Goal: Task Accomplishment & Management: Use online tool/utility

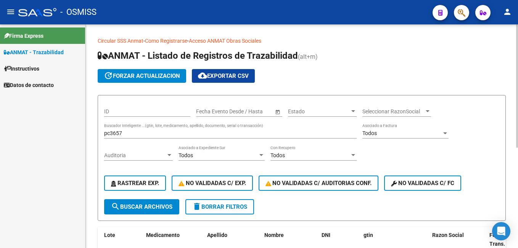
click at [161, 128] on div "pc3657 Buscador Inteligente ...(gtin, lote, medicamento, apellido, documento, s…" at bounding box center [230, 130] width 253 height 15
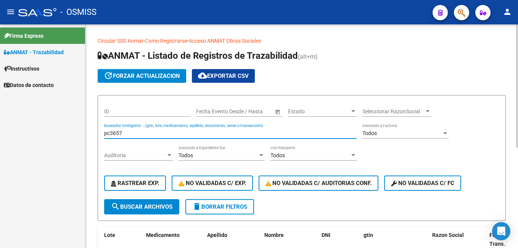
click at [161, 136] on input "pc3657" at bounding box center [230, 133] width 253 height 6
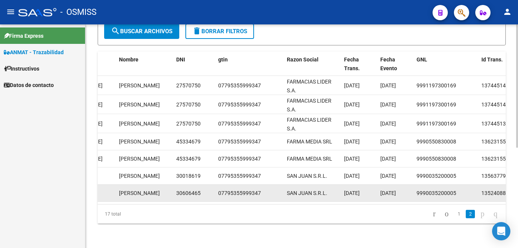
scroll to position [0, 325]
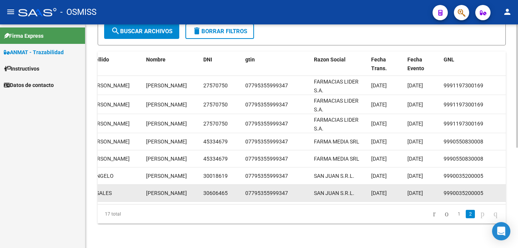
click at [362, 195] on datatable-body-cell "SAN JUAN S.R.L." at bounding box center [339, 193] width 57 height 17
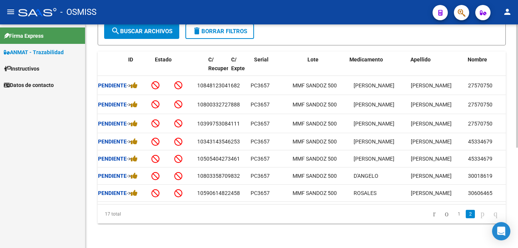
scroll to position [0, 0]
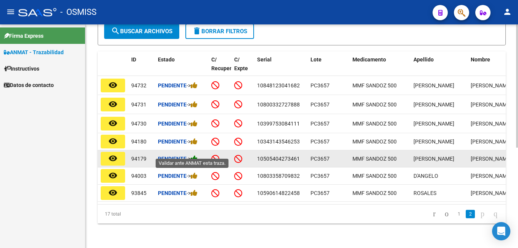
click at [195, 155] on icon at bounding box center [194, 158] width 7 height 7
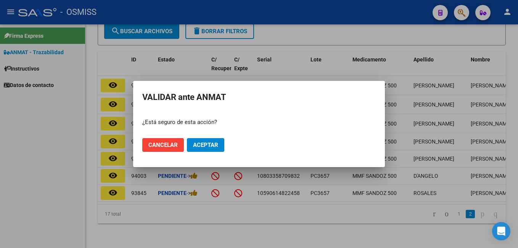
click at [11, 159] on div at bounding box center [259, 124] width 518 height 248
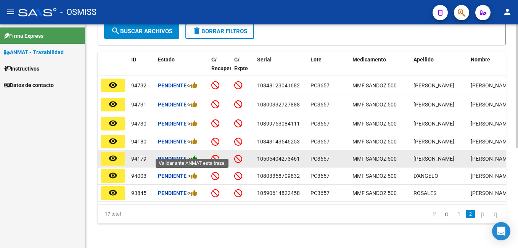
click at [198, 155] on icon at bounding box center [194, 158] width 7 height 7
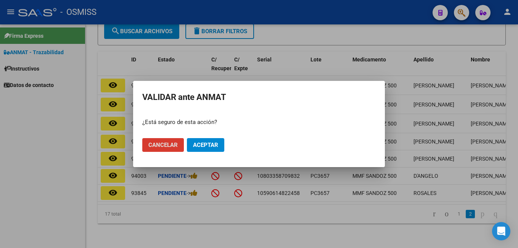
click at [217, 146] on span "Aceptar" at bounding box center [205, 145] width 25 height 7
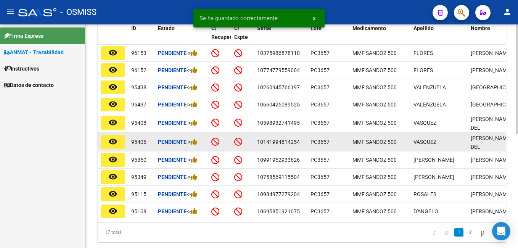
scroll to position [231, 0]
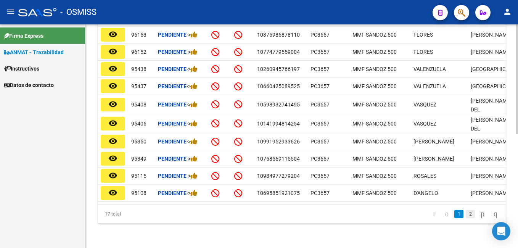
click at [466, 213] on link "2" at bounding box center [470, 214] width 9 height 8
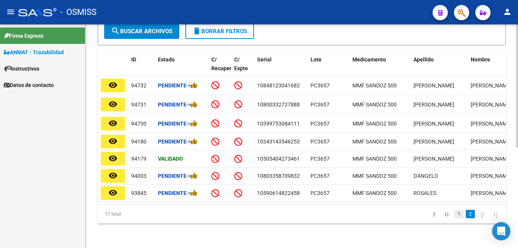
scroll to position [182, 0]
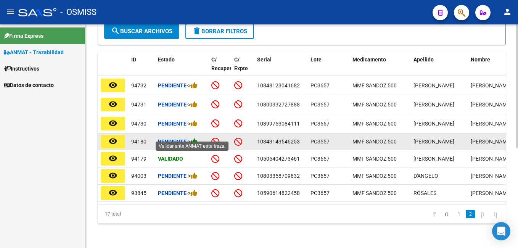
click at [198, 138] on icon at bounding box center [194, 141] width 7 height 7
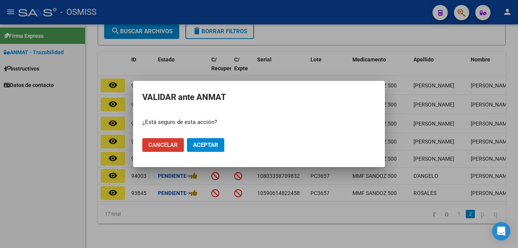
click at [201, 148] on span "Aceptar" at bounding box center [205, 145] width 25 height 7
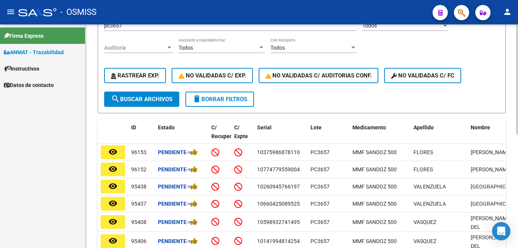
scroll to position [0, 0]
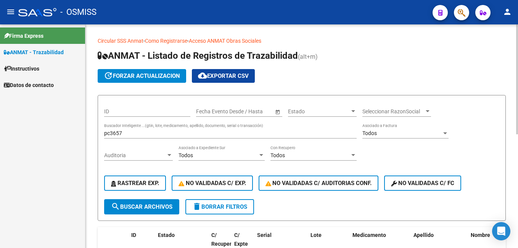
click at [140, 128] on div "pc3657 Buscador Inteligente ...(gtin, lote, medicamento, apellido, documento, s…" at bounding box center [230, 130] width 253 height 15
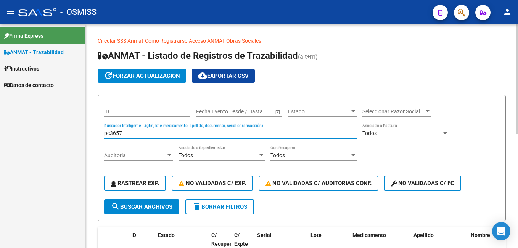
click at [143, 130] on input "pc3657" at bounding box center [230, 133] width 253 height 6
click at [143, 131] on input "pc3657" at bounding box center [230, 133] width 253 height 6
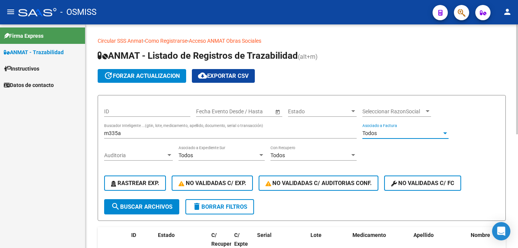
click at [159, 134] on input "m335a" at bounding box center [230, 133] width 253 height 6
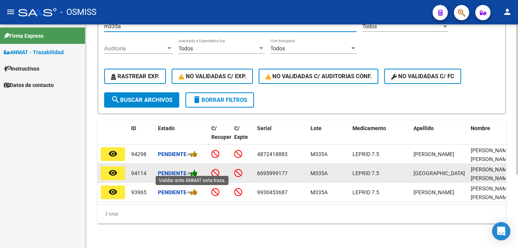
click at [195, 171] on icon at bounding box center [194, 172] width 7 height 7
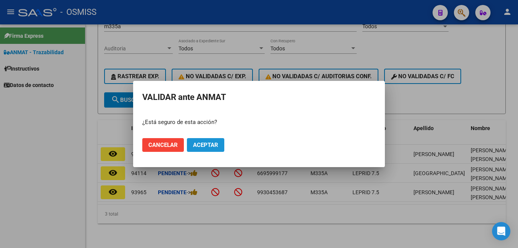
click at [197, 144] on span "Aceptar" at bounding box center [205, 145] width 25 height 7
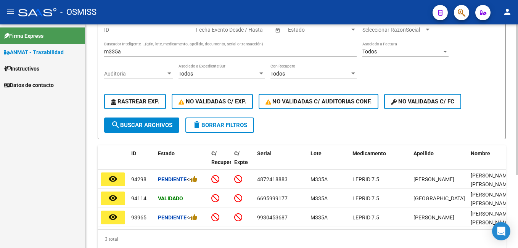
scroll to position [33, 0]
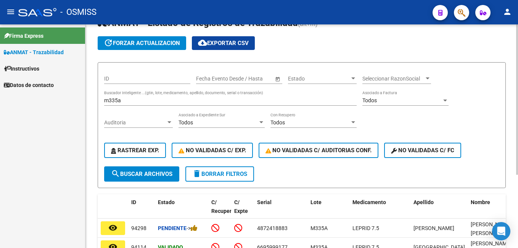
click at [150, 98] on input "m335a" at bounding box center [230, 100] width 253 height 6
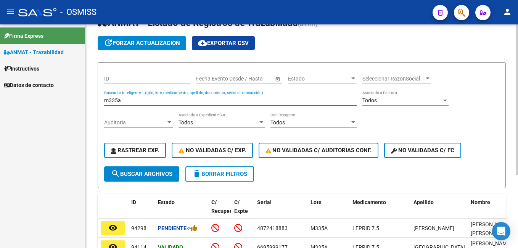
click at [150, 98] on input "m335a" at bounding box center [230, 100] width 253 height 6
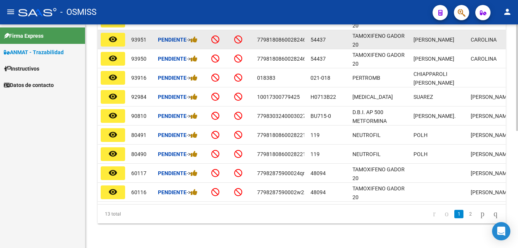
scroll to position [246, 0]
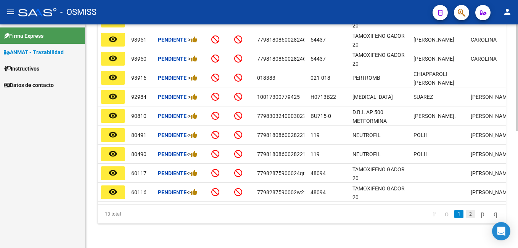
click at [466, 214] on link "2" at bounding box center [470, 214] width 9 height 8
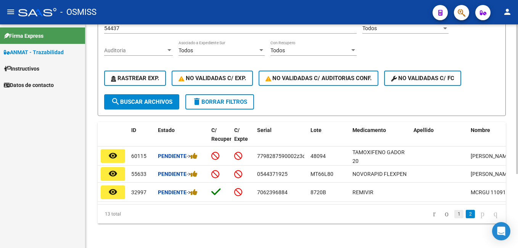
click at [454, 214] on link "1" at bounding box center [458, 214] width 9 height 8
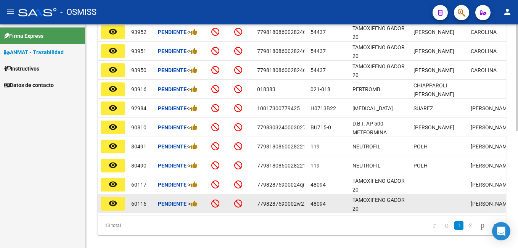
scroll to position [246, 0]
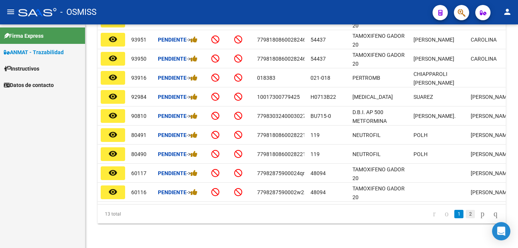
click at [466, 214] on link "2" at bounding box center [470, 214] width 9 height 8
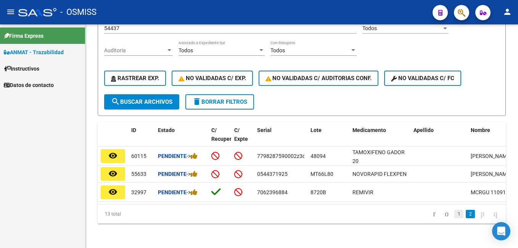
click at [454, 214] on link "1" at bounding box center [458, 214] width 9 height 8
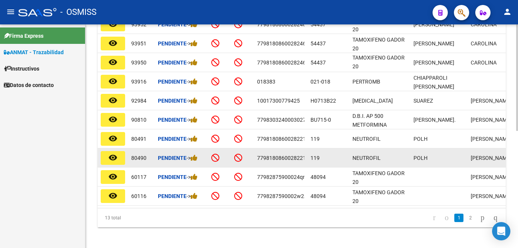
scroll to position [246, 0]
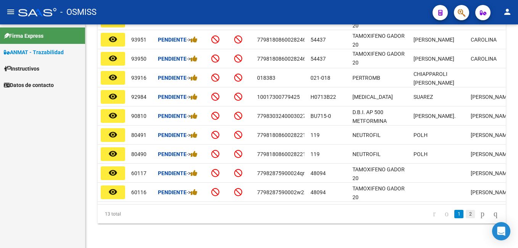
click at [466, 215] on link "2" at bounding box center [470, 214] width 9 height 8
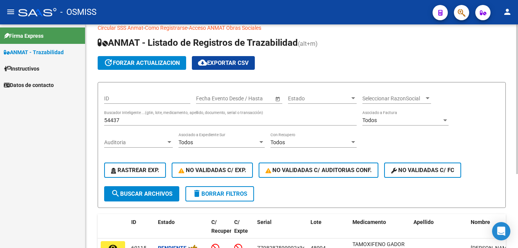
scroll to position [0, 0]
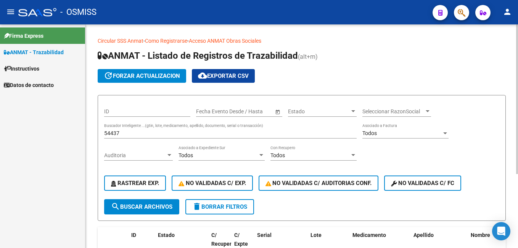
click at [132, 132] on input "54437" at bounding box center [230, 133] width 253 height 6
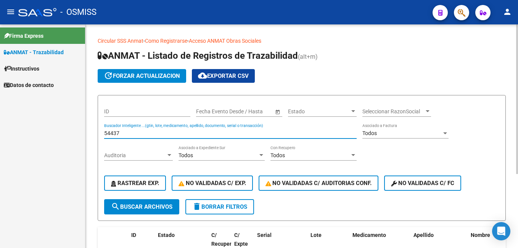
click at [132, 132] on input "54437" at bounding box center [230, 133] width 253 height 6
drag, startPoint x: 144, startPoint y: 135, endPoint x: 35, endPoint y: 136, distance: 108.4
click at [36, 136] on mat-sidenav-container "Firma Express ANMAT - Trazabilidad Instructivos Datos de contacto Circular SSS …" at bounding box center [259, 136] width 518 height 224
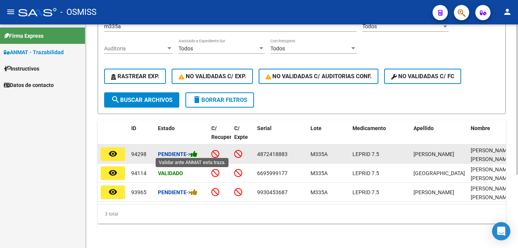
click at [196, 153] on icon at bounding box center [194, 153] width 7 height 7
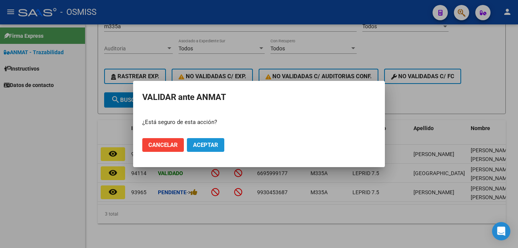
click at [195, 143] on span "Aceptar" at bounding box center [205, 145] width 25 height 7
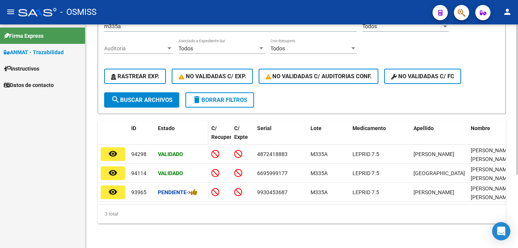
scroll to position [33, 0]
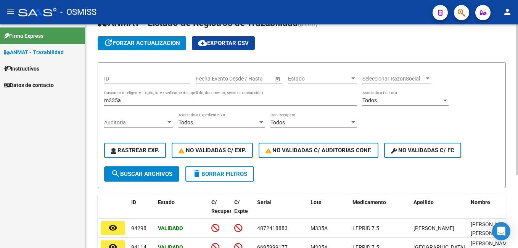
click at [133, 98] on input "m335a" at bounding box center [230, 100] width 253 height 6
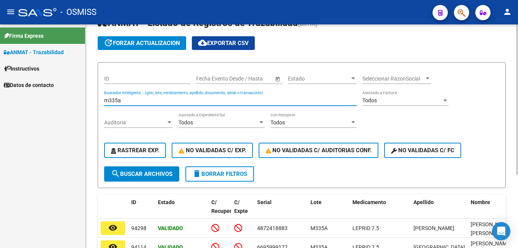
click at [133, 98] on input "m335a" at bounding box center [230, 100] width 253 height 6
type input "3"
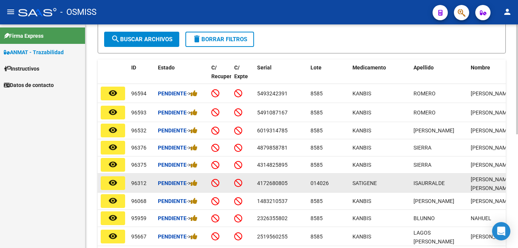
scroll to position [224, 0]
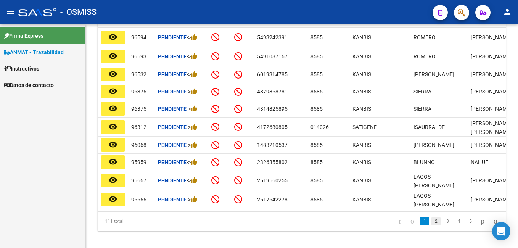
click at [432, 223] on link "2" at bounding box center [436, 221] width 9 height 8
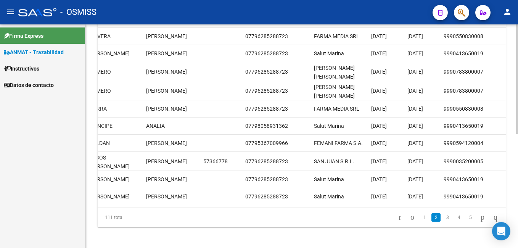
scroll to position [0, 0]
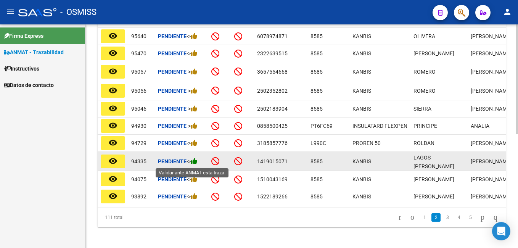
click at [198, 162] on icon at bounding box center [194, 161] width 7 height 7
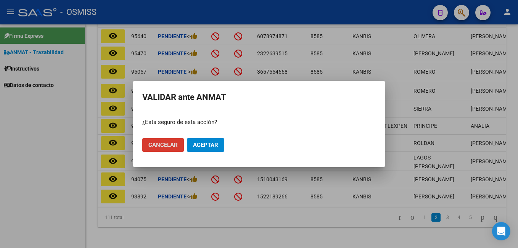
click at [210, 147] on span "Aceptar" at bounding box center [205, 145] width 25 height 7
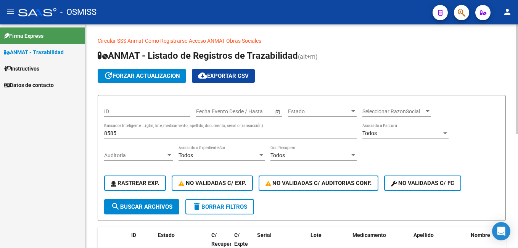
click at [168, 133] on input "8585" at bounding box center [230, 133] width 253 height 6
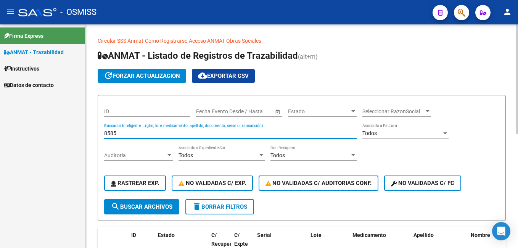
click at [168, 133] on input "8585" at bounding box center [230, 133] width 253 height 6
type input "c"
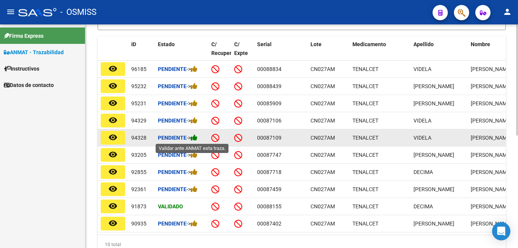
click at [198, 136] on icon at bounding box center [194, 137] width 7 height 7
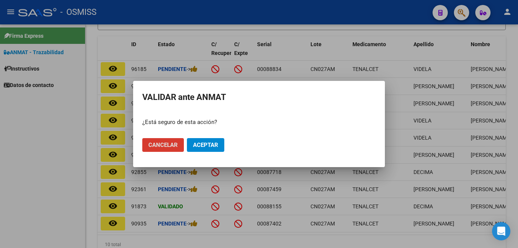
click at [205, 144] on span "Aceptar" at bounding box center [205, 145] width 25 height 7
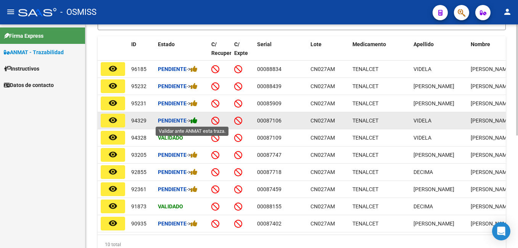
click at [195, 122] on icon at bounding box center [194, 120] width 7 height 7
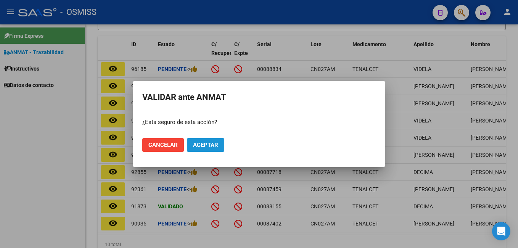
click at [206, 147] on span "Aceptar" at bounding box center [205, 145] width 25 height 7
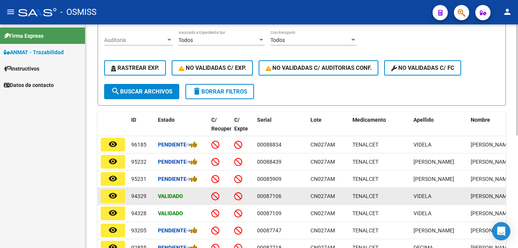
scroll to position [38, 0]
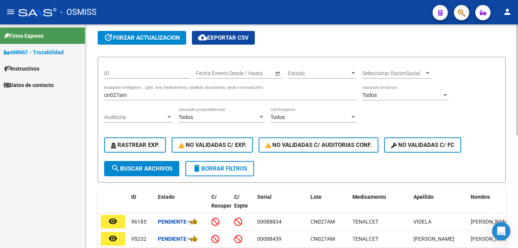
click at [154, 95] on input "cn027am" at bounding box center [230, 95] width 253 height 6
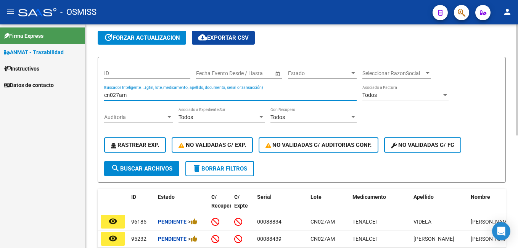
click at [154, 95] on input "cn027am" at bounding box center [230, 95] width 253 height 6
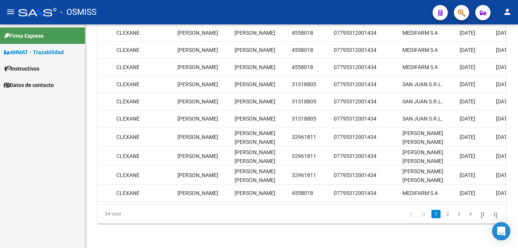
scroll to position [0, 256]
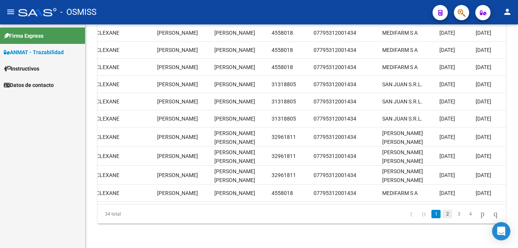
click at [443, 218] on link "2" at bounding box center [447, 214] width 9 height 8
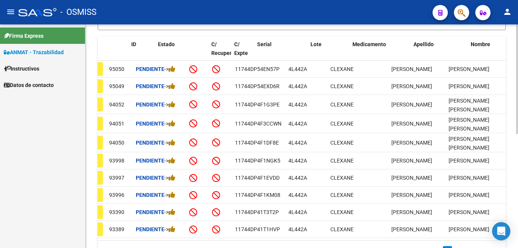
scroll to position [0, 0]
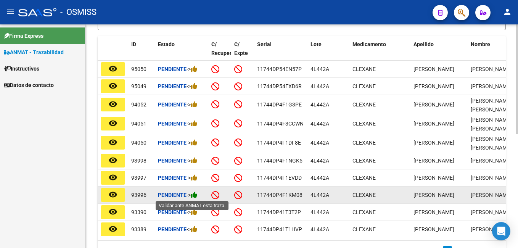
click at [198, 196] on icon at bounding box center [194, 194] width 7 height 7
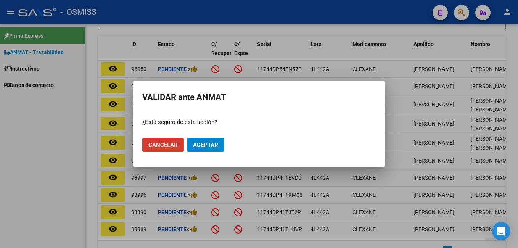
click at [204, 146] on span "Aceptar" at bounding box center [205, 145] width 25 height 7
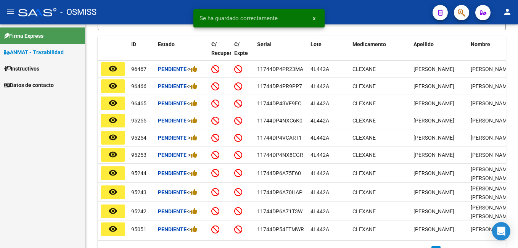
scroll to position [229, 0]
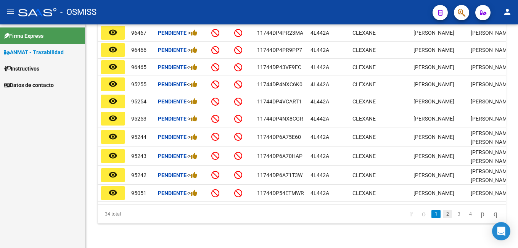
click at [443, 218] on link "2" at bounding box center [447, 214] width 9 height 8
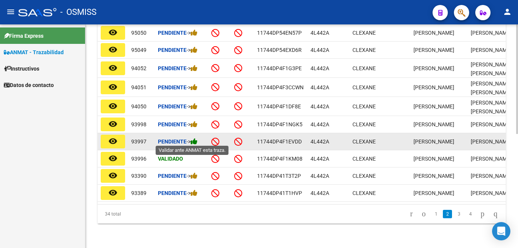
click at [198, 140] on icon at bounding box center [194, 141] width 7 height 7
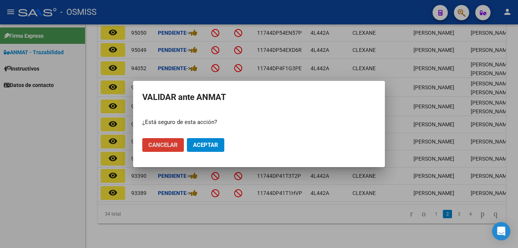
click at [203, 144] on span "Aceptar" at bounding box center [205, 145] width 25 height 7
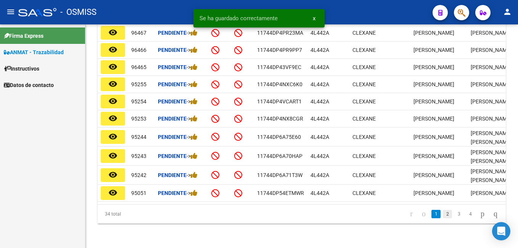
click at [443, 217] on link "2" at bounding box center [447, 214] width 9 height 8
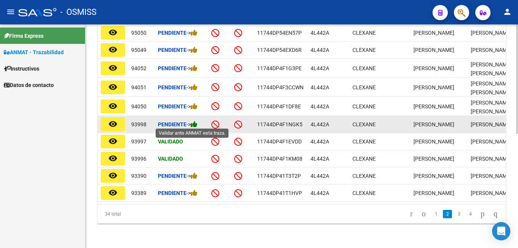
click at [198, 125] on icon at bounding box center [194, 124] width 7 height 7
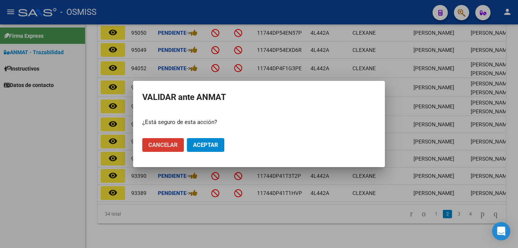
click at [207, 145] on span "Aceptar" at bounding box center [205, 145] width 25 height 7
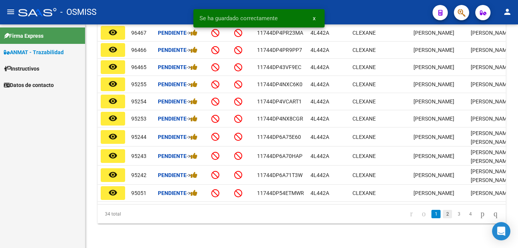
click at [443, 218] on link "2" at bounding box center [447, 214] width 9 height 8
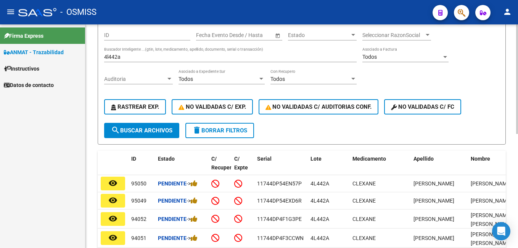
scroll to position [0, 0]
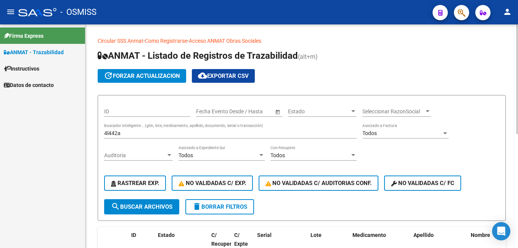
click at [155, 135] on input "4l442a" at bounding box center [230, 133] width 253 height 6
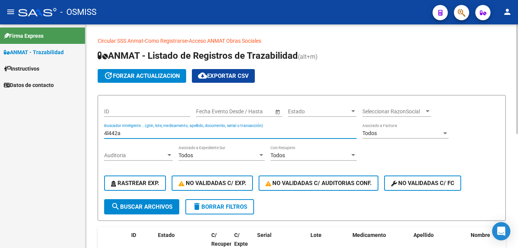
click at [155, 135] on input "4l442a" at bounding box center [230, 133] width 253 height 6
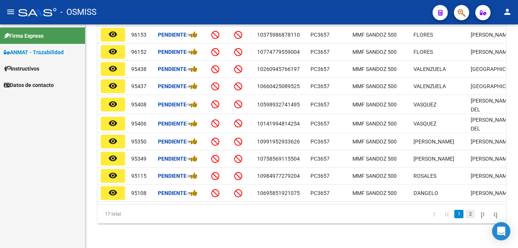
click at [466, 217] on link "2" at bounding box center [470, 214] width 9 height 8
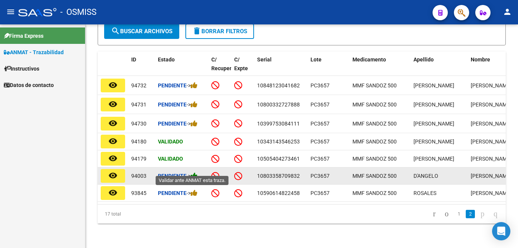
click at [197, 172] on icon at bounding box center [194, 175] width 7 height 7
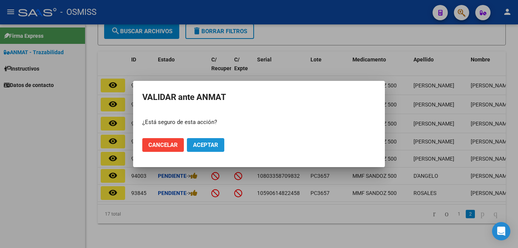
click at [206, 146] on span "Aceptar" at bounding box center [205, 145] width 25 height 7
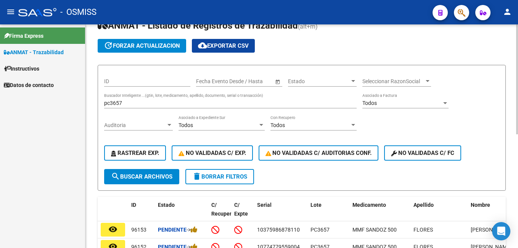
scroll to position [30, 0]
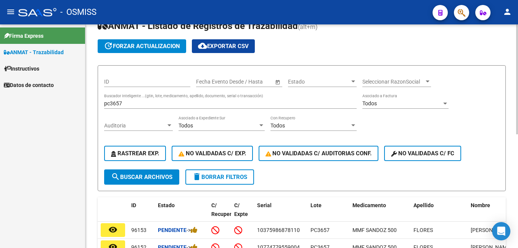
click at [137, 100] on div "pc3657 Buscador Inteligente ...(gtin, lote, medicamento, apellido, documento, s…" at bounding box center [230, 100] width 253 height 15
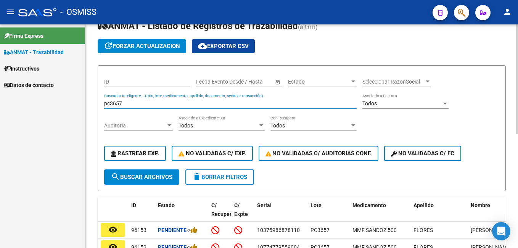
click at [143, 105] on input "pc3657" at bounding box center [230, 103] width 253 height 6
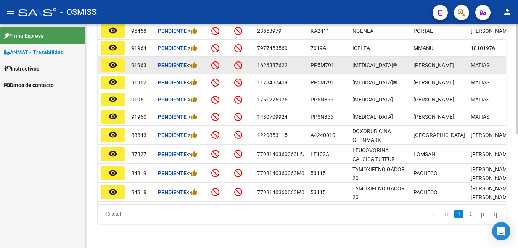
scroll to position [191, 0]
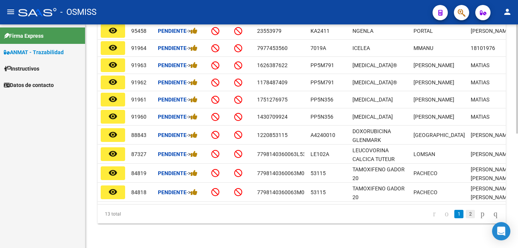
click at [466, 214] on link "2" at bounding box center [470, 214] width 9 height 8
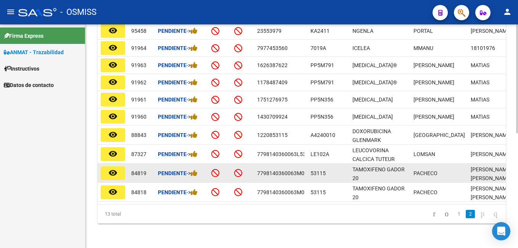
scroll to position [111, 0]
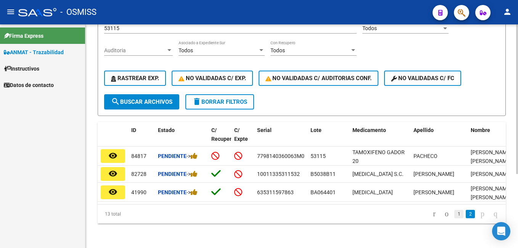
click at [454, 211] on link "1" at bounding box center [458, 214] width 9 height 8
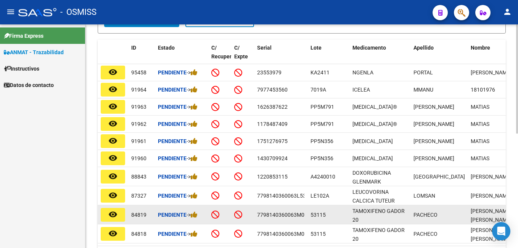
scroll to position [235, 0]
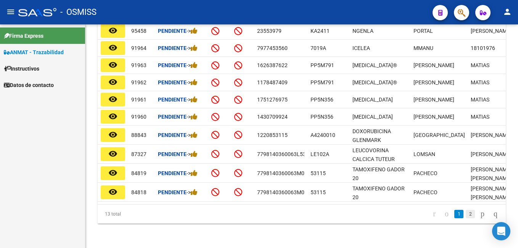
click at [466, 214] on link "2" at bounding box center [470, 214] width 9 height 8
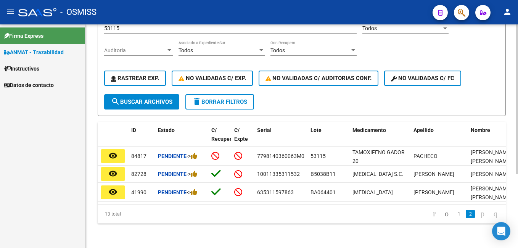
scroll to position [35, 0]
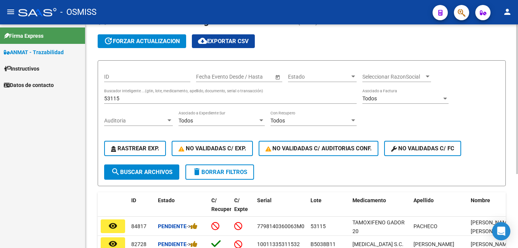
click at [166, 99] on input "53115" at bounding box center [230, 98] width 253 height 6
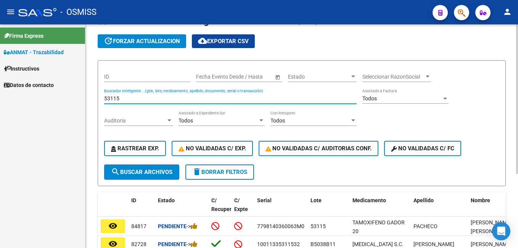
click at [166, 99] on input "53115" at bounding box center [230, 98] width 253 height 6
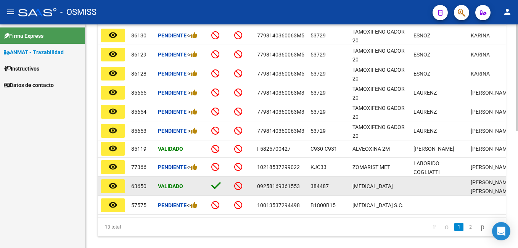
scroll to position [187, 0]
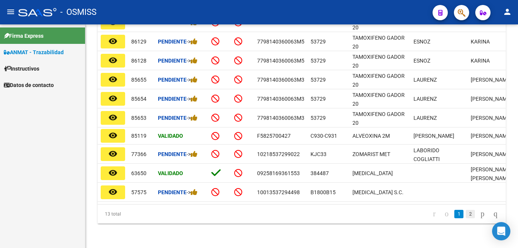
click at [466, 214] on link "2" at bounding box center [470, 214] width 9 height 8
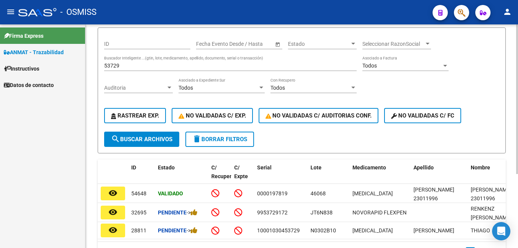
scroll to position [35, 0]
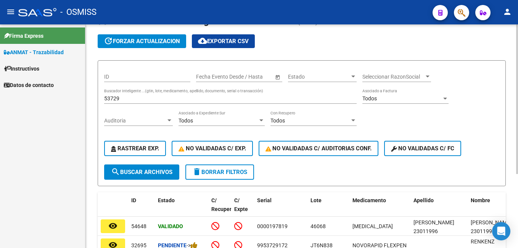
click at [162, 99] on input "53729" at bounding box center [230, 98] width 253 height 6
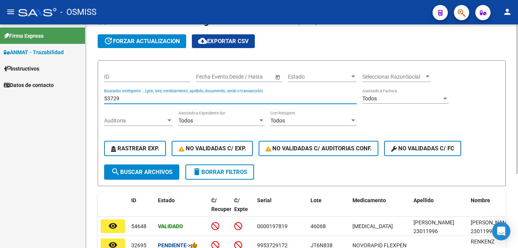
click at [162, 99] on input "53729" at bounding box center [230, 98] width 253 height 6
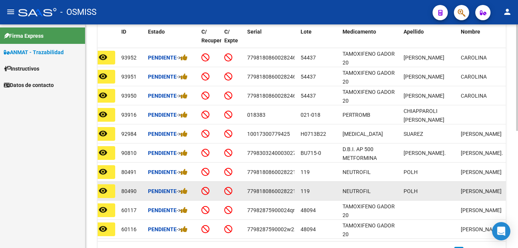
scroll to position [246, 0]
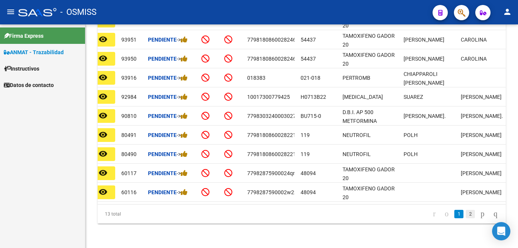
click at [466, 215] on link "2" at bounding box center [470, 214] width 9 height 8
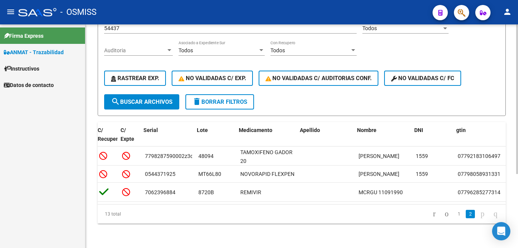
scroll to position [0, 111]
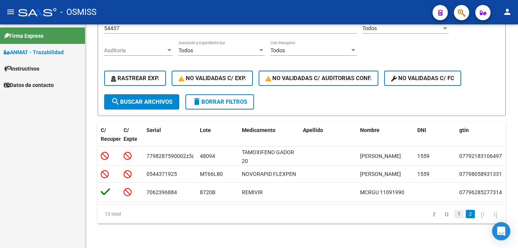
click at [454, 214] on link "1" at bounding box center [458, 214] width 9 height 8
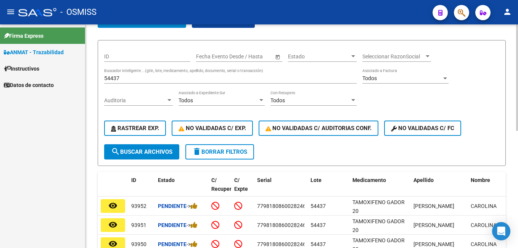
scroll to position [0, 0]
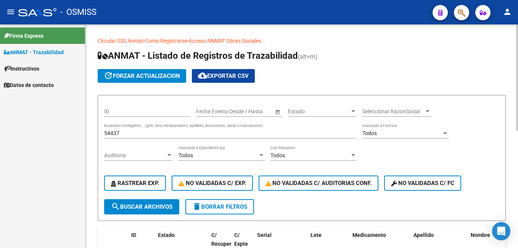
click at [160, 129] on div "54437 Buscador Inteligente ...(gtin, lote, medicamento, apellido, documento, se…" at bounding box center [230, 130] width 253 height 15
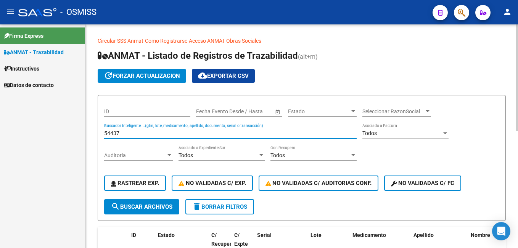
click at [162, 132] on input "54437" at bounding box center [230, 133] width 253 height 6
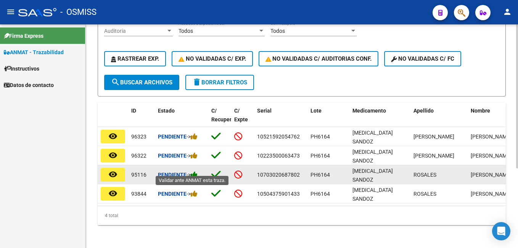
click at [197, 171] on icon at bounding box center [194, 174] width 7 height 7
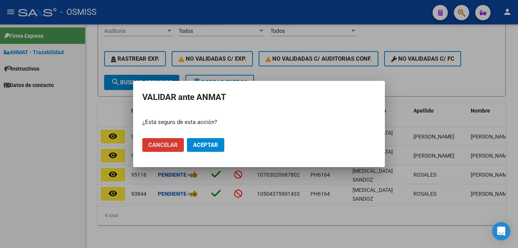
click at [202, 147] on span "Aceptar" at bounding box center [205, 145] width 25 height 7
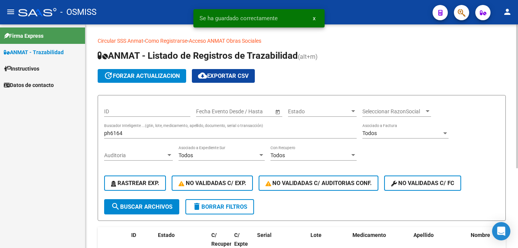
click at [141, 133] on input "ph6164" at bounding box center [230, 133] width 253 height 6
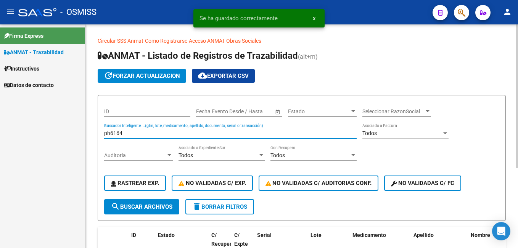
click at [141, 133] on input "ph6164" at bounding box center [230, 133] width 253 height 6
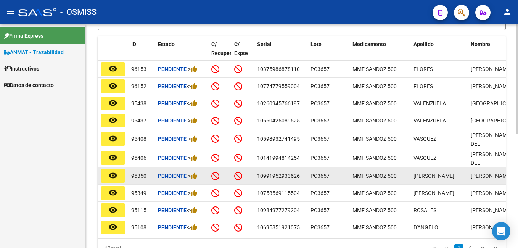
scroll to position [229, 0]
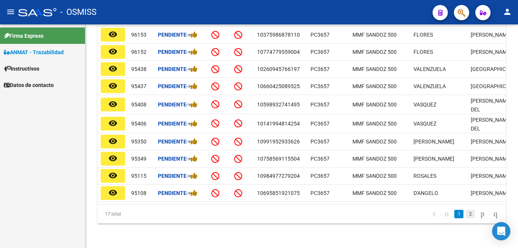
click at [466, 216] on link "2" at bounding box center [470, 214] width 9 height 8
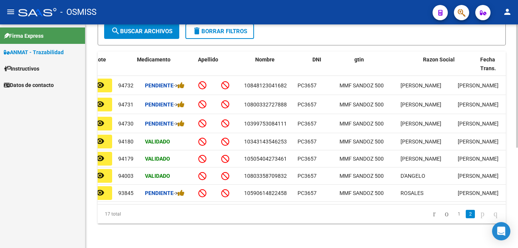
scroll to position [0, 0]
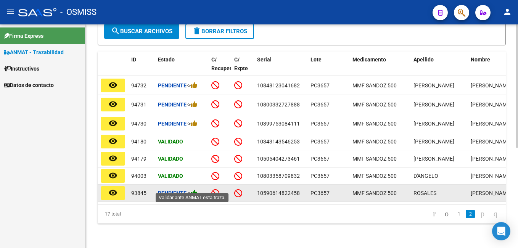
click at [198, 189] on icon at bounding box center [194, 192] width 7 height 7
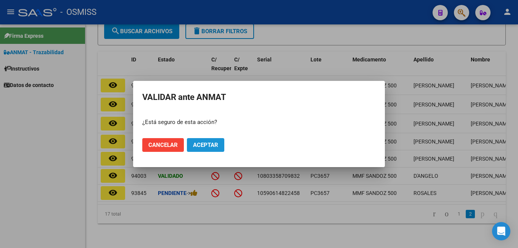
click at [213, 147] on span "Aceptar" at bounding box center [205, 145] width 25 height 7
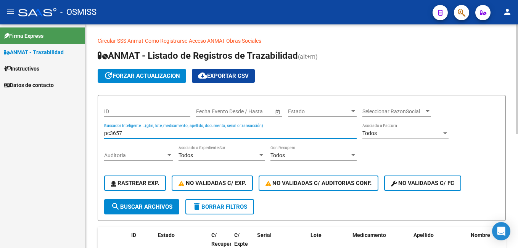
click at [152, 135] on input "pc3657" at bounding box center [230, 133] width 253 height 6
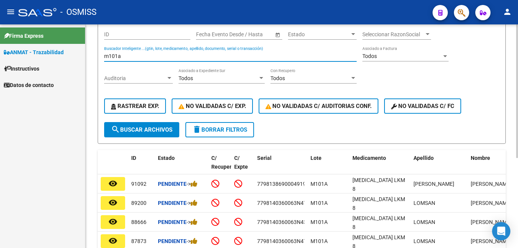
scroll to position [75, 0]
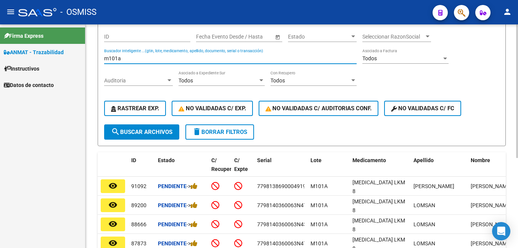
click at [129, 60] on input "m101a" at bounding box center [230, 58] width 253 height 6
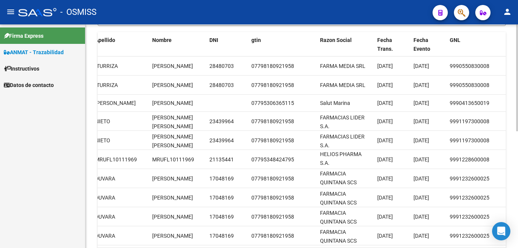
scroll to position [226, 0]
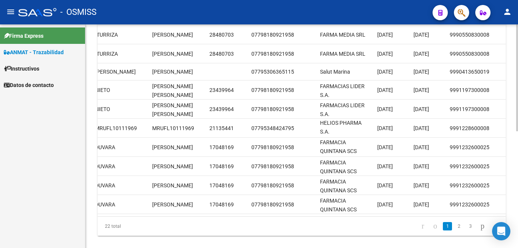
click at [515, 176] on div "Circular SSS Anmat - Como Registrarse - Acceso ANMAT Obras Sociales Documentaci…" at bounding box center [302, 29] width 435 height 462
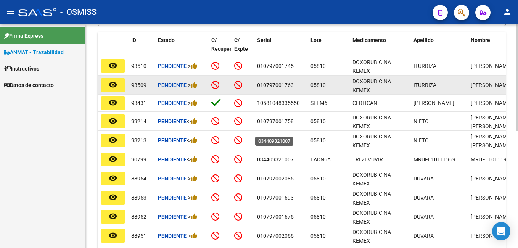
scroll to position [150, 0]
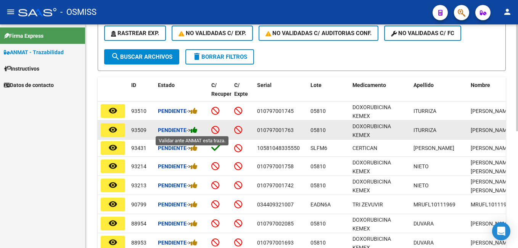
click at [195, 131] on icon at bounding box center [194, 129] width 7 height 7
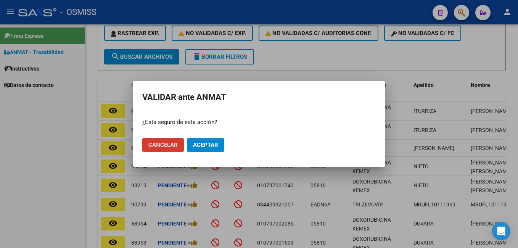
click at [218, 144] on span "Aceptar" at bounding box center [205, 145] width 25 height 7
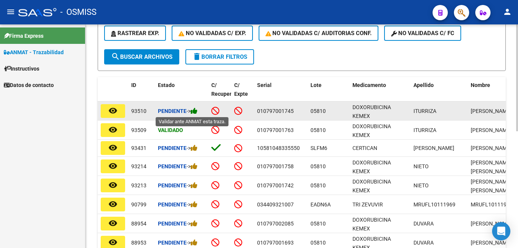
click at [193, 113] on icon at bounding box center [194, 110] width 7 height 7
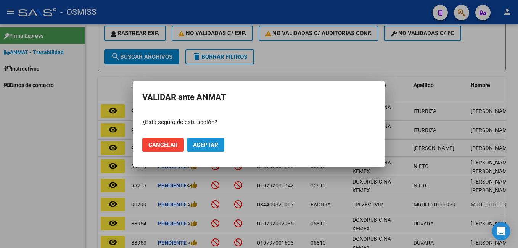
click at [207, 147] on span "Aceptar" at bounding box center [205, 145] width 25 height 7
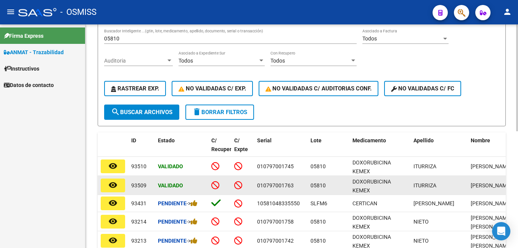
scroll to position [35, 0]
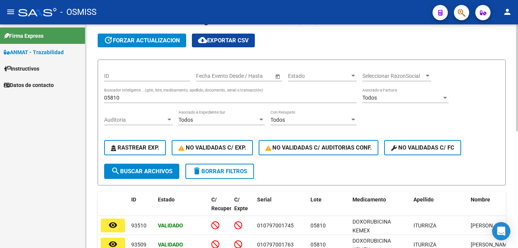
click at [128, 98] on input "05810" at bounding box center [230, 98] width 253 height 6
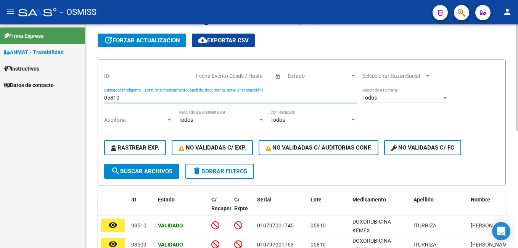
click at [128, 98] on input "05810" at bounding box center [230, 98] width 253 height 6
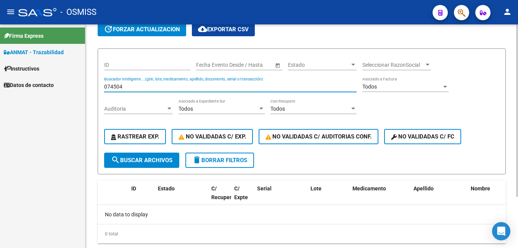
scroll to position [28, 0]
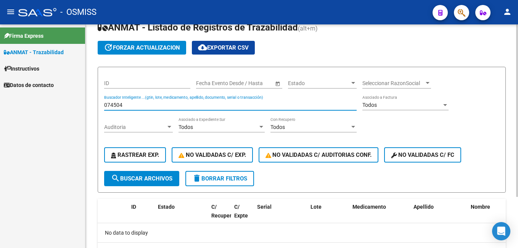
click at [126, 105] on input "074504" at bounding box center [230, 105] width 253 height 6
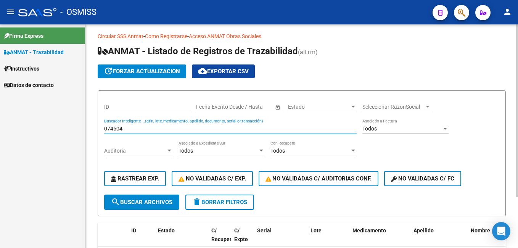
scroll to position [0, 0]
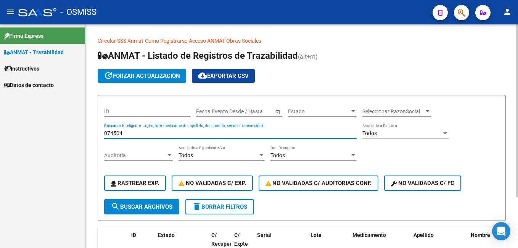
click at [128, 132] on input "074504" at bounding box center [230, 133] width 253 height 6
click at [142, 133] on input "074504" at bounding box center [230, 133] width 253 height 6
click at [134, 131] on input "042253" at bounding box center [230, 133] width 253 height 6
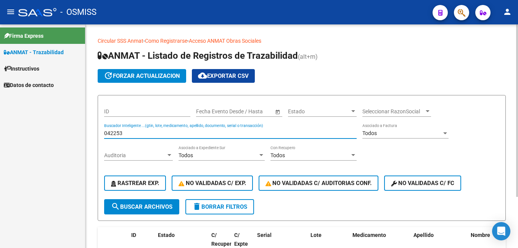
click at [127, 133] on input "042253" at bounding box center [230, 133] width 253 height 6
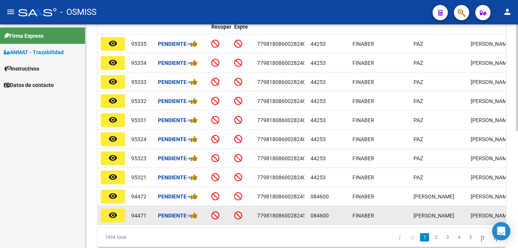
scroll to position [246, 0]
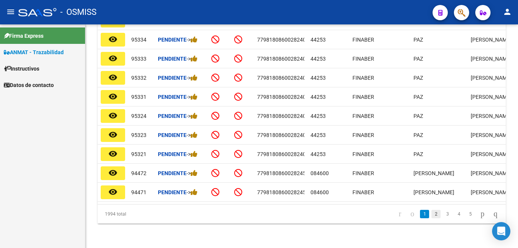
click at [432, 214] on link "2" at bounding box center [436, 214] width 9 height 8
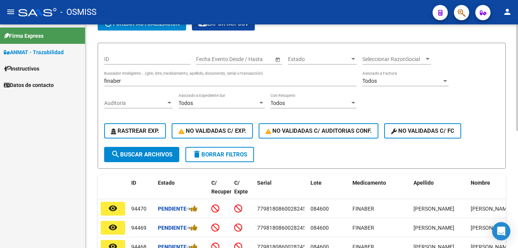
scroll to position [0, 0]
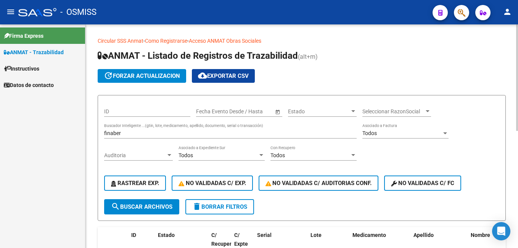
click at [171, 131] on input "finaber" at bounding box center [230, 133] width 253 height 6
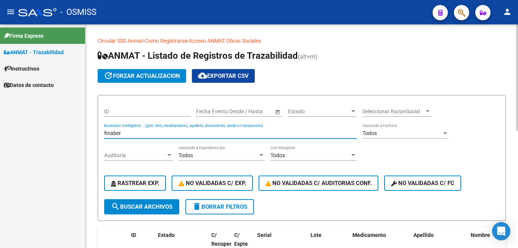
click at [171, 131] on input "finaber" at bounding box center [230, 133] width 253 height 6
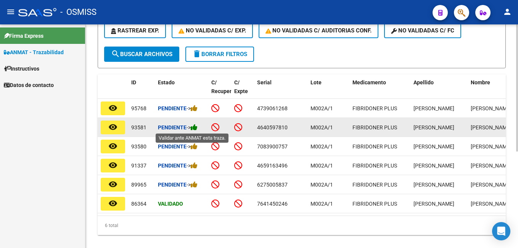
click at [197, 128] on icon at bounding box center [194, 127] width 7 height 7
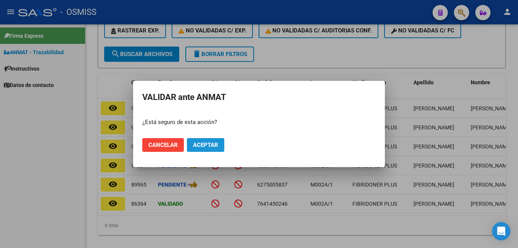
click at [219, 145] on button "Aceptar" at bounding box center [205, 145] width 37 height 14
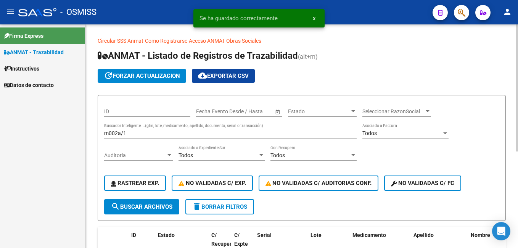
click at [130, 134] on input "m002a/1" at bounding box center [230, 133] width 253 height 6
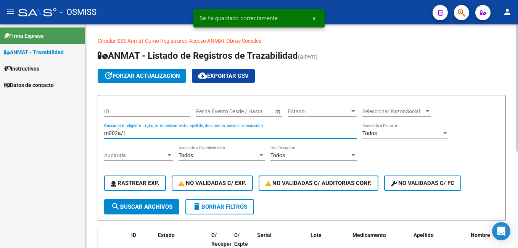
click at [130, 134] on input "m002a/1" at bounding box center [230, 133] width 253 height 6
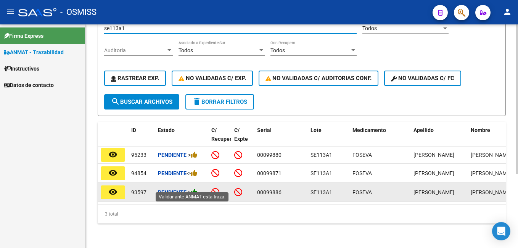
click at [198, 188] on icon at bounding box center [194, 191] width 7 height 7
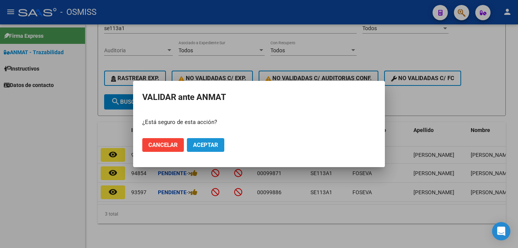
click at [197, 143] on span "Aceptar" at bounding box center [205, 145] width 25 height 7
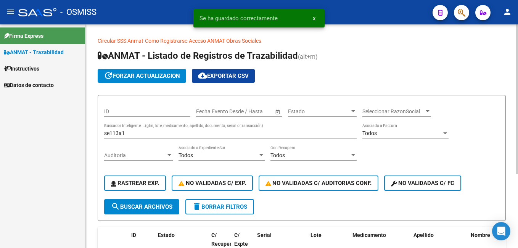
click at [132, 126] on div "se113a1 Buscador Inteligente ...(gtin, lote, medicamento, apellido, documento, …" at bounding box center [230, 130] width 253 height 15
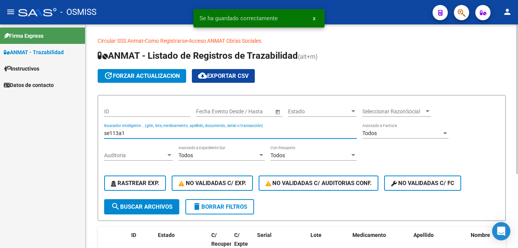
click at [135, 129] on div "se113a1 Buscador Inteligente ...(gtin, lote, medicamento, apellido, documento, …" at bounding box center [230, 130] width 253 height 15
click at [141, 133] on input "se113a1" at bounding box center [230, 133] width 253 height 6
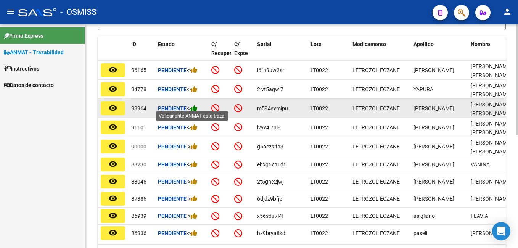
click at [193, 106] on icon at bounding box center [194, 108] width 7 height 7
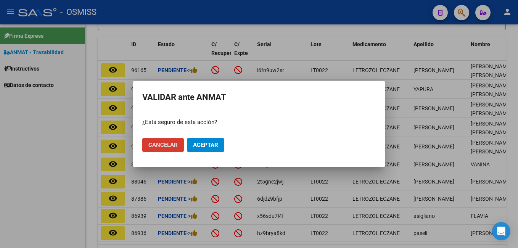
click at [212, 143] on span "Aceptar" at bounding box center [205, 145] width 25 height 7
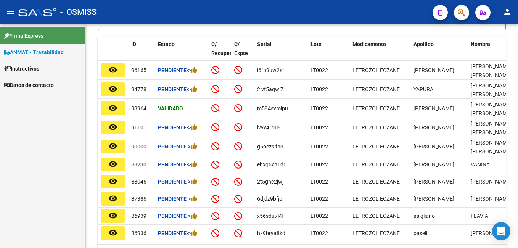
scroll to position [38, 0]
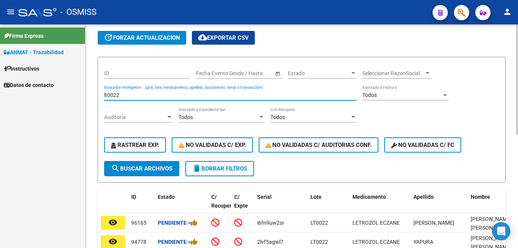
click at [172, 95] on input "lt0022" at bounding box center [230, 95] width 253 height 6
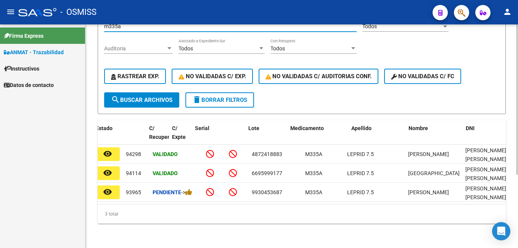
scroll to position [0, 0]
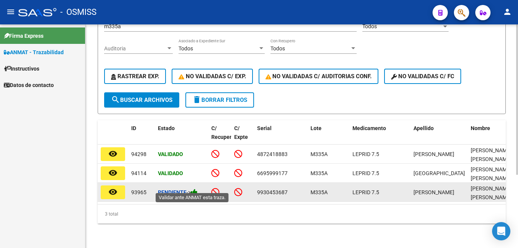
click at [198, 188] on icon at bounding box center [194, 191] width 7 height 7
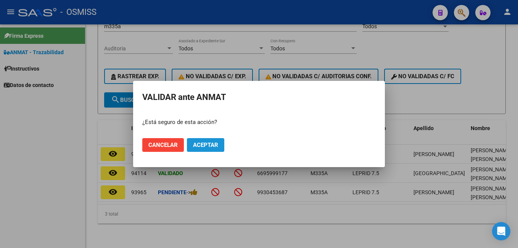
click at [209, 141] on button "Aceptar" at bounding box center [205, 145] width 37 height 14
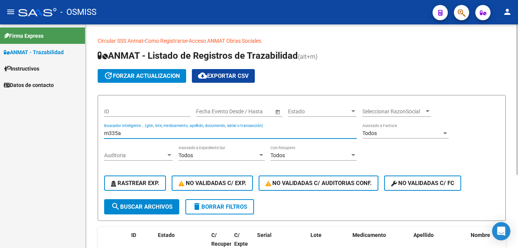
click at [131, 136] on input "m335a" at bounding box center [230, 133] width 253 height 6
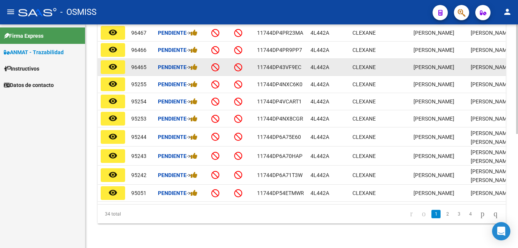
scroll to position [233, 0]
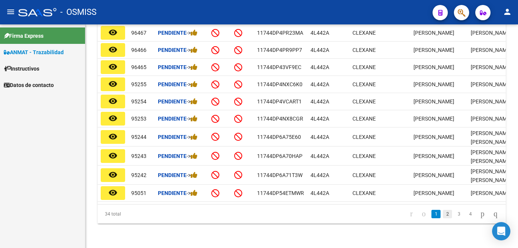
click at [443, 212] on link "2" at bounding box center [447, 214] width 9 height 8
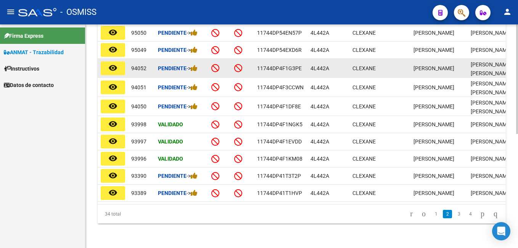
scroll to position [195, 0]
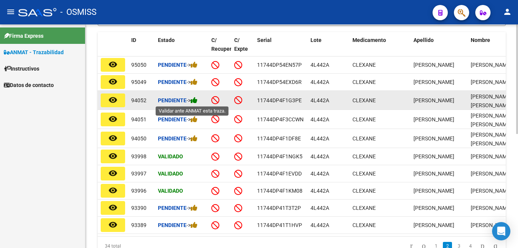
click at [196, 101] on icon at bounding box center [194, 100] width 7 height 7
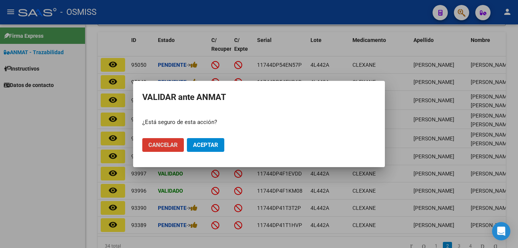
click at [208, 147] on span "Aceptar" at bounding box center [205, 145] width 25 height 7
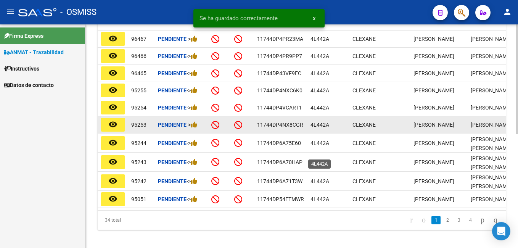
scroll to position [233, 0]
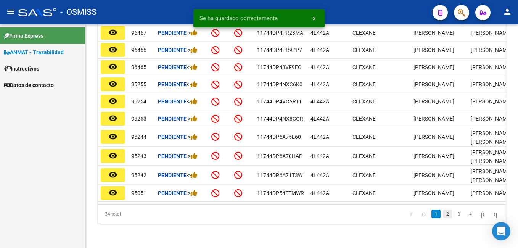
click at [443, 211] on link "2" at bounding box center [447, 214] width 9 height 8
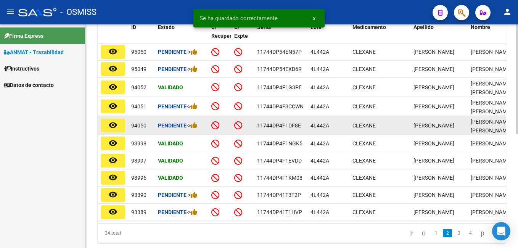
scroll to position [195, 0]
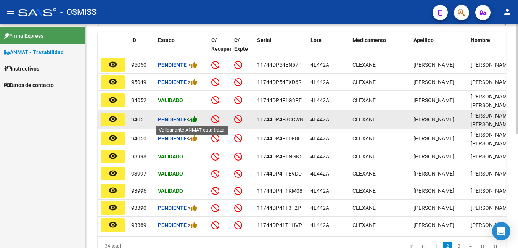
click at [197, 119] on icon at bounding box center [194, 119] width 7 height 7
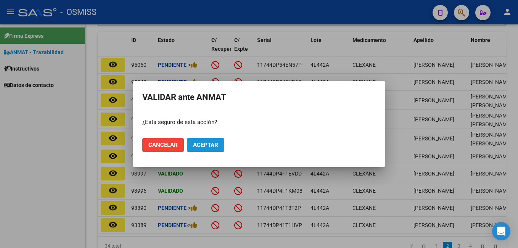
click at [205, 146] on span "Aceptar" at bounding box center [205, 145] width 25 height 7
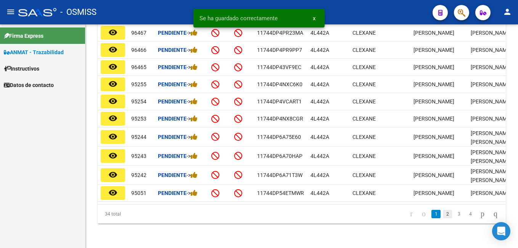
click at [443, 214] on link "2" at bounding box center [447, 214] width 9 height 8
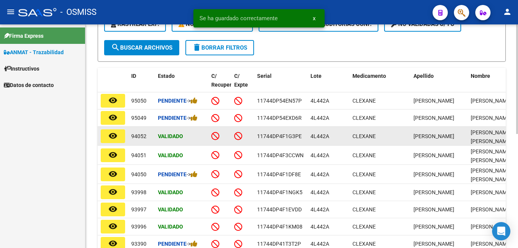
scroll to position [157, 0]
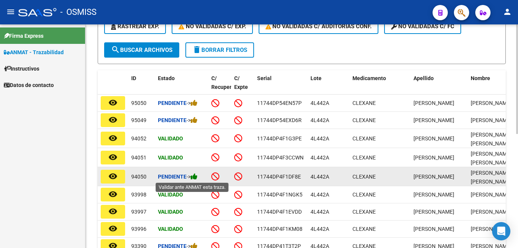
click at [198, 176] on icon at bounding box center [194, 176] width 7 height 7
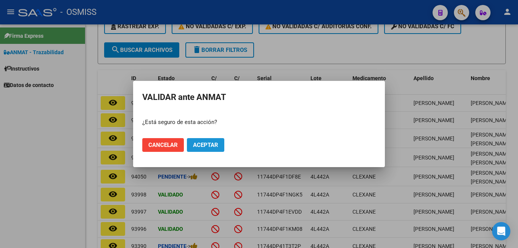
click at [215, 148] on span "Aceptar" at bounding box center [205, 145] width 25 height 7
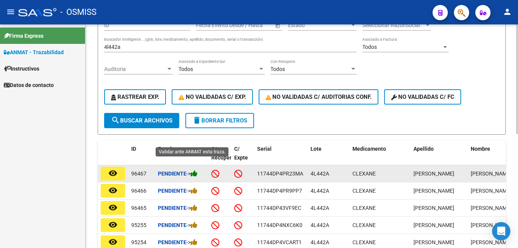
scroll to position [42, 0]
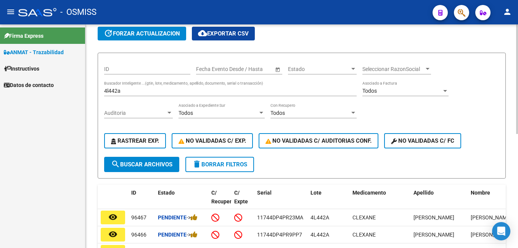
click at [125, 90] on input "4l442a" at bounding box center [230, 91] width 253 height 6
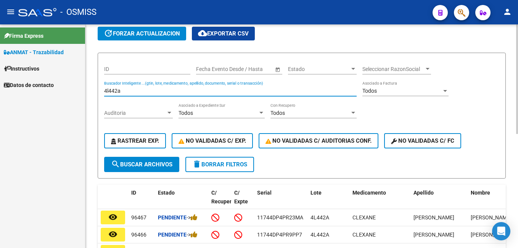
click at [125, 90] on input "4l442a" at bounding box center [230, 91] width 253 height 6
type input "p"
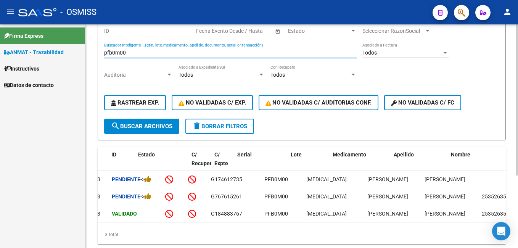
scroll to position [0, 9]
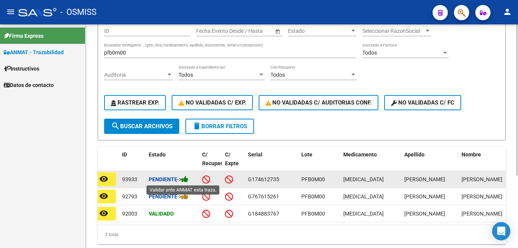
click at [188, 179] on icon at bounding box center [185, 179] width 7 height 7
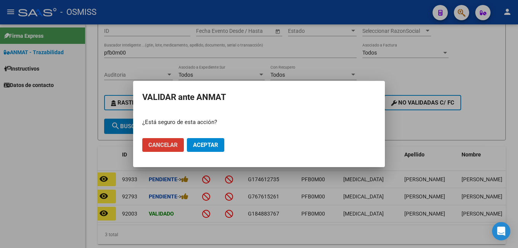
click at [202, 145] on span "Aceptar" at bounding box center [205, 145] width 25 height 7
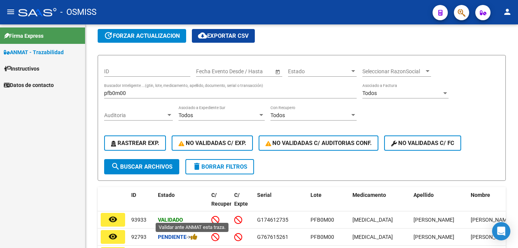
scroll to position [0, 0]
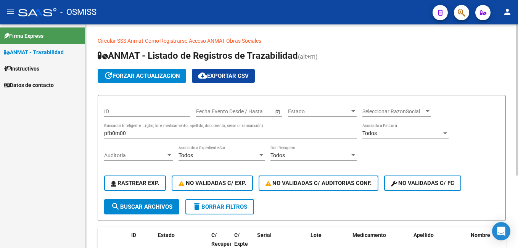
click at [145, 135] on input "pfb0m00" at bounding box center [230, 133] width 253 height 6
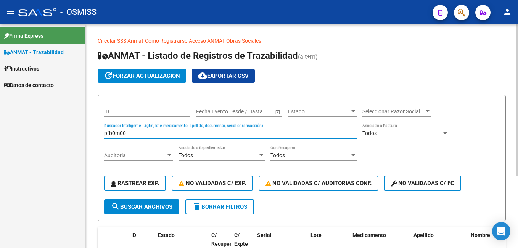
click at [145, 135] on input "pfb0m00" at bounding box center [230, 133] width 253 height 6
drag, startPoint x: 127, startPoint y: 134, endPoint x: 49, endPoint y: 134, distance: 77.5
click at [49, 134] on mat-sidenav-container "Firma Express ANMAT - Trazabilidad Instructivos Datos de contacto Circular SSS …" at bounding box center [259, 136] width 518 height 224
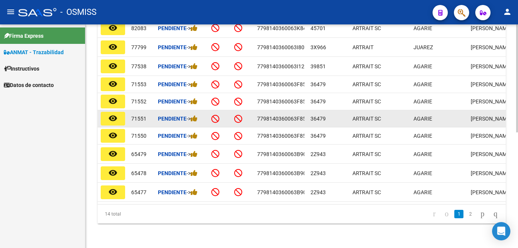
scroll to position [239, 0]
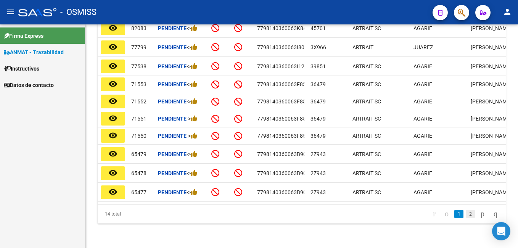
click at [466, 214] on link "2" at bounding box center [470, 214] width 9 height 8
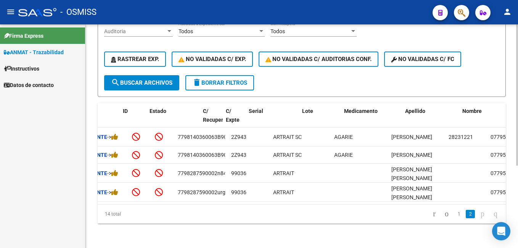
scroll to position [0, 0]
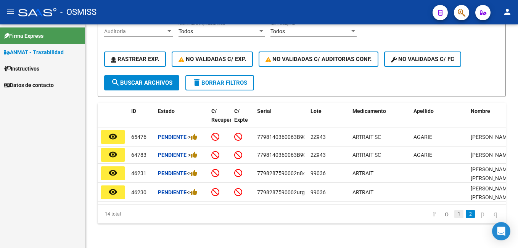
click at [454, 214] on link "1" at bounding box center [458, 214] width 9 height 8
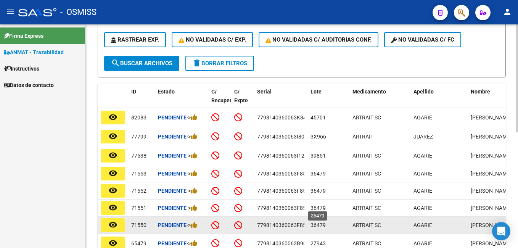
scroll to position [16, 0]
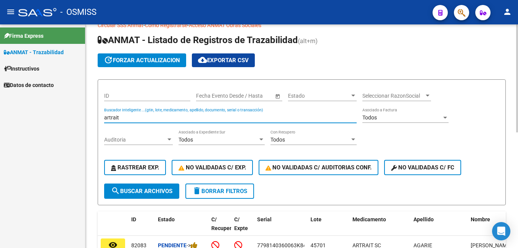
click at [140, 115] on input "artrait" at bounding box center [230, 117] width 253 height 6
type input "468844-4"
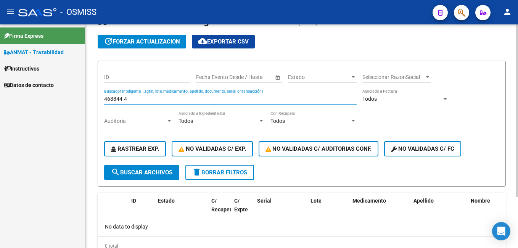
scroll to position [0, 0]
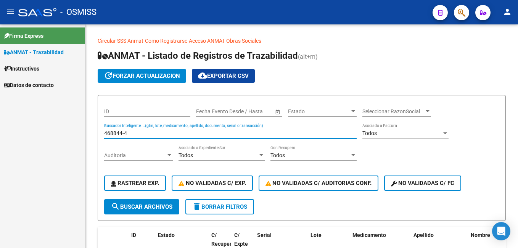
drag, startPoint x: 146, startPoint y: 134, endPoint x: 0, endPoint y: 134, distance: 145.8
click at [0, 134] on html "menu - OSMISS person Firma Express ANMAT - Trazabilidad Instructivos Datos de c…" at bounding box center [259, 124] width 518 height 248
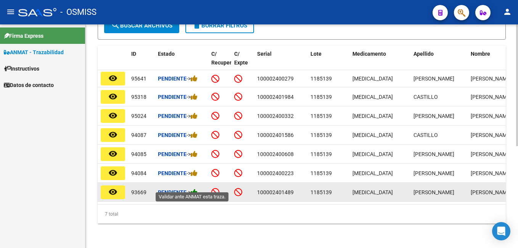
click at [198, 188] on icon at bounding box center [194, 191] width 7 height 7
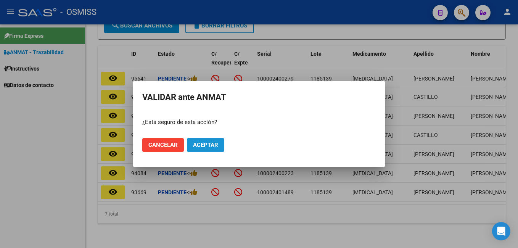
click at [199, 145] on span "Aceptar" at bounding box center [205, 145] width 25 height 7
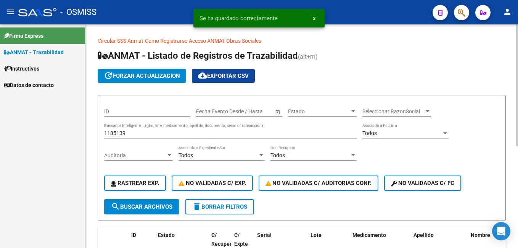
click at [132, 135] on input "1185139" at bounding box center [230, 133] width 253 height 6
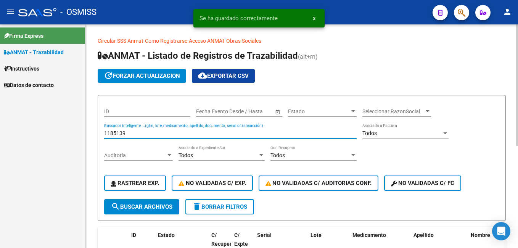
click at [132, 135] on input "1185139" at bounding box center [230, 133] width 253 height 6
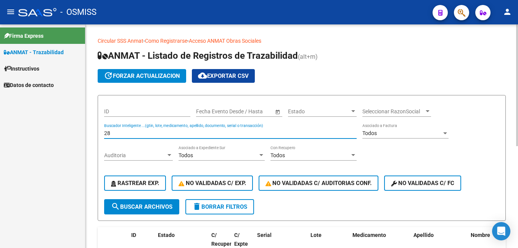
type input "2"
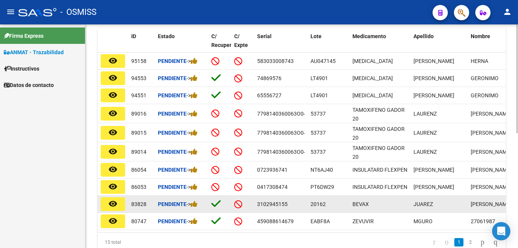
scroll to position [237, 0]
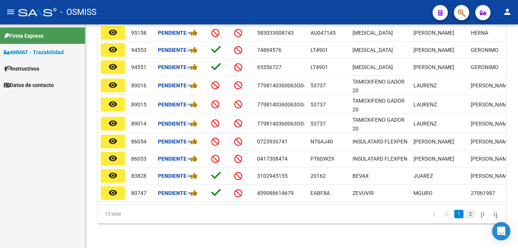
click at [466, 214] on link "2" at bounding box center [470, 214] width 9 height 8
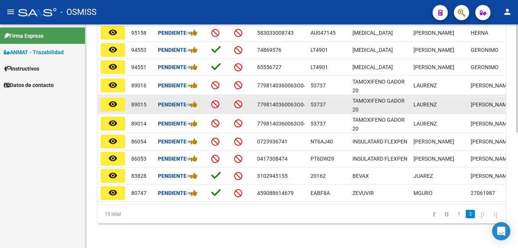
scroll to position [147, 0]
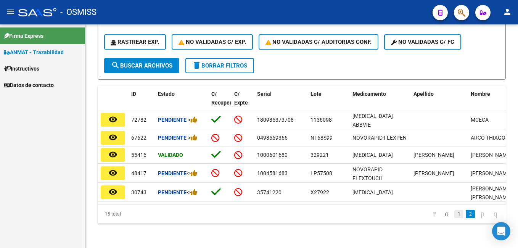
click at [454, 214] on link "1" at bounding box center [458, 214] width 9 height 8
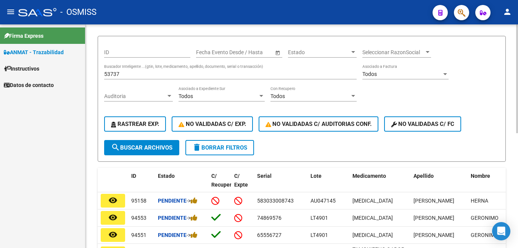
scroll to position [46, 0]
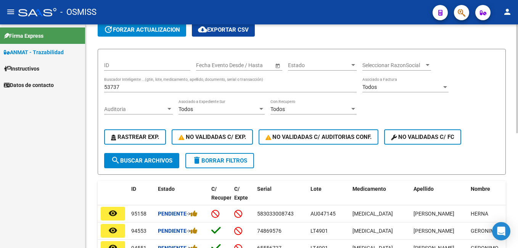
click at [139, 87] on input "53737" at bounding box center [230, 87] width 253 height 6
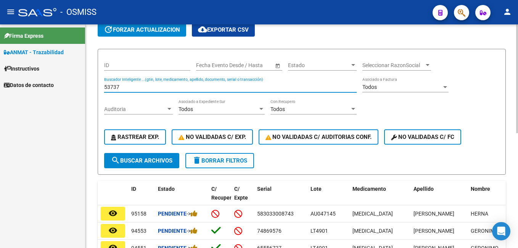
click at [139, 87] on input "53737" at bounding box center [230, 87] width 253 height 6
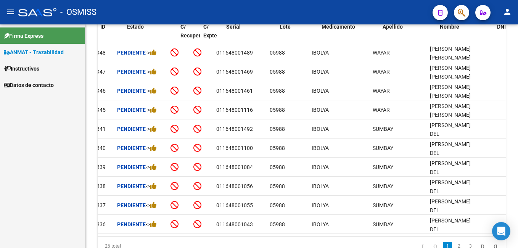
scroll to position [0, 30]
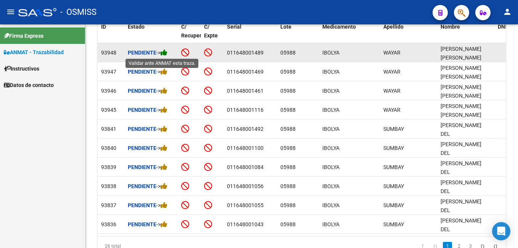
click at [166, 52] on icon at bounding box center [164, 52] width 7 height 7
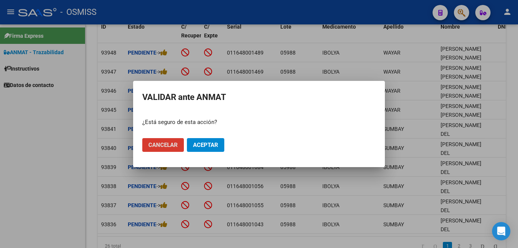
click at [205, 142] on span "Aceptar" at bounding box center [205, 145] width 25 height 7
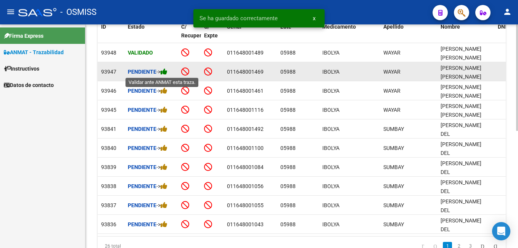
click at [168, 73] on icon at bounding box center [164, 71] width 7 height 7
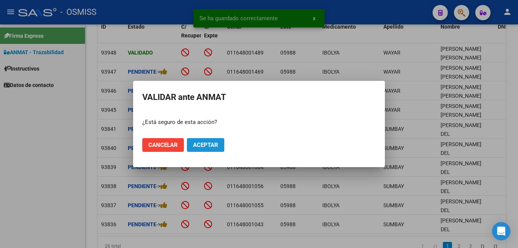
click at [207, 145] on span "Aceptar" at bounding box center [205, 145] width 25 height 7
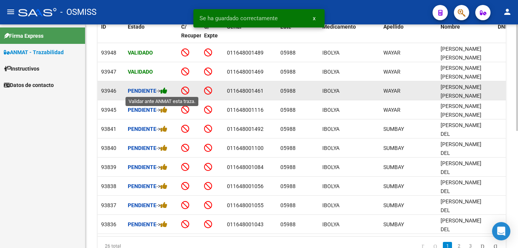
click at [168, 91] on icon at bounding box center [164, 90] width 7 height 7
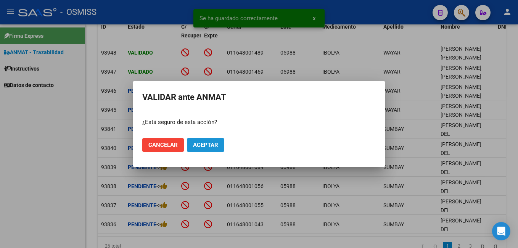
click at [205, 146] on span "Aceptar" at bounding box center [205, 145] width 25 height 7
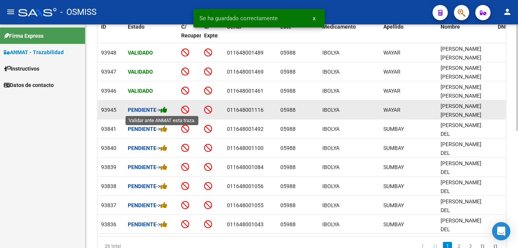
click at [168, 109] on icon at bounding box center [164, 109] width 7 height 7
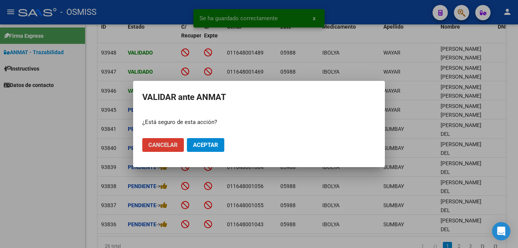
click at [211, 145] on span "Aceptar" at bounding box center [205, 145] width 25 height 7
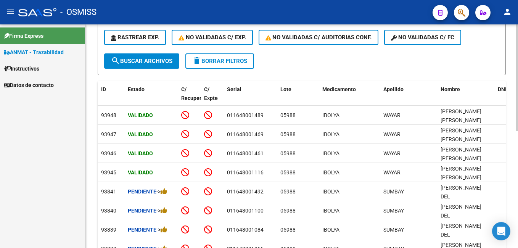
scroll to position [56, 0]
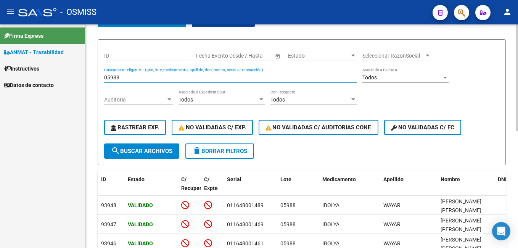
click at [129, 76] on input "05988" at bounding box center [230, 77] width 253 height 6
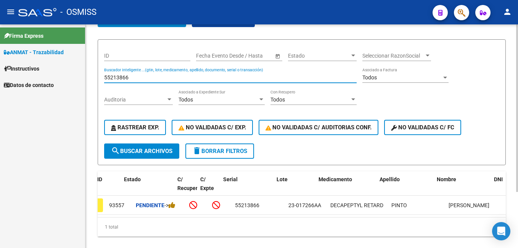
scroll to position [0, 0]
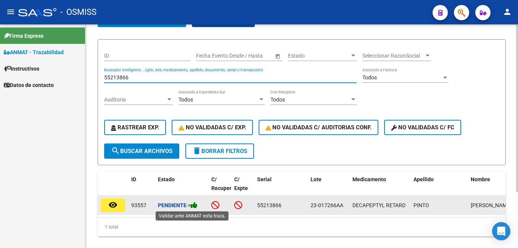
click at [195, 206] on icon at bounding box center [194, 204] width 7 height 7
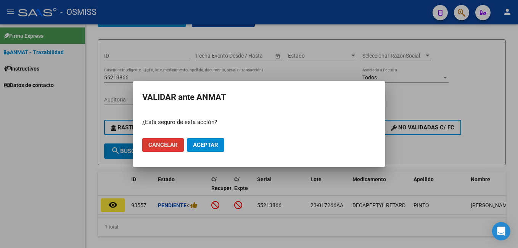
click at [217, 205] on div at bounding box center [259, 124] width 518 height 248
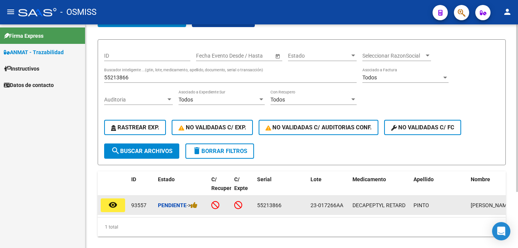
click at [217, 206] on icon at bounding box center [215, 205] width 8 height 8
click at [198, 206] on icon at bounding box center [194, 204] width 7 height 7
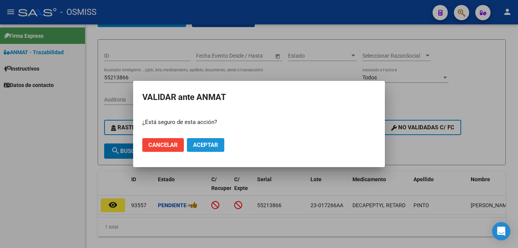
click at [203, 144] on span "Aceptar" at bounding box center [205, 145] width 25 height 7
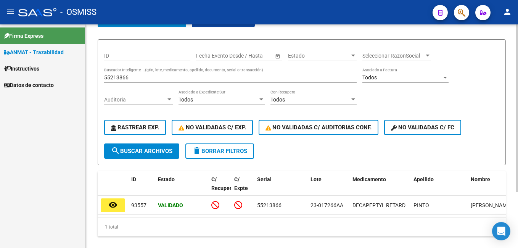
click at [141, 76] on input "55213866" at bounding box center [230, 77] width 253 height 6
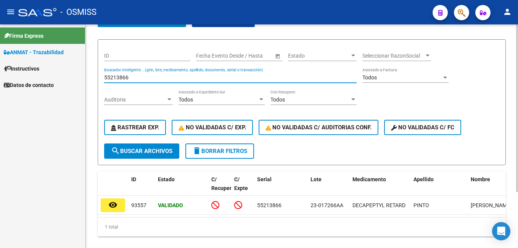
click at [142, 76] on input "55213866" at bounding box center [230, 77] width 253 height 6
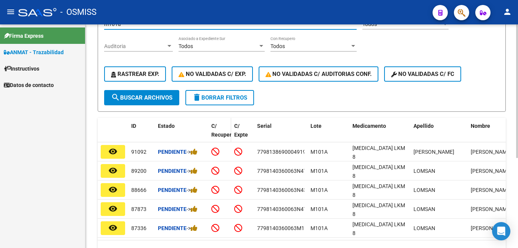
scroll to position [37, 0]
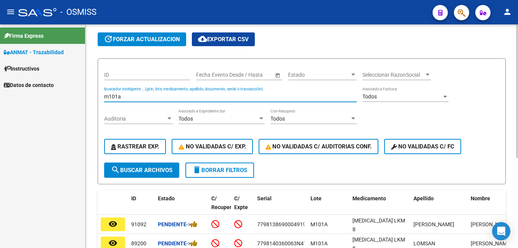
click at [130, 96] on input "m101a" at bounding box center [230, 96] width 253 height 6
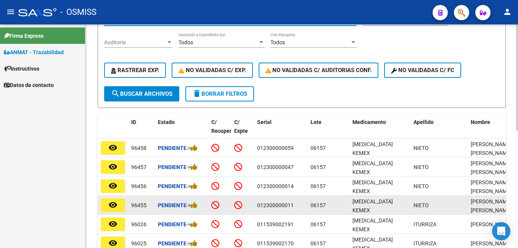
scroll to position [246, 0]
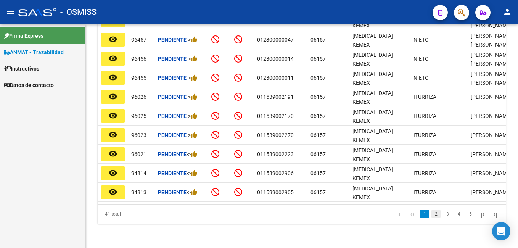
click at [432, 216] on link "2" at bounding box center [436, 214] width 9 height 8
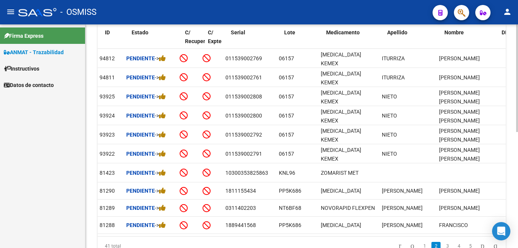
scroll to position [0, 0]
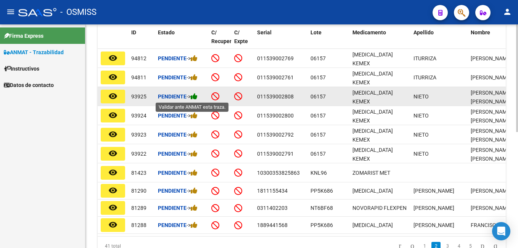
click at [196, 98] on icon at bounding box center [194, 96] width 7 height 7
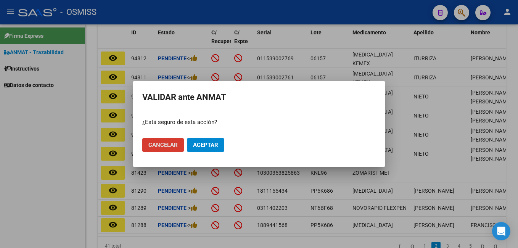
click at [217, 141] on button "Aceptar" at bounding box center [205, 145] width 37 height 14
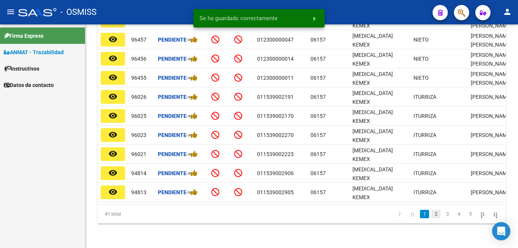
click at [432, 214] on link "2" at bounding box center [436, 214] width 9 height 8
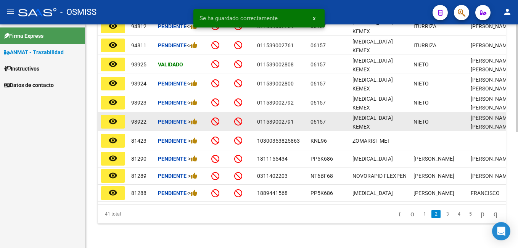
scroll to position [203, 0]
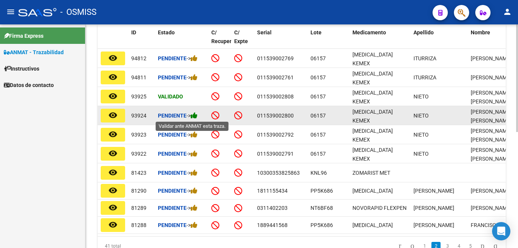
click at [197, 117] on icon at bounding box center [194, 115] width 7 height 7
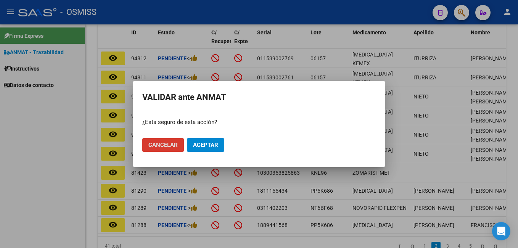
click at [209, 147] on span "Aceptar" at bounding box center [205, 145] width 25 height 7
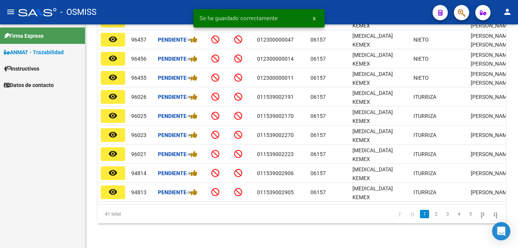
scroll to position [241, 0]
click at [432, 217] on link "2" at bounding box center [436, 214] width 9 height 8
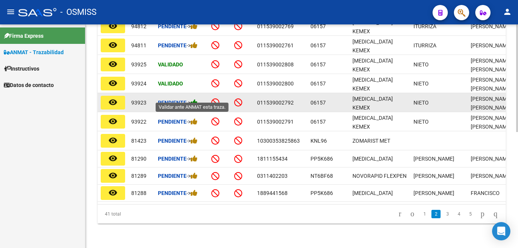
click at [197, 99] on icon at bounding box center [194, 102] width 7 height 7
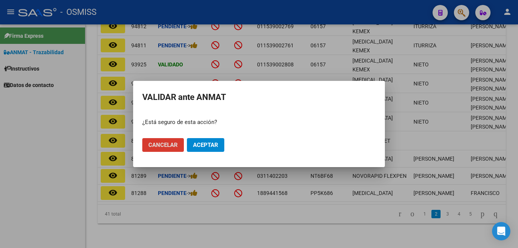
click at [218, 143] on button "Aceptar" at bounding box center [205, 145] width 37 height 14
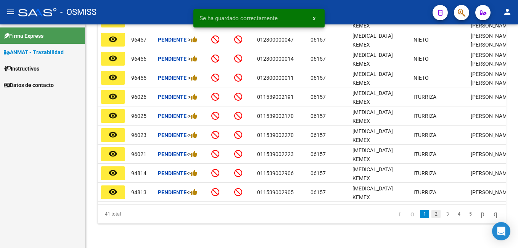
click at [432, 218] on link "2" at bounding box center [436, 214] width 9 height 8
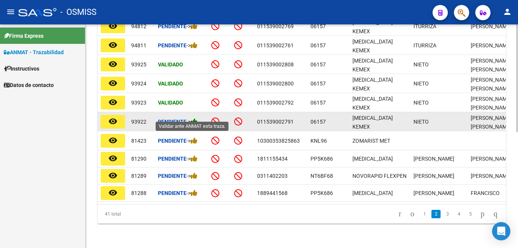
click at [196, 118] on icon at bounding box center [194, 121] width 7 height 7
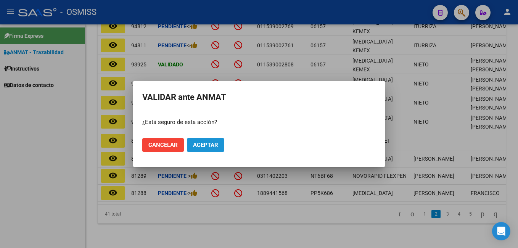
click at [205, 144] on span "Aceptar" at bounding box center [205, 145] width 25 height 7
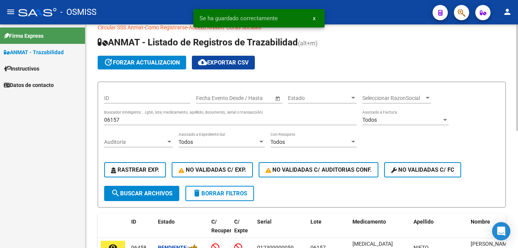
scroll to position [12, 0]
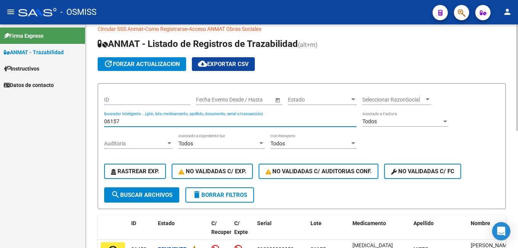
click at [126, 120] on input "06157" at bounding box center [230, 121] width 253 height 6
type input "ek/4139-n"
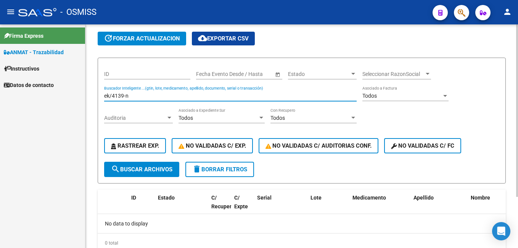
scroll to position [0, 0]
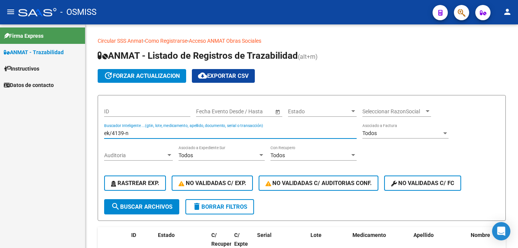
drag, startPoint x: 138, startPoint y: 132, endPoint x: -2, endPoint y: 138, distance: 139.8
click at [0, 138] on html "menu - OSMISS person Firma Express ANMAT - Trazabilidad Instructivos Datos de c…" at bounding box center [259, 124] width 518 height 248
drag, startPoint x: 142, startPoint y: 134, endPoint x: -2, endPoint y: 137, distance: 143.1
click at [0, 137] on html "menu - OSMISS person Firma Express ANMAT - Trazabilidad Instructivos Datos de c…" at bounding box center [259, 124] width 518 height 248
drag, startPoint x: 137, startPoint y: 131, endPoint x: 74, endPoint y: 127, distance: 63.1
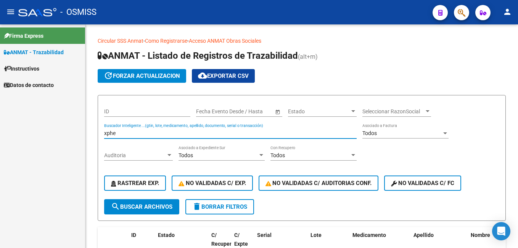
click at [74, 128] on mat-sidenav-container "Firma Express ANMAT - Trazabilidad Instructivos Datos de contacto Circular SSS …" at bounding box center [259, 136] width 518 height 224
type input "4250174110661"
drag, startPoint x: 160, startPoint y: 132, endPoint x: -2, endPoint y: 150, distance: 162.7
click at [0, 150] on html "menu - OSMISS person Firma Express ANMAT - Trazabilidad Instructivos Datos de c…" at bounding box center [259, 124] width 518 height 248
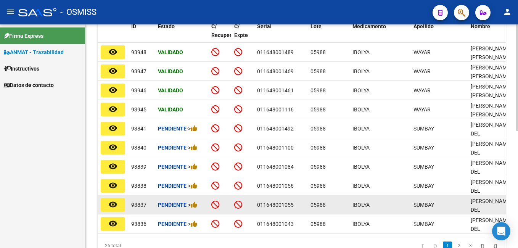
scroll to position [208, 0]
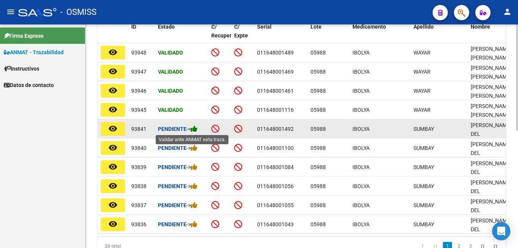
type input "05988"
click at [196, 127] on icon at bounding box center [194, 128] width 7 height 7
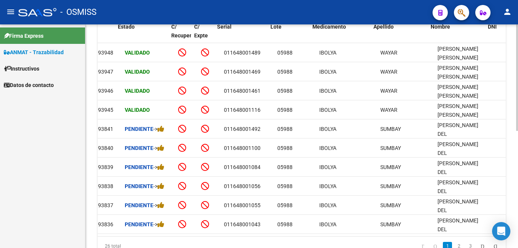
scroll to position [0, 0]
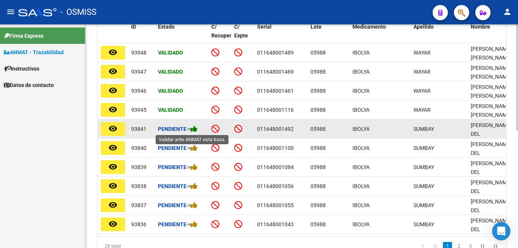
click at [196, 131] on icon at bounding box center [194, 128] width 7 height 7
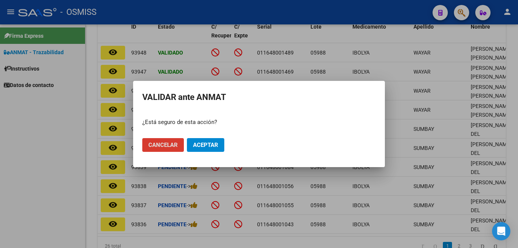
click at [208, 143] on span "Aceptar" at bounding box center [205, 145] width 25 height 7
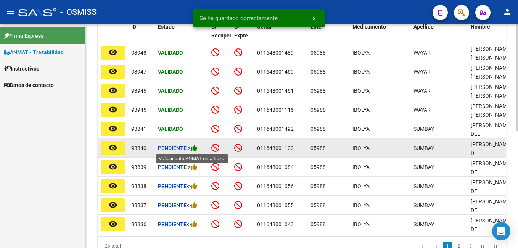
click at [197, 148] on icon at bounding box center [194, 147] width 7 height 7
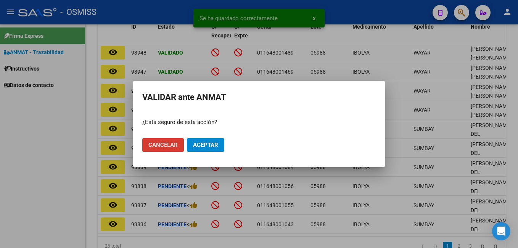
click at [204, 148] on span "Aceptar" at bounding box center [205, 145] width 25 height 7
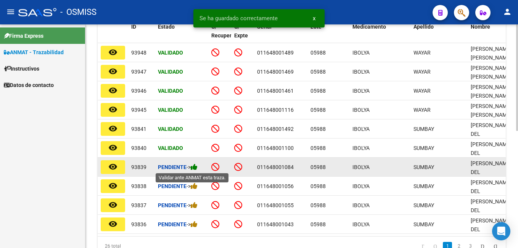
click at [198, 165] on icon at bounding box center [194, 166] width 7 height 7
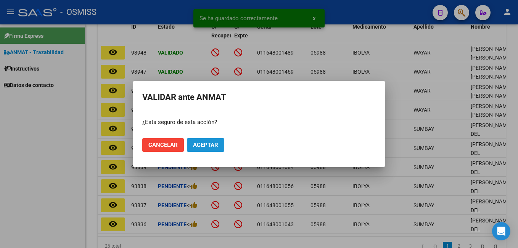
click at [211, 143] on span "Aceptar" at bounding box center [205, 145] width 25 height 7
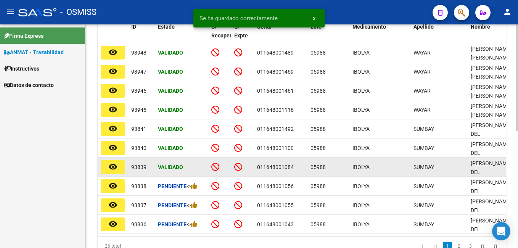
click at [198, 168] on div "Validado" at bounding box center [181, 167] width 47 height 9
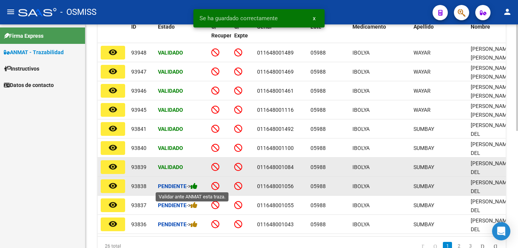
click at [195, 185] on icon at bounding box center [194, 185] width 7 height 7
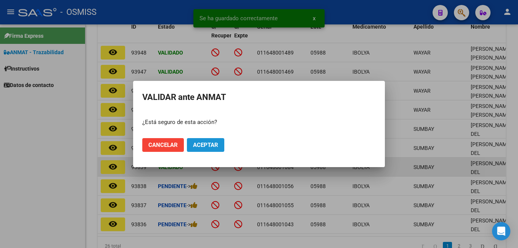
click at [207, 143] on span "Aceptar" at bounding box center [205, 145] width 25 height 7
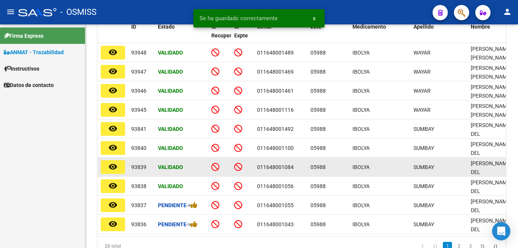
click at [198, 184] on div "Validado" at bounding box center [181, 186] width 47 height 9
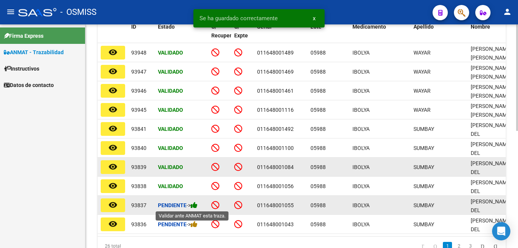
click at [198, 202] on icon at bounding box center [194, 204] width 7 height 7
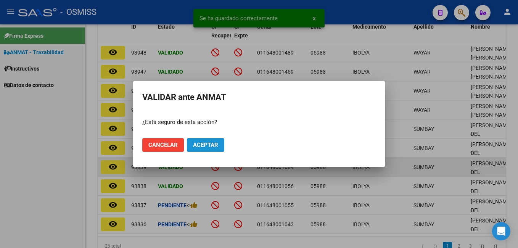
click at [213, 146] on span "Aceptar" at bounding box center [205, 145] width 25 height 7
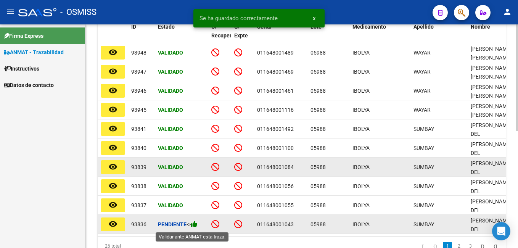
click at [198, 226] on icon at bounding box center [194, 224] width 7 height 7
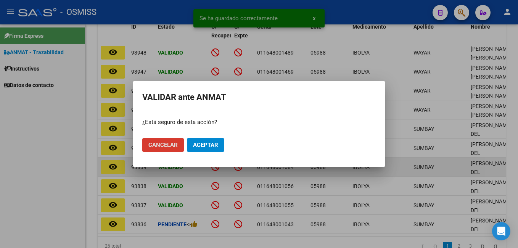
click at [217, 149] on button "Aceptar" at bounding box center [205, 145] width 37 height 14
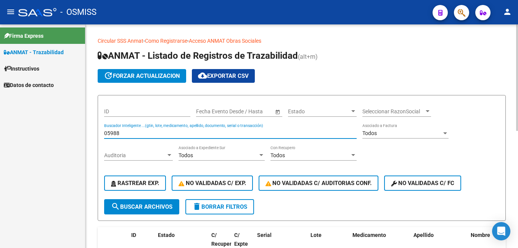
click at [143, 134] on input "05988" at bounding box center [230, 133] width 253 height 6
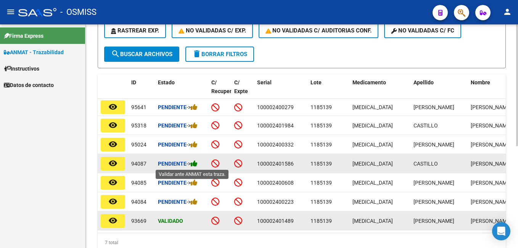
click at [195, 161] on icon at bounding box center [194, 163] width 7 height 7
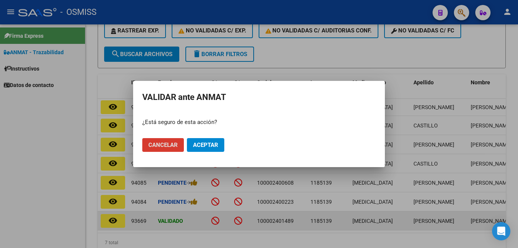
click at [201, 146] on span "Aceptar" at bounding box center [205, 145] width 25 height 7
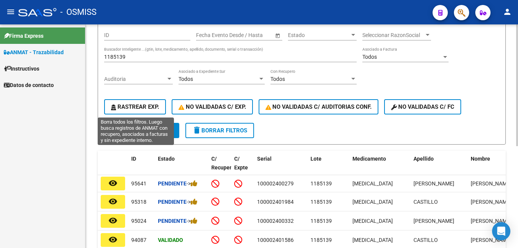
scroll to position [38, 0]
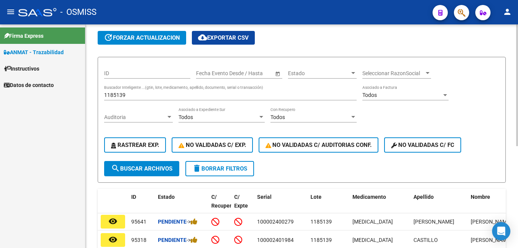
click at [139, 95] on input "1185139" at bounding box center [230, 95] width 253 height 6
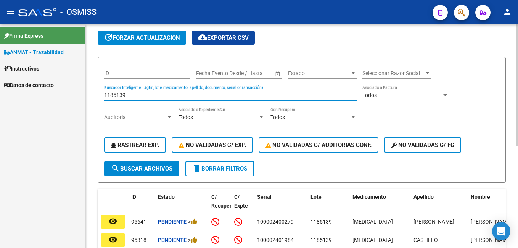
click at [139, 95] on input "1185139" at bounding box center [230, 95] width 253 height 6
type input "123300"
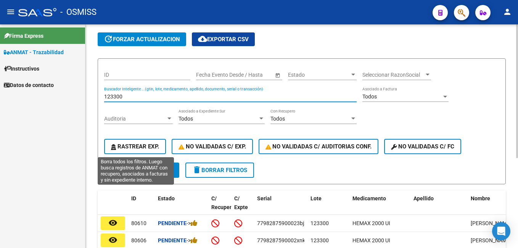
scroll to position [0, 0]
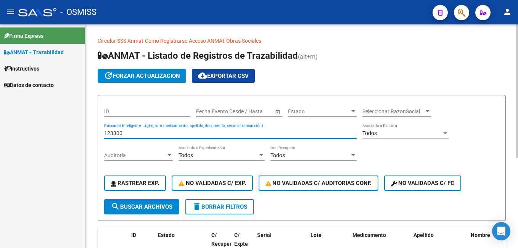
click at [139, 132] on input "123300" at bounding box center [230, 133] width 253 height 6
type input "a859a"
click at [125, 131] on input "a859a" at bounding box center [230, 133] width 253 height 6
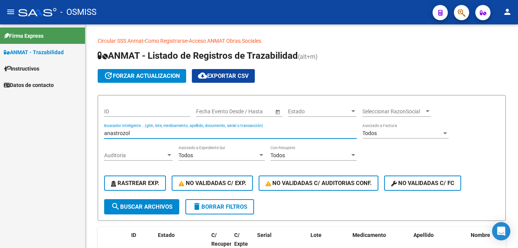
drag, startPoint x: 153, startPoint y: 135, endPoint x: 0, endPoint y: 132, distance: 152.7
click at [0, 133] on html "menu - OSMISS person Firma Express ANMAT - Trazabilidad Instructivos Datos de c…" at bounding box center [259, 124] width 518 height 248
click at [129, 132] on input "dupoux" at bounding box center [230, 133] width 253 height 6
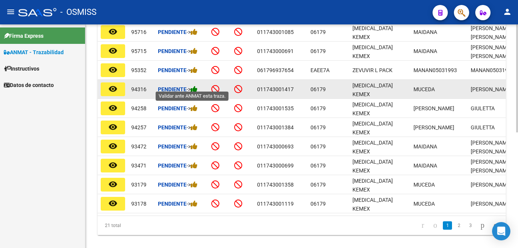
click at [196, 86] on icon at bounding box center [194, 88] width 7 height 7
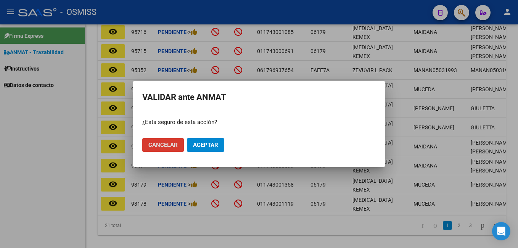
click at [216, 146] on span "Aceptar" at bounding box center [205, 145] width 25 height 7
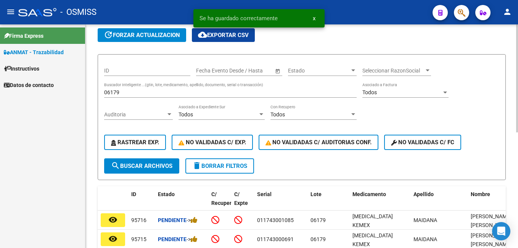
scroll to position [38, 0]
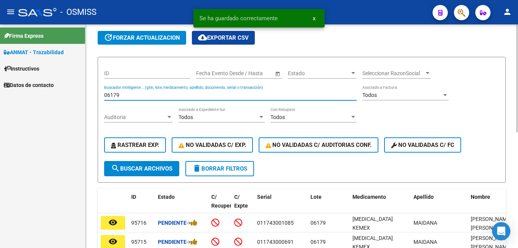
click at [140, 98] on input "06179" at bounding box center [230, 95] width 253 height 6
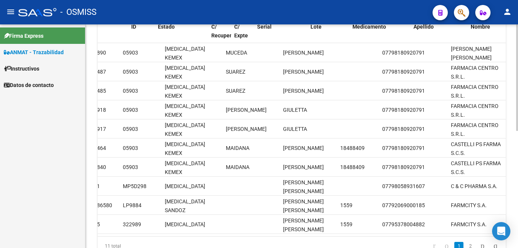
scroll to position [0, 0]
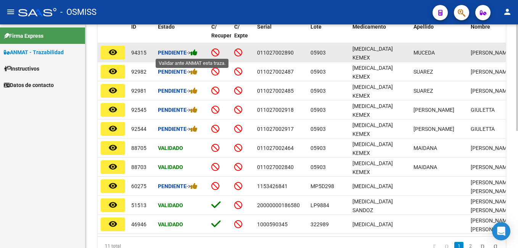
click at [198, 52] on icon at bounding box center [194, 52] width 7 height 7
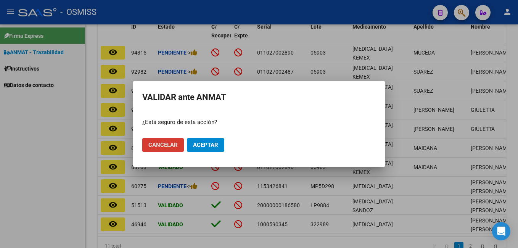
click at [216, 140] on button "Aceptar" at bounding box center [205, 145] width 37 height 14
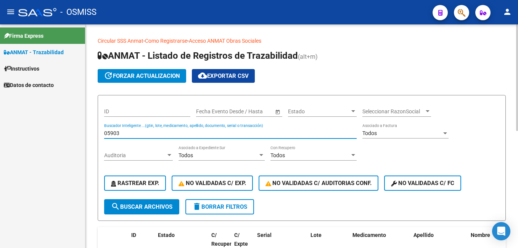
click at [148, 135] on input "05903" at bounding box center [230, 133] width 253 height 6
type input "l"
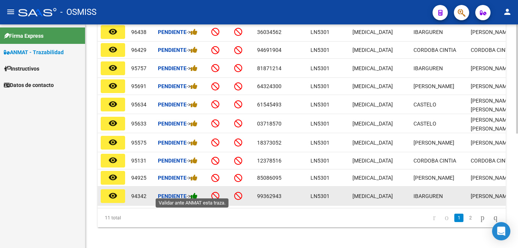
click at [198, 193] on icon at bounding box center [194, 195] width 7 height 7
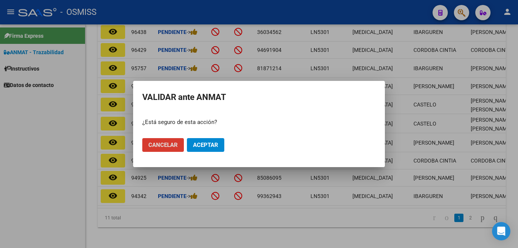
click at [208, 146] on span "Aceptar" at bounding box center [205, 145] width 25 height 7
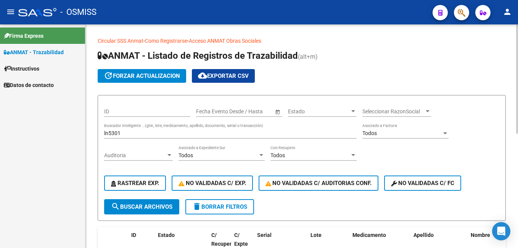
click at [139, 136] on input "ln5301" at bounding box center [230, 133] width 253 height 6
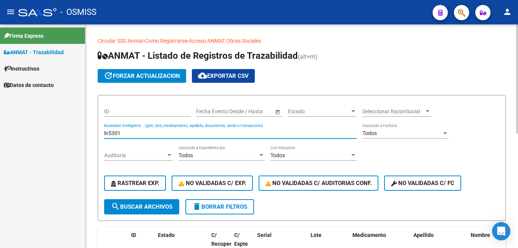
click at [139, 136] on input "ln5301" at bounding box center [230, 133] width 253 height 6
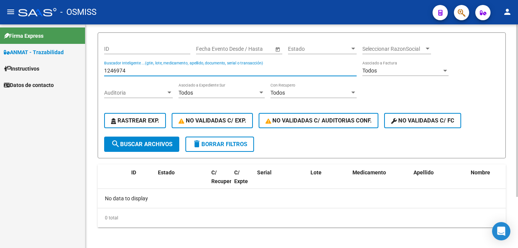
scroll to position [66, 0]
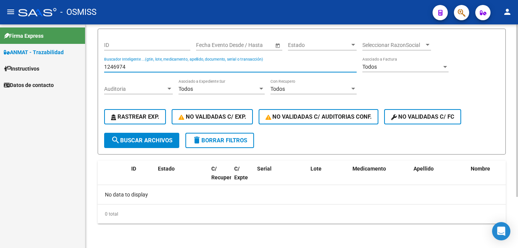
click at [135, 66] on input "1246974" at bounding box center [230, 67] width 253 height 6
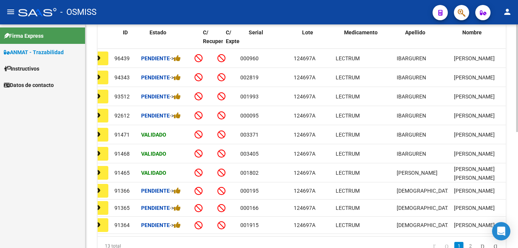
scroll to position [0, 8]
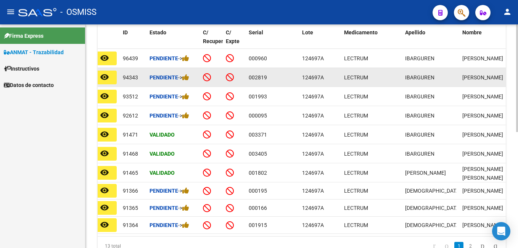
click at [190, 81] on div "Pendiente ->" at bounding box center [173, 77] width 47 height 9
click at [189, 79] on icon at bounding box center [185, 77] width 7 height 7
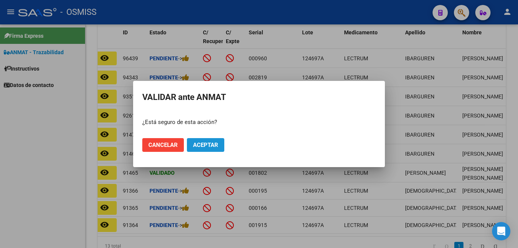
click at [210, 144] on span "Aceptar" at bounding box center [205, 145] width 25 height 7
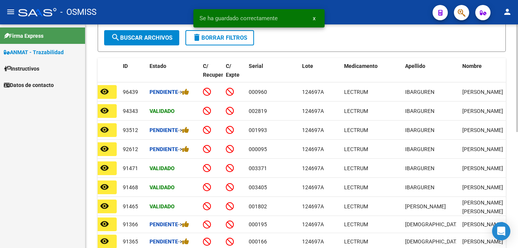
scroll to position [50, 0]
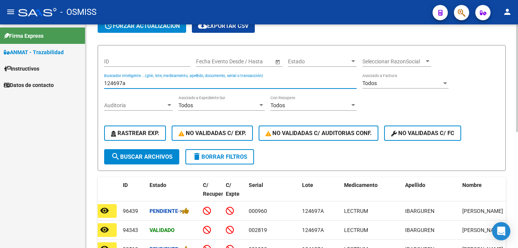
click at [126, 84] on input "124697a" at bounding box center [230, 83] width 253 height 6
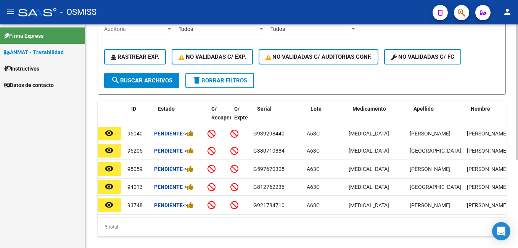
scroll to position [0, 0]
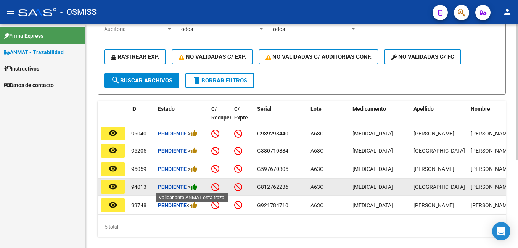
click at [198, 188] on icon at bounding box center [194, 186] width 7 height 7
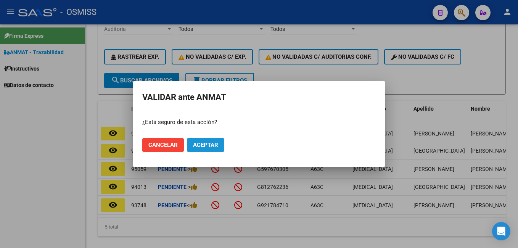
click at [209, 146] on span "Aceptar" at bounding box center [205, 145] width 25 height 7
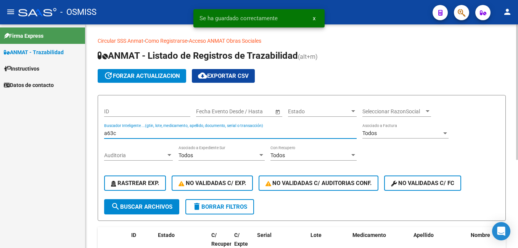
click at [137, 134] on input "a63c" at bounding box center [230, 133] width 253 height 6
click at [137, 133] on input "a63c" at bounding box center [230, 133] width 253 height 6
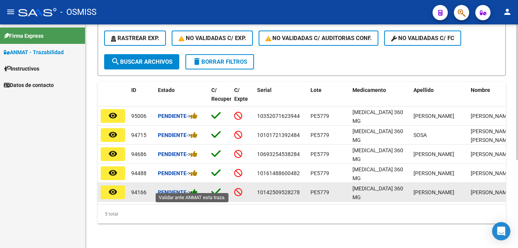
click at [196, 188] on icon at bounding box center [194, 191] width 7 height 7
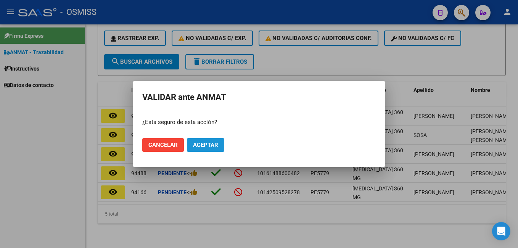
click at [209, 143] on span "Aceptar" at bounding box center [205, 145] width 25 height 7
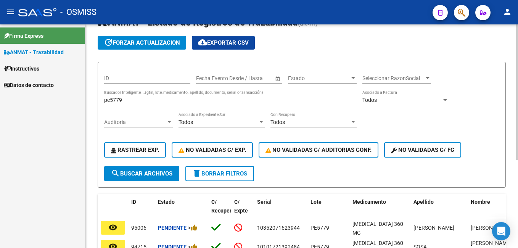
scroll to position [31, 0]
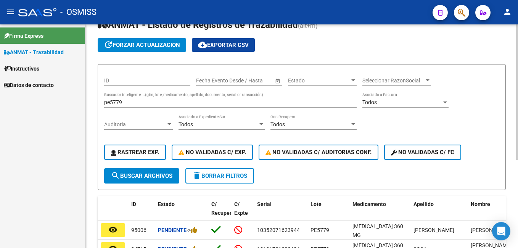
click at [137, 100] on input "pe5779" at bounding box center [230, 102] width 253 height 6
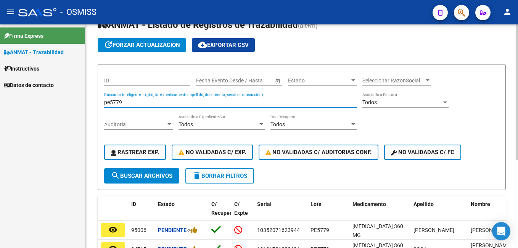
click at [137, 100] on input "pe5779" at bounding box center [230, 102] width 253 height 6
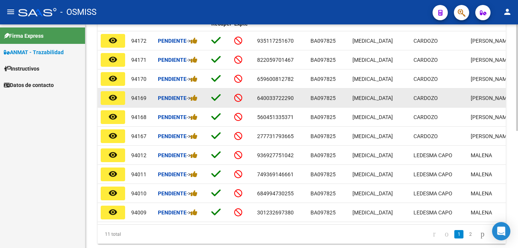
scroll to position [208, 0]
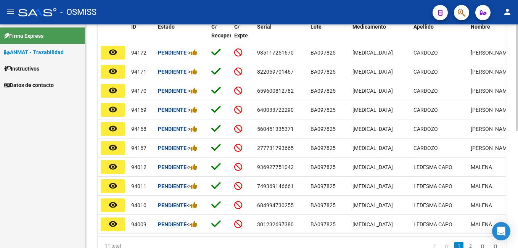
drag, startPoint x: 259, startPoint y: 236, endPoint x: 272, endPoint y: 236, distance: 13.4
click at [272, 236] on datatable-body "remove_[MEDICAL_DATA] 94172 Pendiente -> 935117251670 BA097825 [MEDICAL_DATA][P…" at bounding box center [302, 139] width 408 height 193
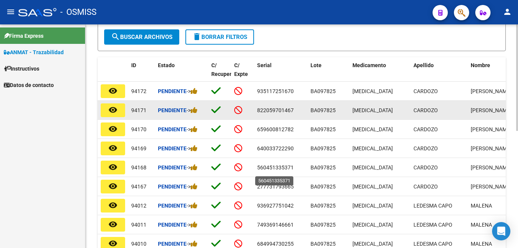
scroll to position [170, 0]
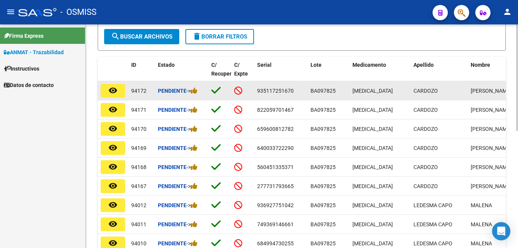
click at [218, 90] on icon at bounding box center [216, 90] width 10 height 11
click at [196, 89] on icon at bounding box center [194, 90] width 7 height 7
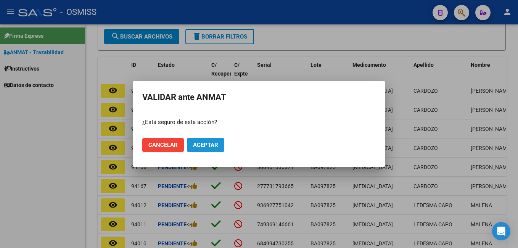
click at [206, 145] on span "Aceptar" at bounding box center [205, 145] width 25 height 7
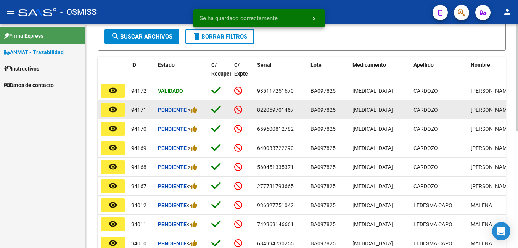
click at [215, 109] on icon at bounding box center [216, 109] width 10 height 11
click at [197, 111] on icon at bounding box center [194, 109] width 7 height 7
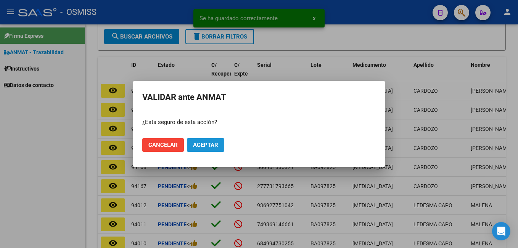
click at [204, 145] on span "Aceptar" at bounding box center [205, 145] width 25 height 7
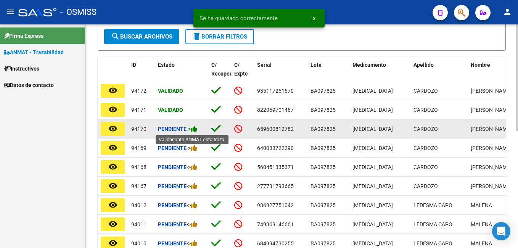
click at [198, 129] on icon at bounding box center [194, 128] width 7 height 7
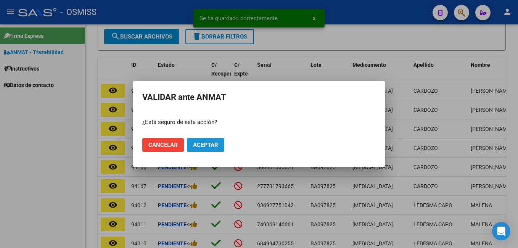
click at [203, 141] on button "Aceptar" at bounding box center [205, 145] width 37 height 14
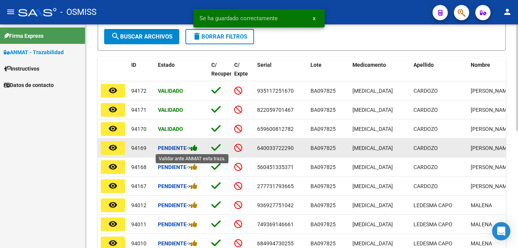
click at [198, 147] on icon at bounding box center [194, 147] width 7 height 7
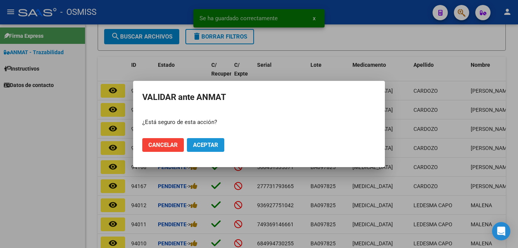
click at [205, 147] on span "Aceptar" at bounding box center [205, 145] width 25 height 7
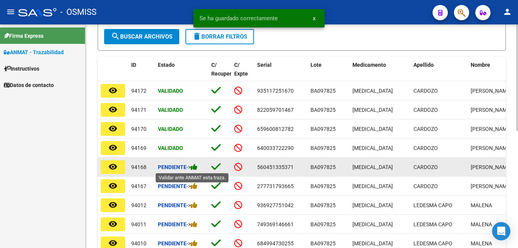
click at [197, 166] on icon at bounding box center [194, 166] width 7 height 7
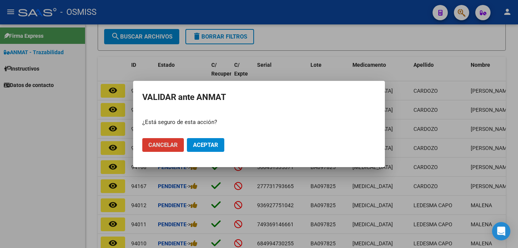
click at [214, 146] on span "Aceptar" at bounding box center [205, 145] width 25 height 7
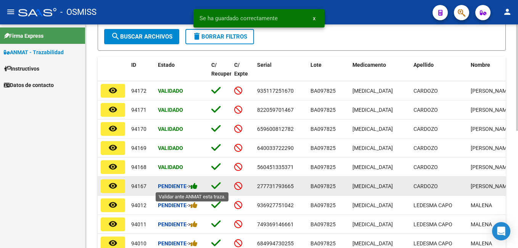
click at [198, 185] on icon at bounding box center [194, 185] width 7 height 7
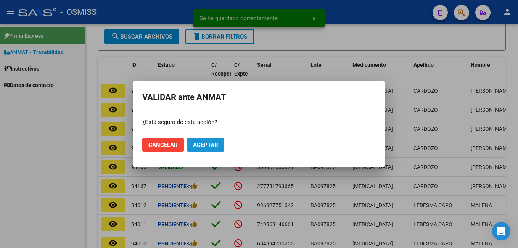
click at [210, 144] on span "Aceptar" at bounding box center [205, 145] width 25 height 7
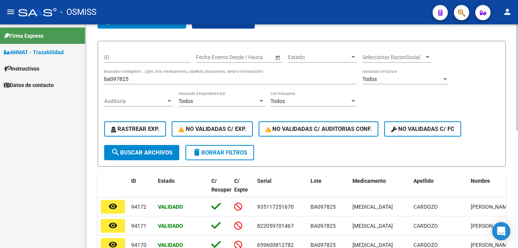
scroll to position [0, 0]
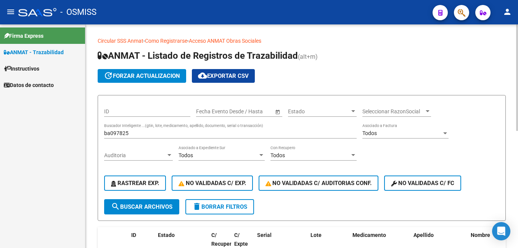
click at [162, 132] on input "ba097825" at bounding box center [230, 133] width 253 height 6
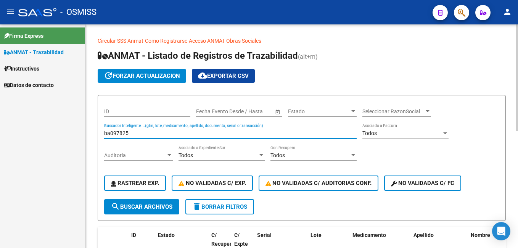
click at [162, 132] on input "ba097825" at bounding box center [230, 133] width 253 height 6
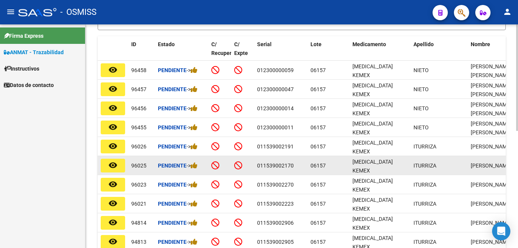
scroll to position [229, 0]
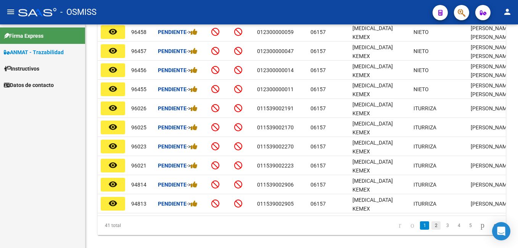
click at [432, 230] on link "2" at bounding box center [436, 225] width 9 height 8
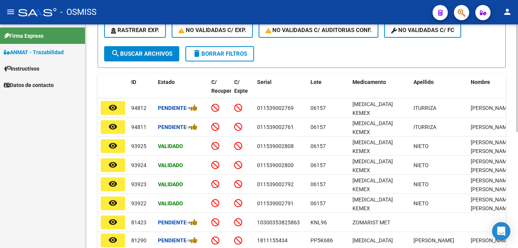
scroll to position [153, 0]
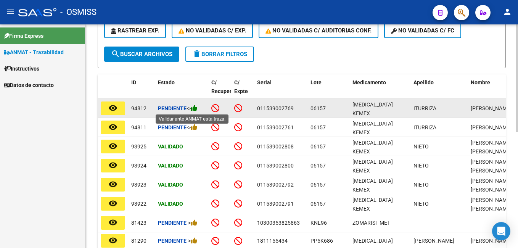
click at [196, 107] on icon at bounding box center [194, 108] width 7 height 7
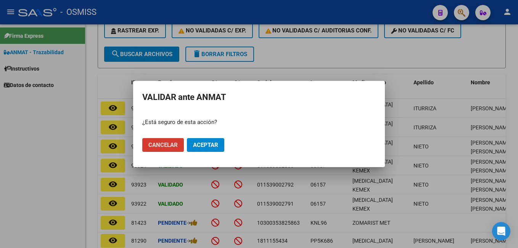
click at [211, 146] on span "Aceptar" at bounding box center [205, 145] width 25 height 7
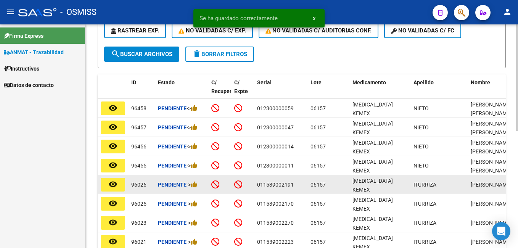
scroll to position [246, 0]
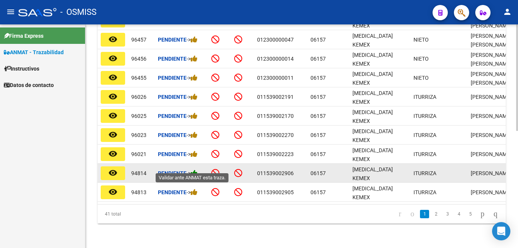
click at [198, 169] on icon at bounding box center [194, 172] width 7 height 7
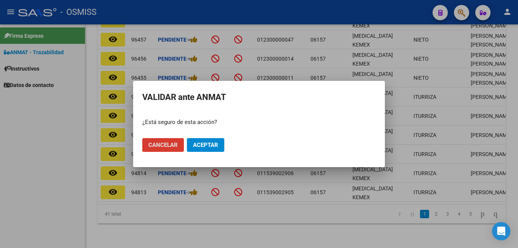
click at [212, 145] on span "Aceptar" at bounding box center [205, 145] width 25 height 7
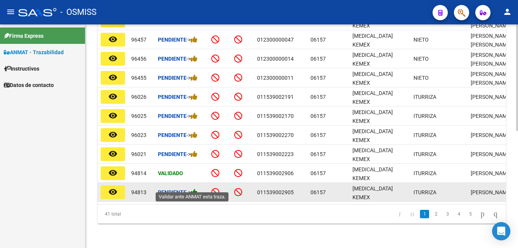
click at [198, 188] on icon at bounding box center [194, 191] width 7 height 7
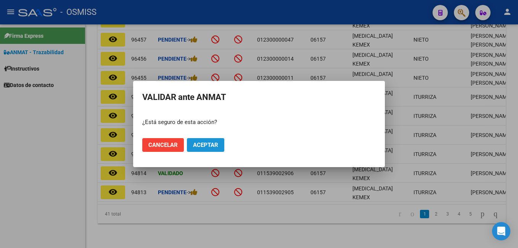
click at [204, 144] on span "Aceptar" at bounding box center [205, 145] width 25 height 7
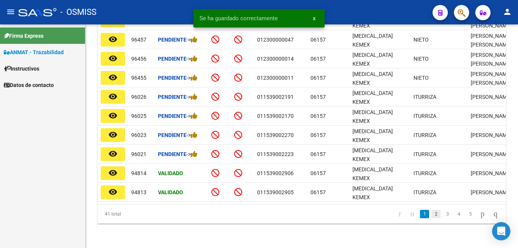
click at [432, 215] on link "2" at bounding box center [436, 214] width 9 height 8
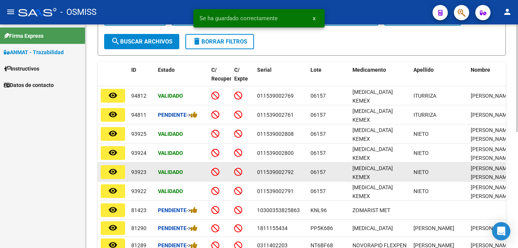
scroll to position [164, 0]
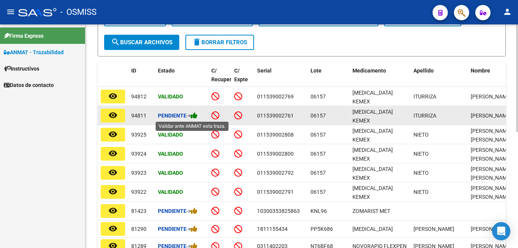
click at [198, 115] on icon at bounding box center [194, 115] width 7 height 7
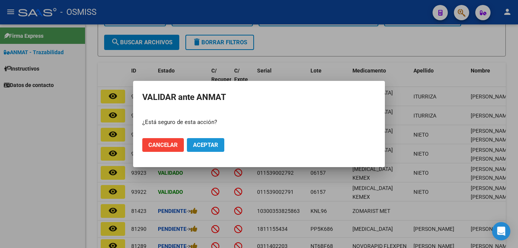
click at [215, 143] on span "Aceptar" at bounding box center [205, 145] width 25 height 7
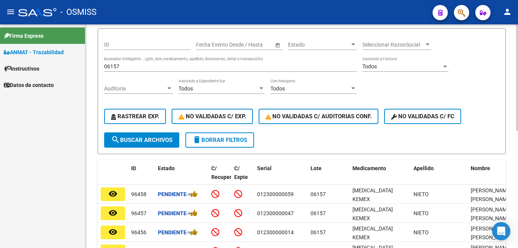
scroll to position [50, 0]
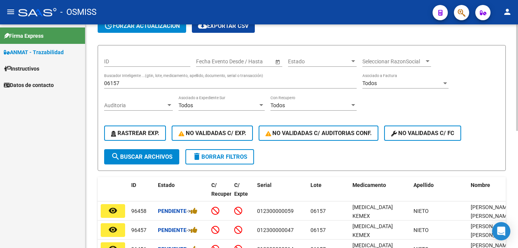
click at [137, 87] on div "06157 Buscador Inteligente ...(gtin, lote, medicamento, apellido, documento, se…" at bounding box center [230, 80] width 253 height 15
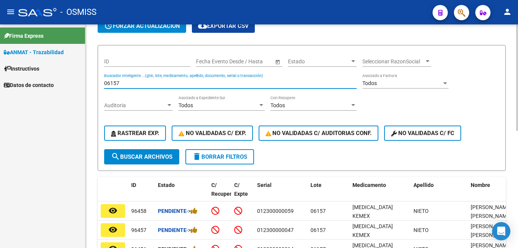
click at [134, 84] on input "06157" at bounding box center [230, 83] width 253 height 6
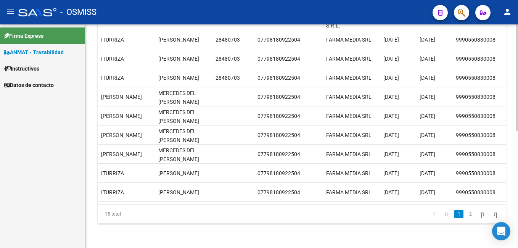
scroll to position [0, 0]
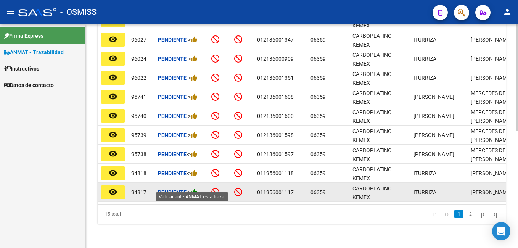
click at [198, 188] on icon at bounding box center [194, 191] width 7 height 7
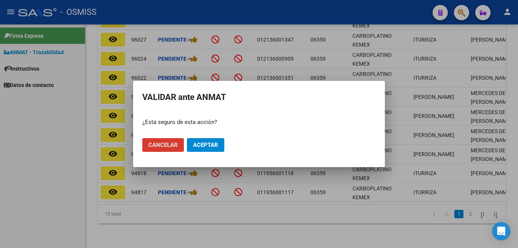
click at [214, 141] on button "Aceptar" at bounding box center [205, 145] width 37 height 14
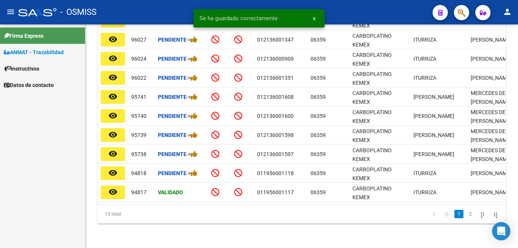
scroll to position [246, 0]
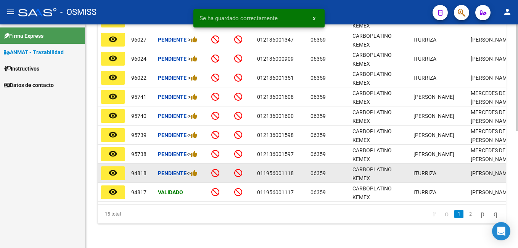
click at [200, 169] on div "Pendiente ->" at bounding box center [181, 173] width 47 height 9
click at [198, 169] on icon at bounding box center [194, 172] width 7 height 7
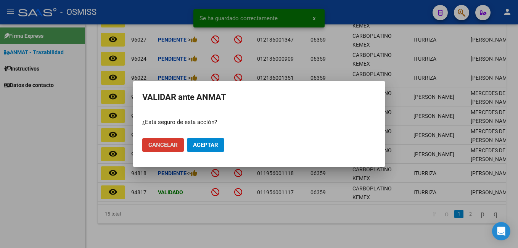
click at [213, 143] on span "Aceptar" at bounding box center [205, 145] width 25 height 7
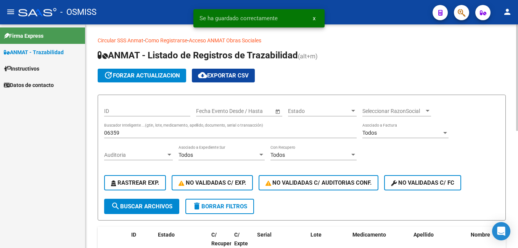
scroll to position [0, 0]
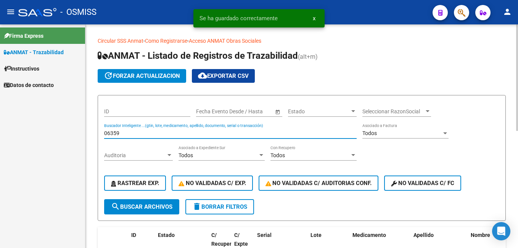
click at [153, 134] on input "06359" at bounding box center [230, 133] width 253 height 6
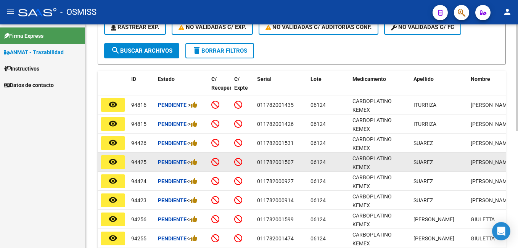
scroll to position [153, 0]
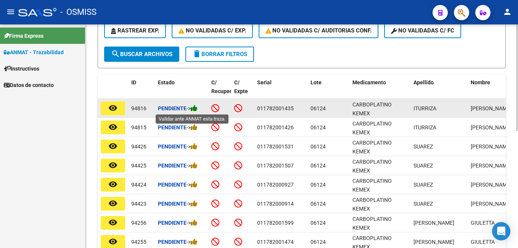
click at [198, 109] on icon at bounding box center [194, 108] width 7 height 7
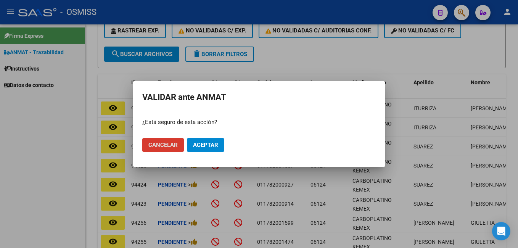
click at [215, 142] on span "Aceptar" at bounding box center [205, 145] width 25 height 7
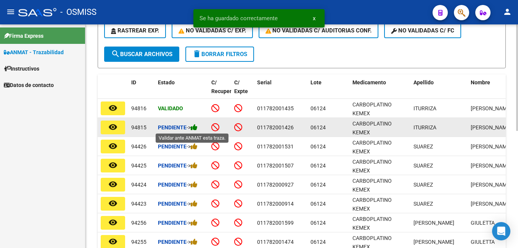
click at [198, 127] on icon at bounding box center [194, 127] width 7 height 7
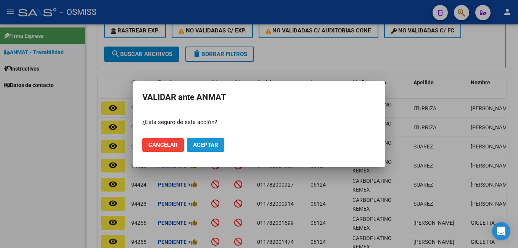
click at [206, 141] on button "Aceptar" at bounding box center [205, 145] width 37 height 14
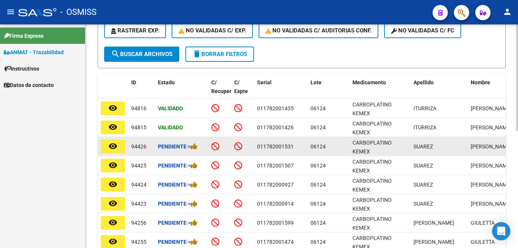
scroll to position [0, 0]
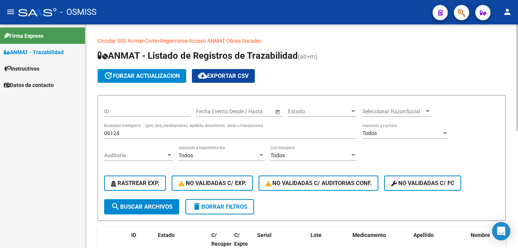
click at [152, 132] on input "06124" at bounding box center [230, 133] width 253 height 6
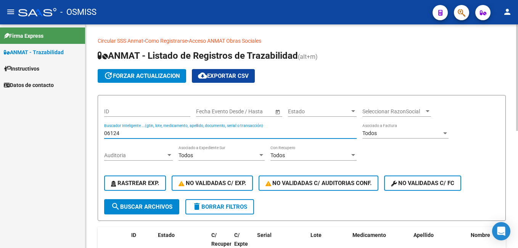
click at [152, 132] on input "06124" at bounding box center [230, 133] width 253 height 6
drag, startPoint x: 148, startPoint y: 132, endPoint x: 84, endPoint y: 134, distance: 63.8
click at [84, 134] on mat-sidenav-container "Firma Express ANMAT - Trazabilidad Instructivos Datos de contacto Circular SSS …" at bounding box center [259, 136] width 518 height 224
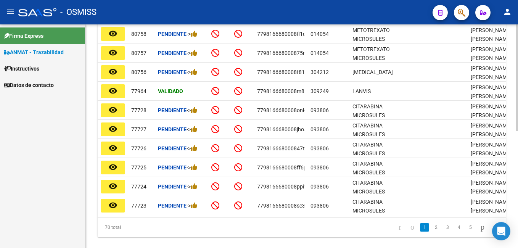
scroll to position [246, 0]
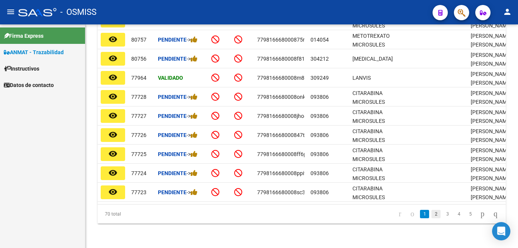
click at [432, 216] on link "2" at bounding box center [436, 214] width 9 height 8
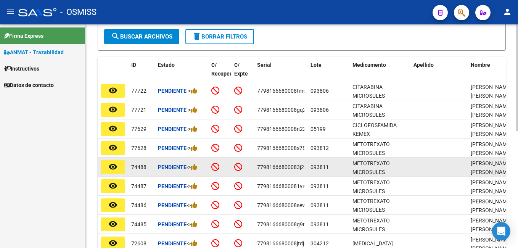
scroll to position [0, 0]
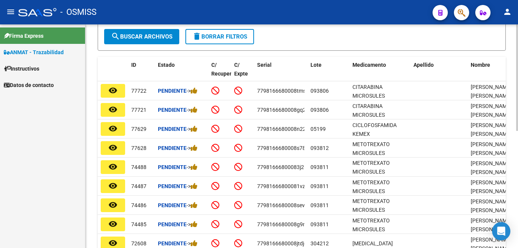
drag, startPoint x: 516, startPoint y: 147, endPoint x: 515, endPoint y: 157, distance: 10.4
click at [515, 157] on div "Circular SSS Anmat - Como Registrarse - Acceso ANMAT Obras Sociales Documentaci…" at bounding box center [301, 86] width 433 height 464
click at [498, 60] on datatable-header-cell "Nombre" at bounding box center [496, 74] width 57 height 34
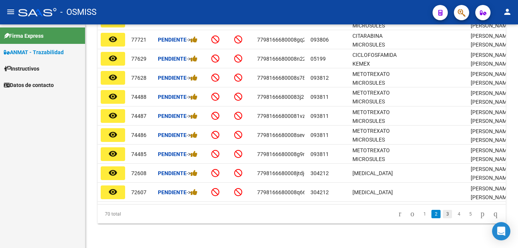
click at [443, 215] on link "3" at bounding box center [447, 214] width 9 height 8
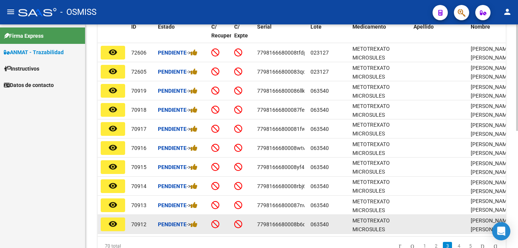
scroll to position [246, 0]
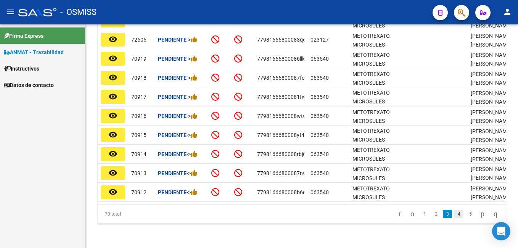
click at [454, 213] on link "4" at bounding box center [458, 214] width 9 height 8
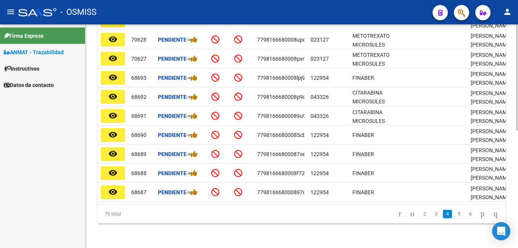
scroll to position [0, 0]
click at [454, 215] on link "5" at bounding box center [458, 214] width 9 height 8
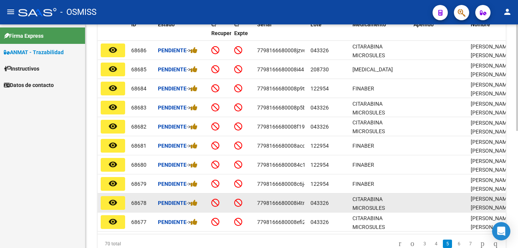
scroll to position [246, 0]
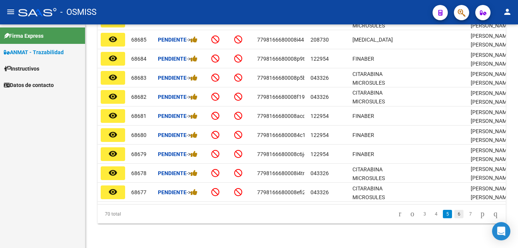
click at [454, 212] on link "6" at bounding box center [458, 214] width 9 height 8
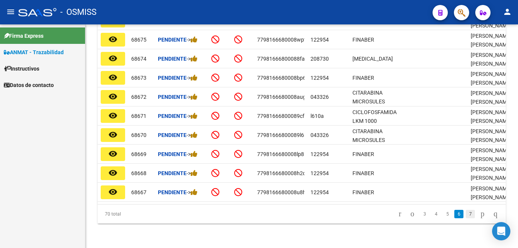
click at [466, 215] on link "7" at bounding box center [470, 214] width 9 height 8
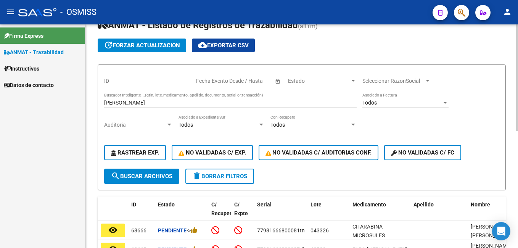
scroll to position [0, 0]
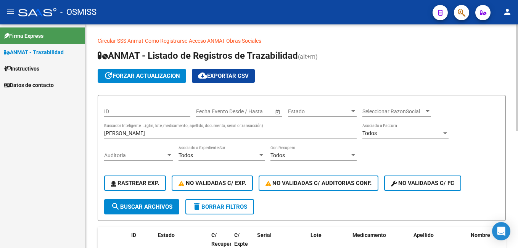
click at [138, 130] on input "[PERSON_NAME]" at bounding box center [230, 133] width 253 height 6
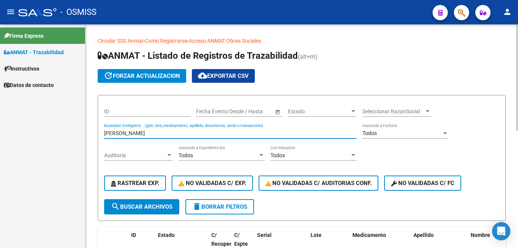
click at [139, 132] on input "[PERSON_NAME]" at bounding box center [230, 133] width 253 height 6
type input "s"
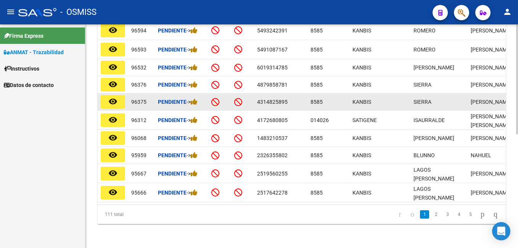
scroll to position [231, 0]
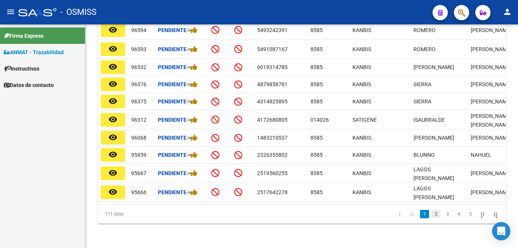
click at [432, 214] on link "2" at bounding box center [436, 214] width 9 height 8
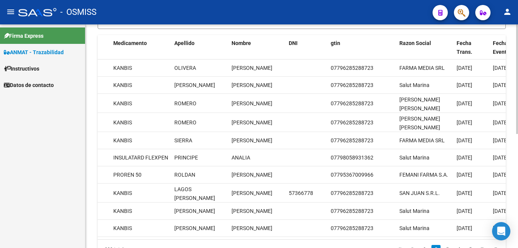
scroll to position [0, 0]
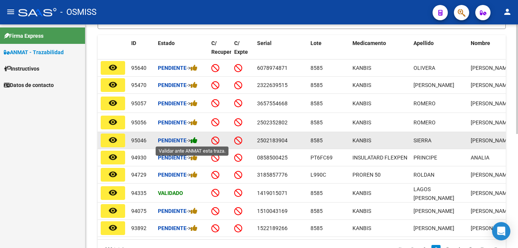
click at [197, 141] on icon at bounding box center [194, 140] width 7 height 7
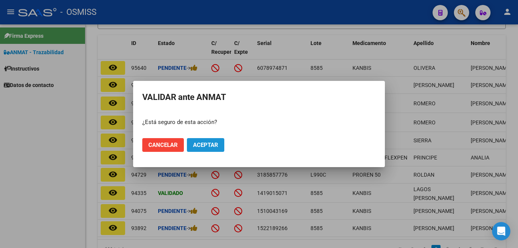
click at [211, 143] on span "Aceptar" at bounding box center [205, 145] width 25 height 7
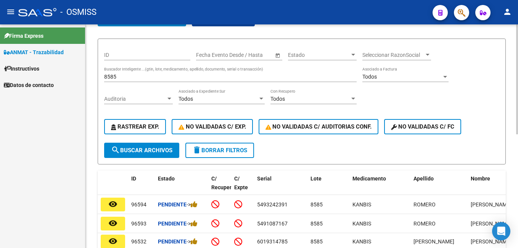
scroll to position [39, 0]
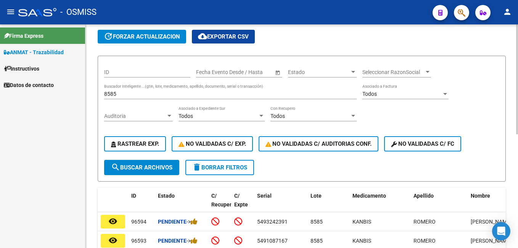
click at [182, 94] on input "8585" at bounding box center [230, 94] width 253 height 6
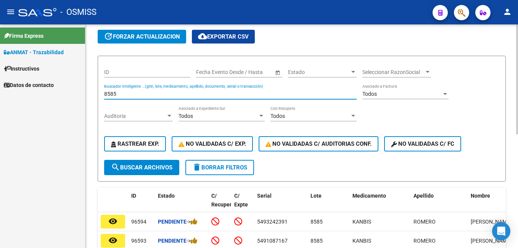
click at [182, 94] on input "8585" at bounding box center [230, 94] width 253 height 6
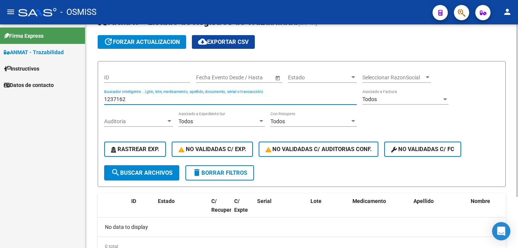
scroll to position [0, 0]
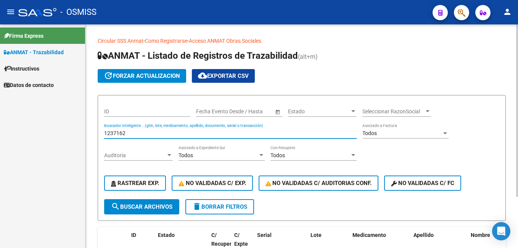
click at [140, 131] on input "1237162" at bounding box center [230, 133] width 253 height 6
type input "[PERSON_NAME]"
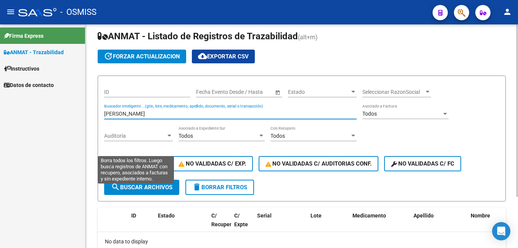
scroll to position [38, 0]
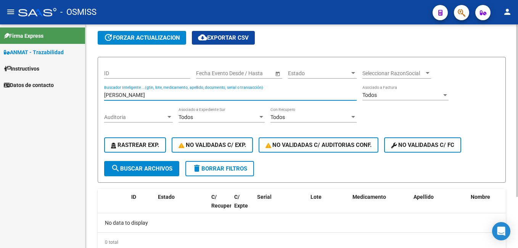
drag, startPoint x: 156, startPoint y: 95, endPoint x: 92, endPoint y: 89, distance: 63.6
click at [92, 89] on div "Circular SSS Anmat - Como Registrarse - Acceso ANMAT Obras Sociales Documentaci…" at bounding box center [301, 131] width 433 height 290
type input "[PERSON_NAME]"
click at [135, 97] on input "[PERSON_NAME]" at bounding box center [230, 95] width 253 height 6
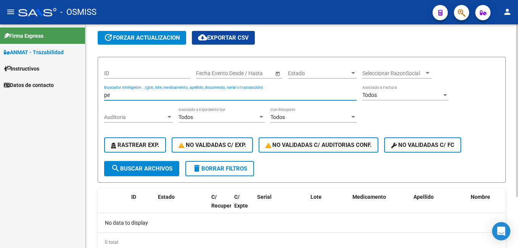
type input "p"
type input "2"
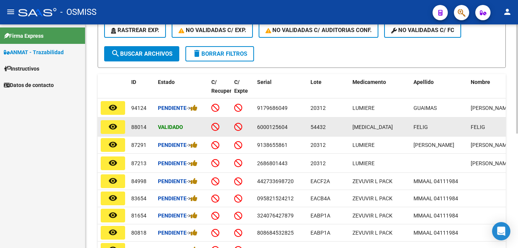
scroll to position [153, 0]
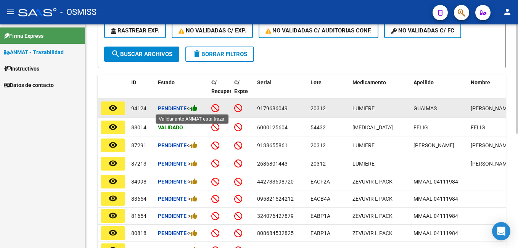
click at [197, 107] on icon at bounding box center [194, 108] width 7 height 7
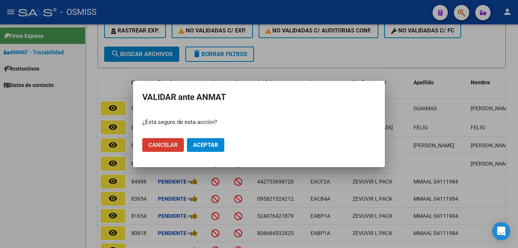
click at [211, 146] on span "Aceptar" at bounding box center [205, 145] width 25 height 7
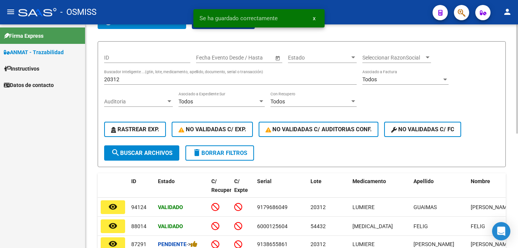
scroll to position [0, 0]
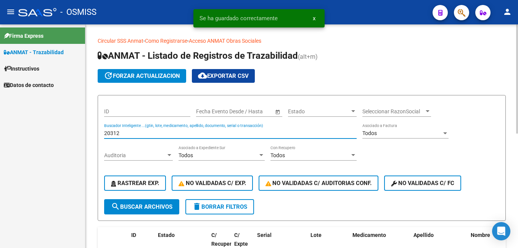
click at [150, 136] on input "20312" at bounding box center [230, 133] width 253 height 6
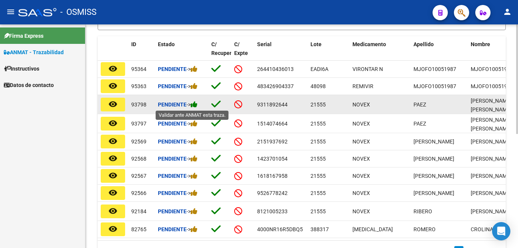
click at [197, 105] on icon at bounding box center [194, 104] width 7 height 7
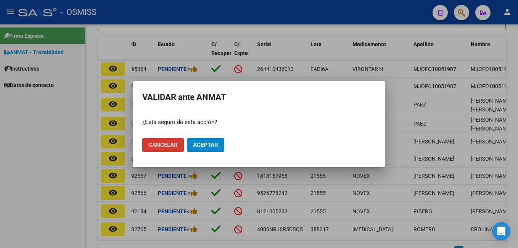
click at [214, 143] on span "Aceptar" at bounding box center [205, 145] width 25 height 7
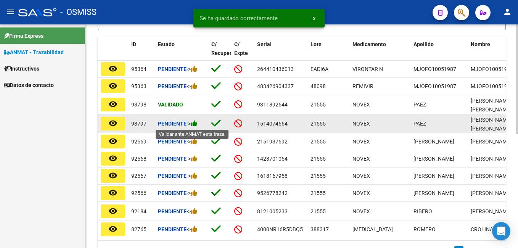
click at [198, 124] on icon at bounding box center [194, 123] width 7 height 7
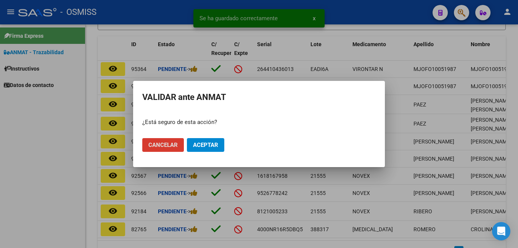
click at [204, 145] on span "Aceptar" at bounding box center [205, 145] width 25 height 7
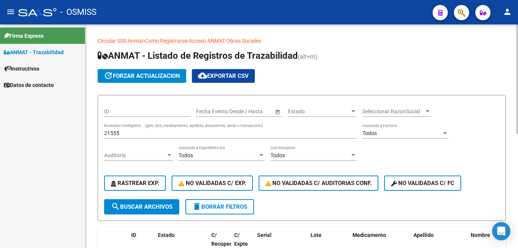
click at [152, 138] on div "21555 Buscador Inteligente ...(gtin, lote, medicamento, apellido, documento, se…" at bounding box center [230, 130] width 253 height 15
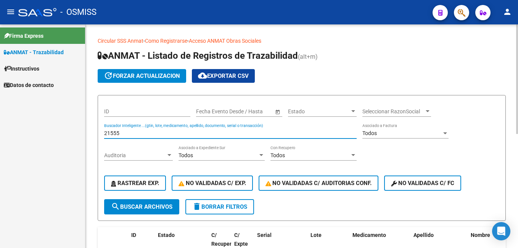
click at [148, 132] on input "21555" at bounding box center [230, 133] width 253 height 6
click at [147, 133] on input "105289" at bounding box center [230, 133] width 253 height 6
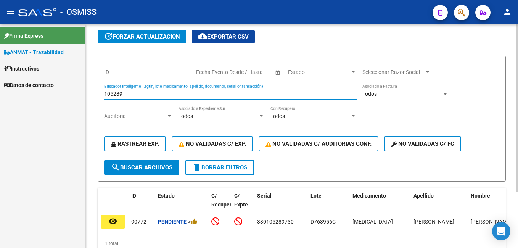
scroll to position [75, 0]
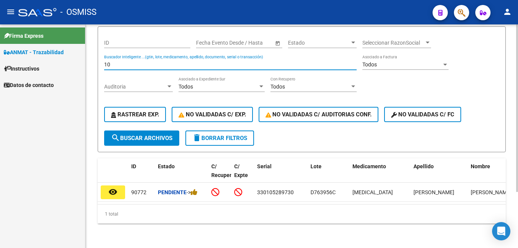
type input "1"
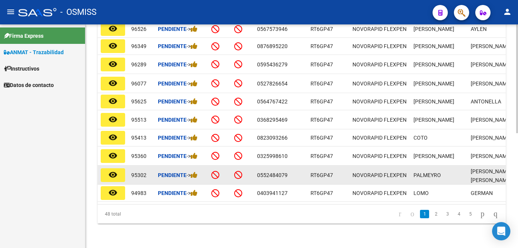
scroll to position [199, 0]
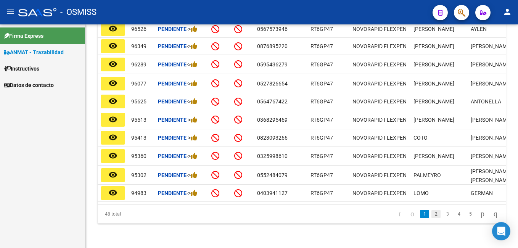
click at [432, 212] on link "2" at bounding box center [436, 214] width 9 height 8
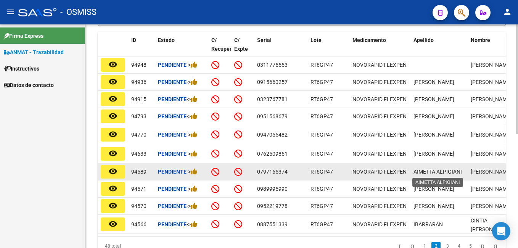
scroll to position [233, 0]
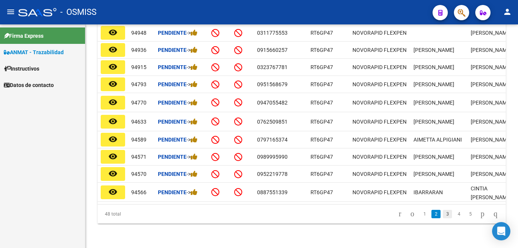
click at [443, 211] on link "3" at bounding box center [447, 214] width 9 height 8
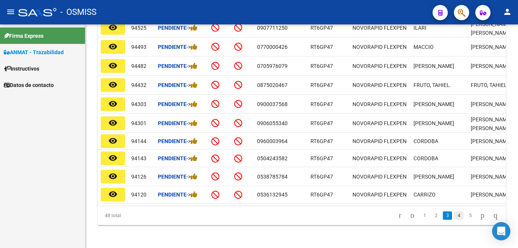
click at [454, 218] on link "4" at bounding box center [458, 215] width 9 height 8
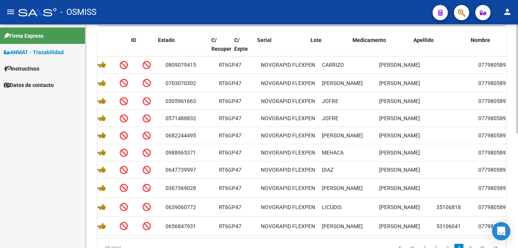
scroll to position [0, 0]
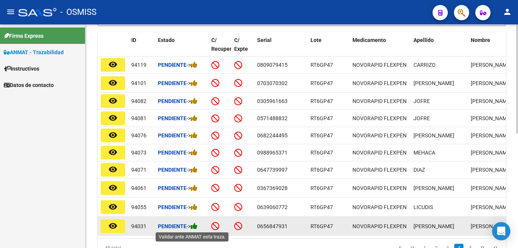
click at [198, 226] on icon at bounding box center [194, 225] width 7 height 7
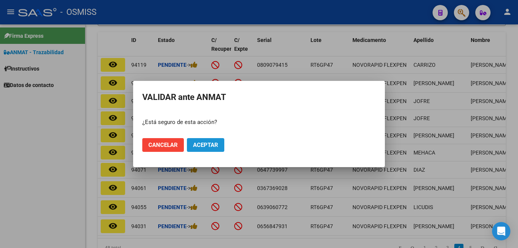
click at [213, 140] on button "Aceptar" at bounding box center [205, 145] width 37 height 14
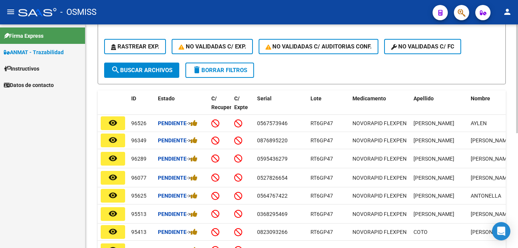
scroll to position [81, 0]
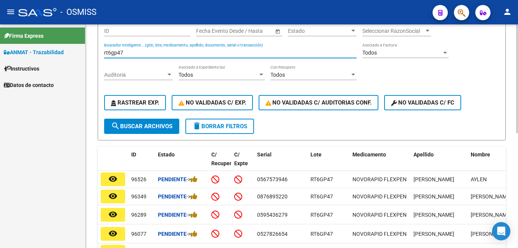
click at [145, 53] on input "rt6gp47" at bounding box center [230, 53] width 253 height 6
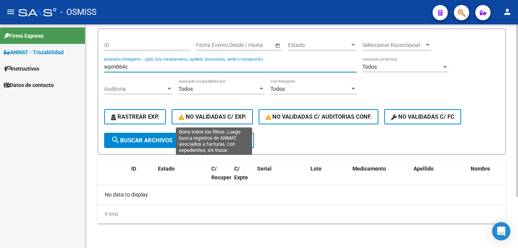
scroll to position [66, 0]
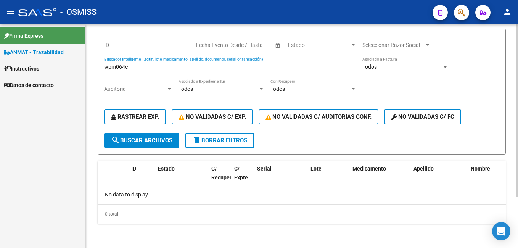
click at [146, 67] on input "wpm064c" at bounding box center [230, 67] width 253 height 6
type input "wpm064c"
click at [142, 68] on input "wpm064c" at bounding box center [230, 67] width 253 height 6
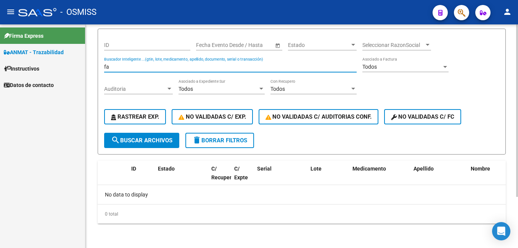
type input "f"
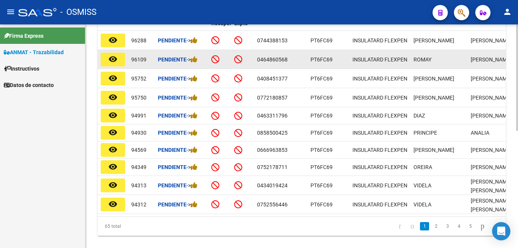
scroll to position [233, 0]
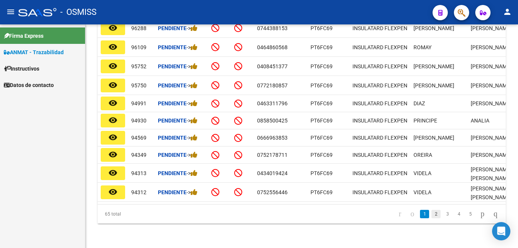
click at [432, 218] on link "2" at bounding box center [436, 214] width 9 height 8
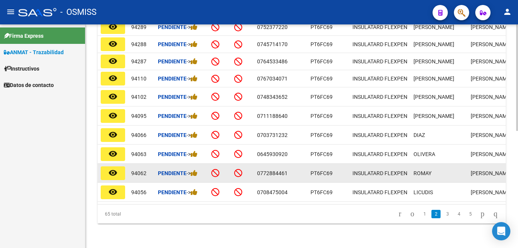
scroll to position [246, 0]
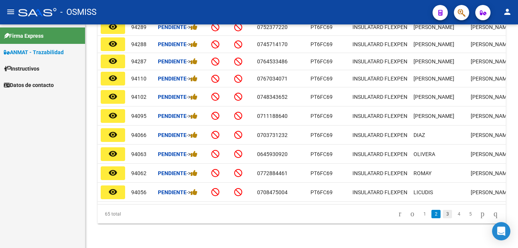
click at [443, 212] on link "3" at bounding box center [447, 214] width 9 height 8
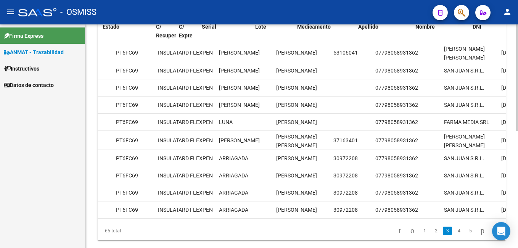
scroll to position [0, 14]
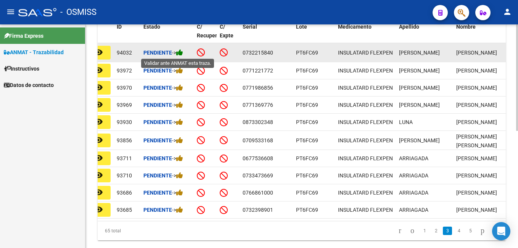
click at [181, 50] on icon at bounding box center [179, 52] width 7 height 7
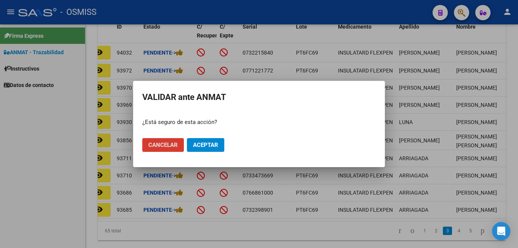
click at [211, 148] on span "Aceptar" at bounding box center [205, 145] width 25 height 7
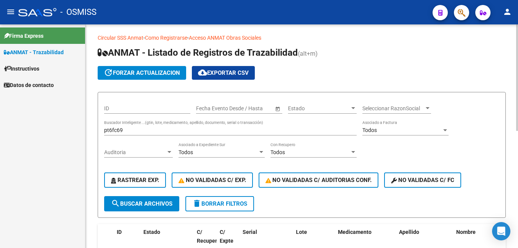
scroll to position [0, 0]
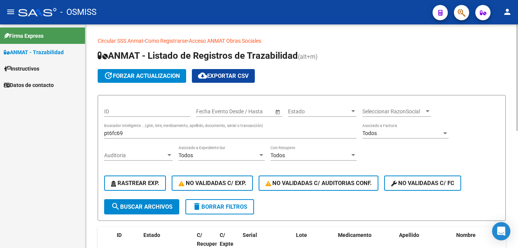
click at [146, 131] on input "pt6fc69" at bounding box center [230, 133] width 253 height 6
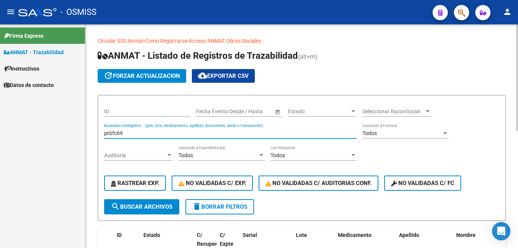
click at [146, 131] on input "pt6fc69" at bounding box center [230, 133] width 253 height 6
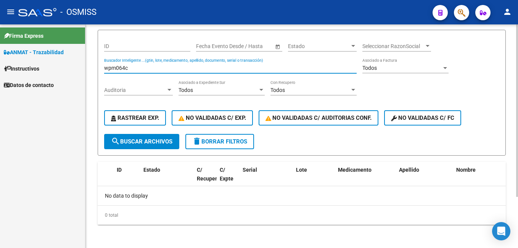
scroll to position [66, 0]
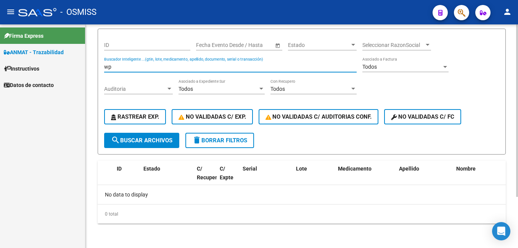
type input "w"
type input "1"
type input "d763956c"
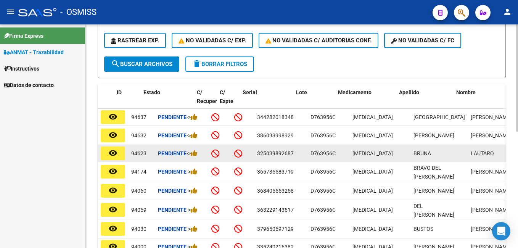
scroll to position [163, 0]
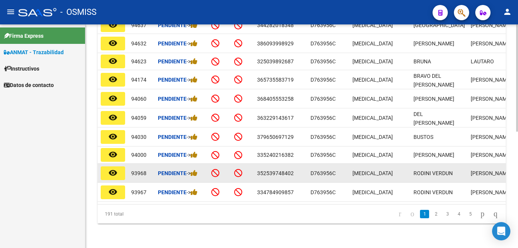
scroll to position [243, 0]
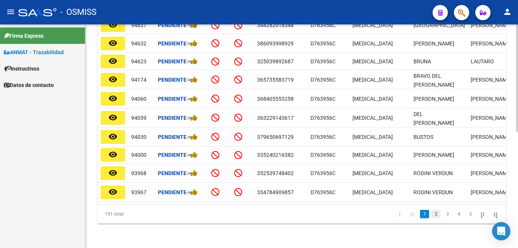
click at [432, 214] on link "2" at bounding box center [436, 214] width 9 height 8
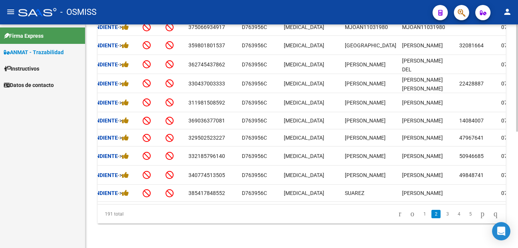
scroll to position [0, 0]
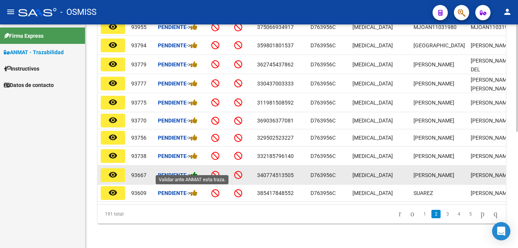
click at [195, 171] on icon at bounding box center [194, 174] width 7 height 7
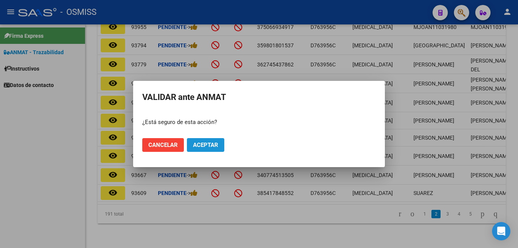
click at [207, 145] on span "Aceptar" at bounding box center [205, 145] width 25 height 7
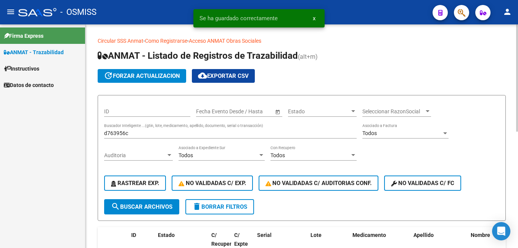
click at [170, 134] on input "d763956c" at bounding box center [230, 133] width 253 height 6
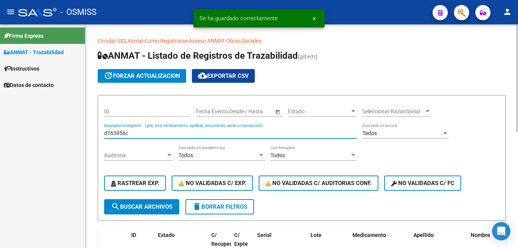
click at [170, 134] on input "d763956c" at bounding box center [230, 133] width 253 height 6
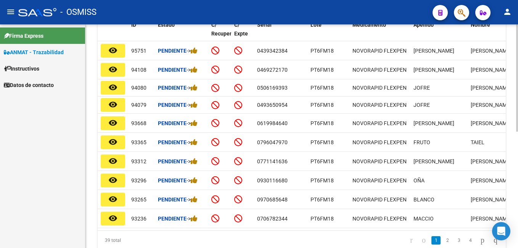
scroll to position [229, 0]
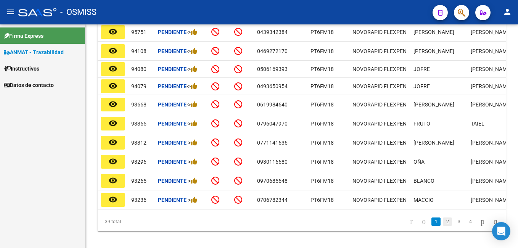
click at [443, 226] on link "2" at bounding box center [447, 221] width 9 height 8
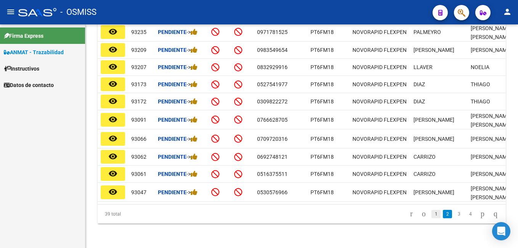
click at [432, 217] on link "1" at bounding box center [436, 214] width 9 height 8
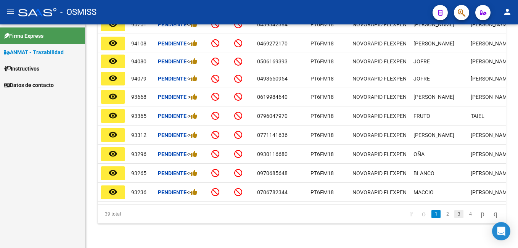
click at [454, 216] on link "3" at bounding box center [458, 214] width 9 height 8
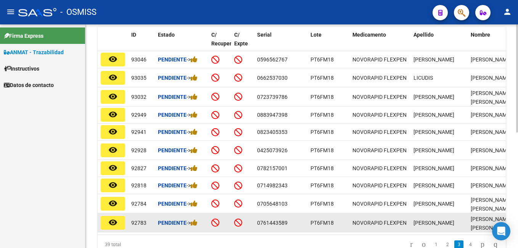
scroll to position [239, 0]
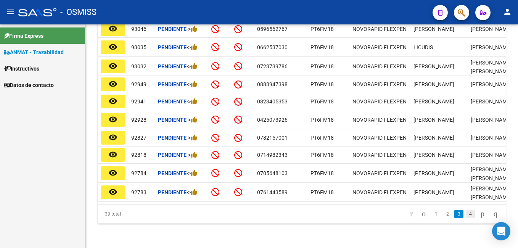
click at [466, 214] on link "4" at bounding box center [470, 214] width 9 height 8
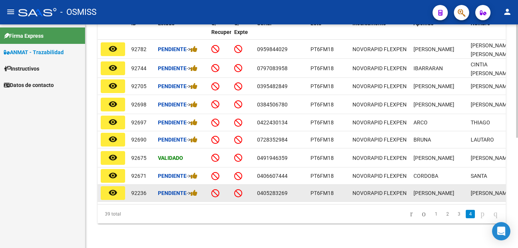
scroll to position [218, 0]
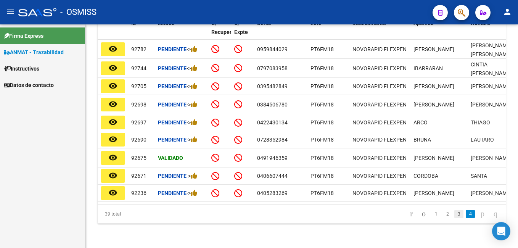
click at [454, 215] on link "3" at bounding box center [458, 214] width 9 height 8
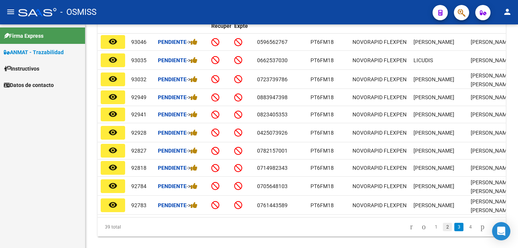
click at [443, 231] on link "2" at bounding box center [447, 227] width 9 height 8
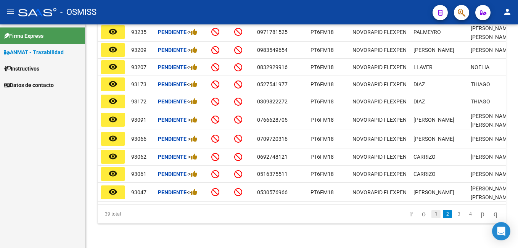
click at [432, 215] on link "1" at bounding box center [436, 214] width 9 height 8
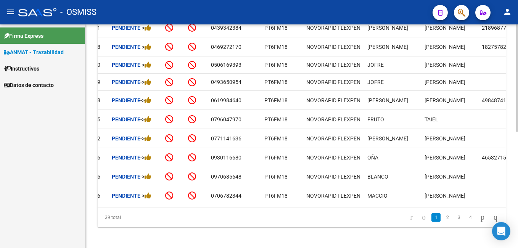
scroll to position [0, 0]
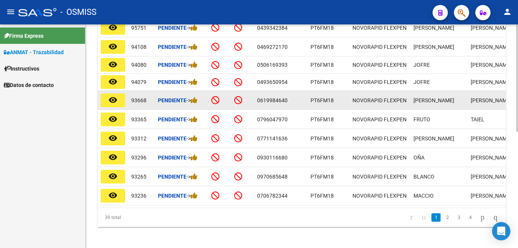
click at [199, 103] on div "Pendiente ->" at bounding box center [181, 100] width 47 height 9
click at [198, 102] on icon at bounding box center [194, 100] width 7 height 7
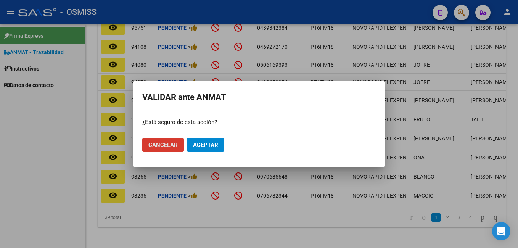
click at [204, 147] on span "Aceptar" at bounding box center [205, 145] width 25 height 7
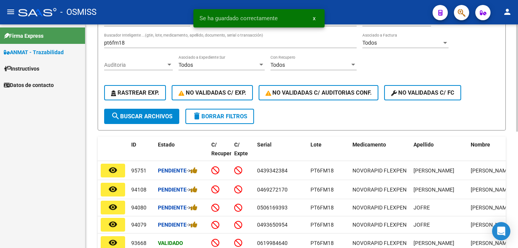
scroll to position [82, 0]
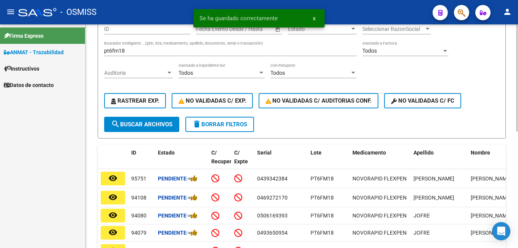
click at [140, 51] on input "pt6fm18" at bounding box center [230, 51] width 253 height 6
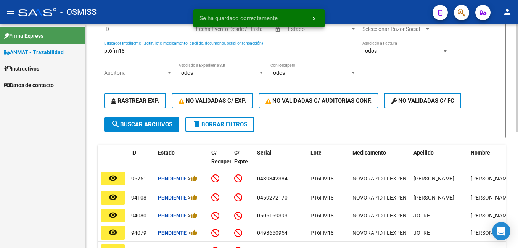
click at [140, 51] on input "pt6fm18" at bounding box center [230, 51] width 253 height 6
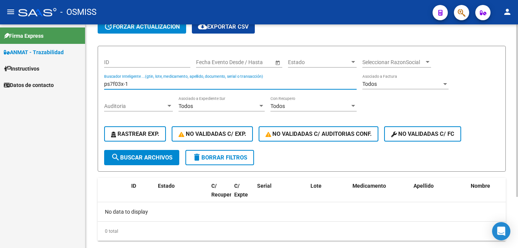
scroll to position [66, 0]
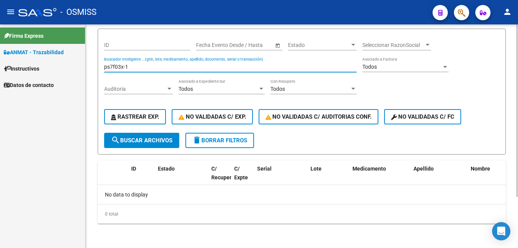
click at [130, 69] on input "ps7f03x-1" at bounding box center [230, 67] width 253 height 6
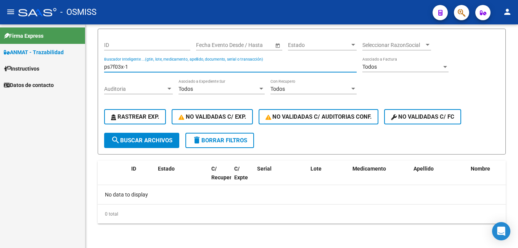
drag, startPoint x: 137, startPoint y: 66, endPoint x: 16, endPoint y: 59, distance: 121.5
click at [17, 60] on mat-sidenav-container "Firma Express ANMAT - Trazabilidad Instructivos Datos de contacto Circular SSS …" at bounding box center [259, 136] width 518 height 224
type input "novofine"
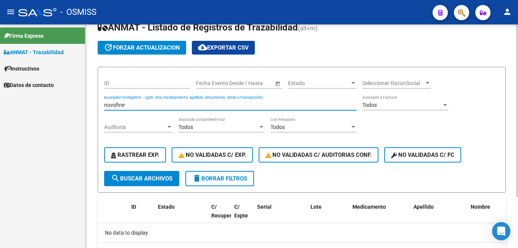
click at [129, 107] on input "novofine" at bounding box center [230, 105] width 253 height 6
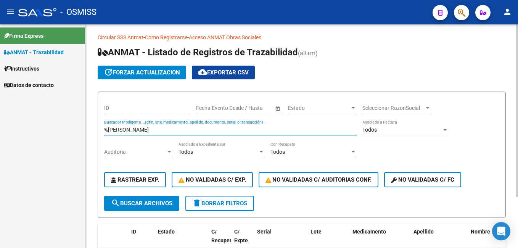
scroll to position [0, 0]
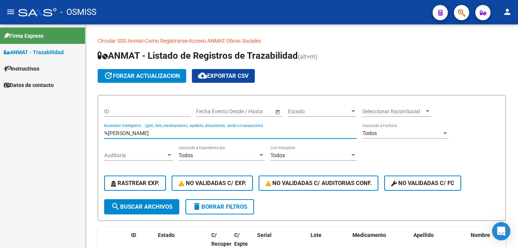
drag, startPoint x: 102, startPoint y: 134, endPoint x: 37, endPoint y: 134, distance: 64.9
click at [27, 145] on mat-sidenav-container "Firma Express ANMAT - Trazabilidad Instructivos Datos de contacto Circular SSS …" at bounding box center [259, 136] width 518 height 224
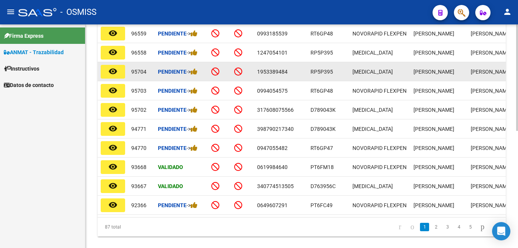
scroll to position [246, 0]
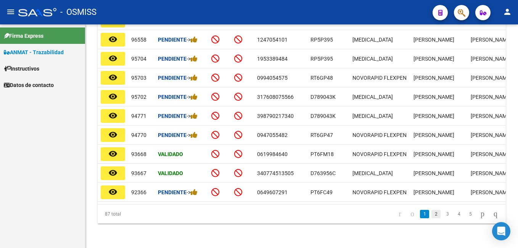
click at [432, 216] on link "2" at bounding box center [436, 214] width 9 height 8
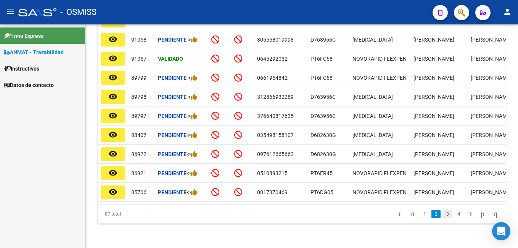
click at [443, 211] on link "3" at bounding box center [447, 214] width 9 height 8
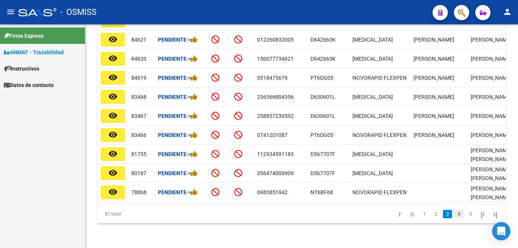
click at [454, 216] on link "4" at bounding box center [458, 214] width 9 height 8
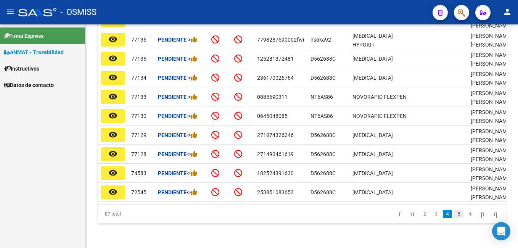
click at [454, 214] on link "5" at bounding box center [458, 214] width 9 height 8
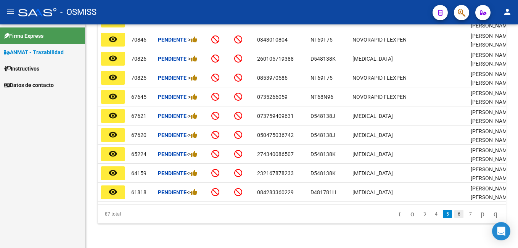
click at [454, 214] on link "6" at bounding box center [458, 214] width 9 height 8
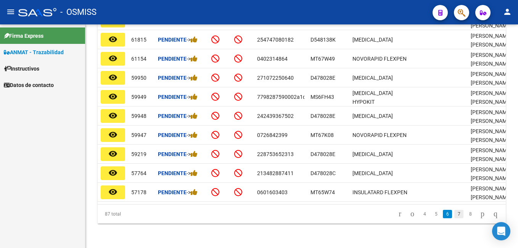
click at [454, 214] on link "7" at bounding box center [458, 214] width 9 height 8
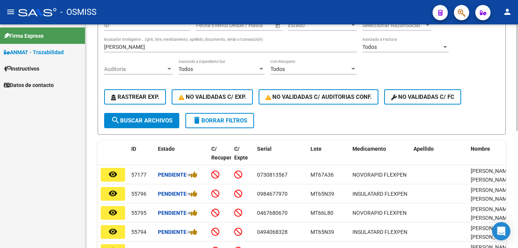
scroll to position [0, 0]
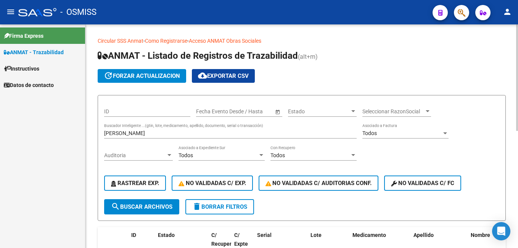
click at [136, 130] on input "oliva rodriguez" at bounding box center [230, 133] width 253 height 6
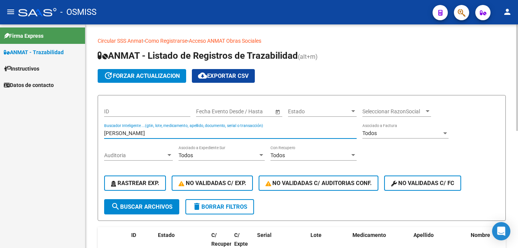
click at [136, 130] on input "oliva rodriguez" at bounding box center [230, 133] width 253 height 6
type input "o"
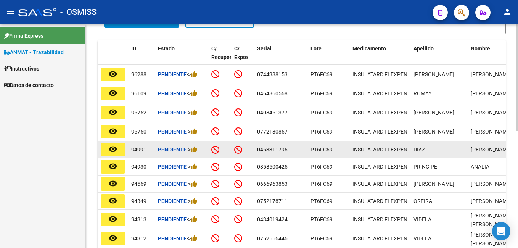
scroll to position [229, 0]
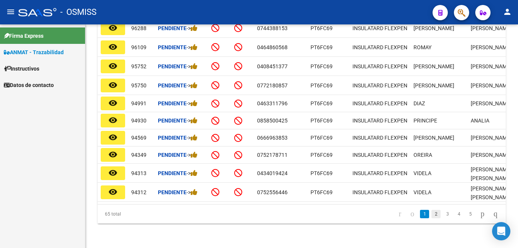
click at [432, 214] on link "2" at bounding box center [436, 214] width 9 height 8
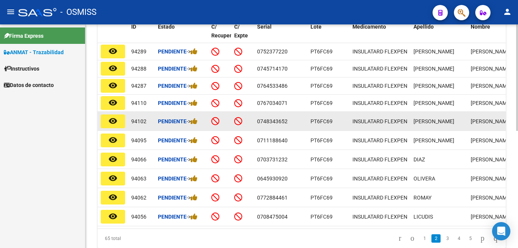
scroll to position [170, 0]
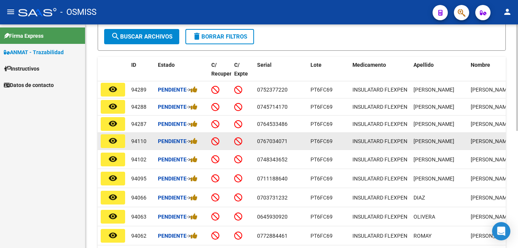
click at [296, 146] on div "0767034071" at bounding box center [280, 141] width 47 height 9
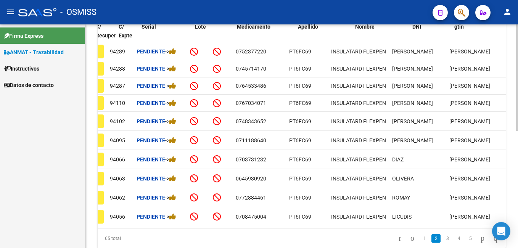
scroll to position [0, 0]
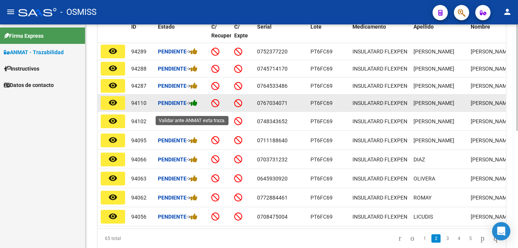
click at [198, 106] on icon at bounding box center [194, 102] width 7 height 7
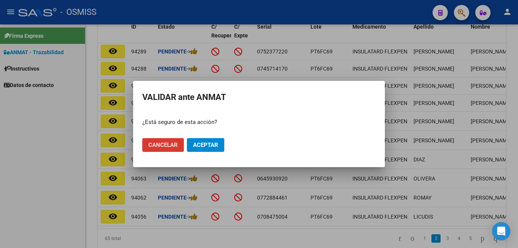
click at [218, 143] on button "Aceptar" at bounding box center [205, 145] width 37 height 14
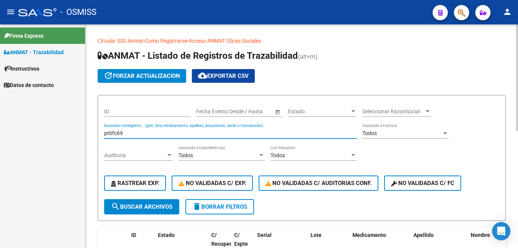
click at [140, 134] on input "pt6fc69" at bounding box center [230, 133] width 253 height 6
click at [139, 135] on input "wpm064c" at bounding box center [230, 133] width 253 height 6
click at [139, 135] on input "105289" at bounding box center [230, 133] width 253 height 6
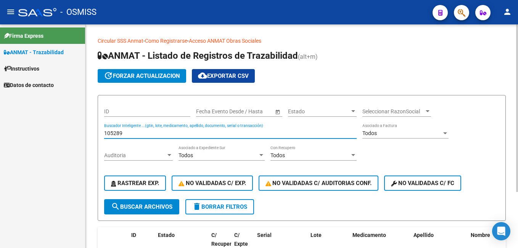
click at [139, 135] on input "105289" at bounding box center [230, 133] width 253 height 6
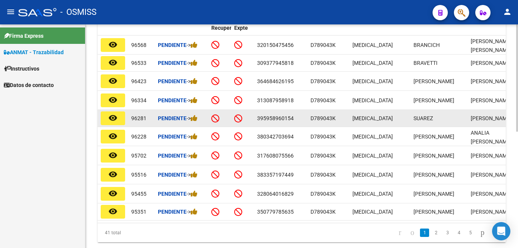
scroll to position [229, 0]
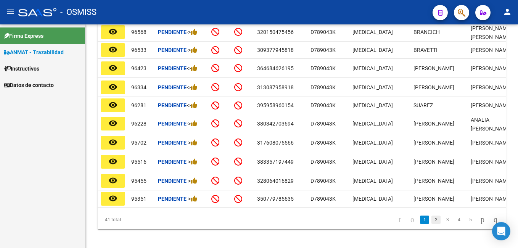
click at [432, 224] on link "2" at bounding box center [436, 220] width 9 height 8
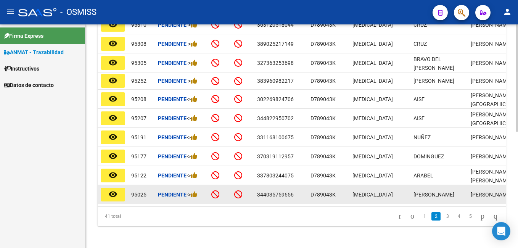
scroll to position [243, 0]
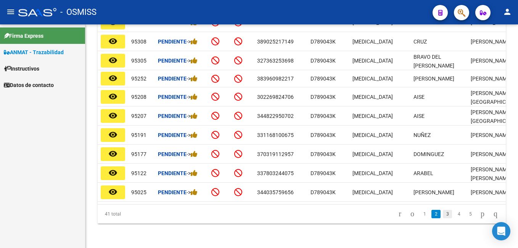
click at [443, 211] on link "3" at bounding box center [447, 214] width 9 height 8
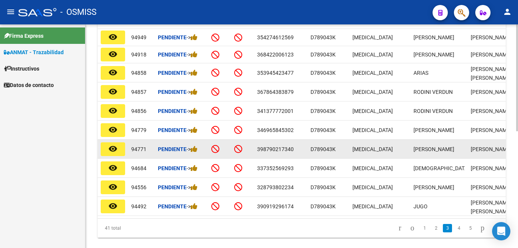
scroll to position [205, 0]
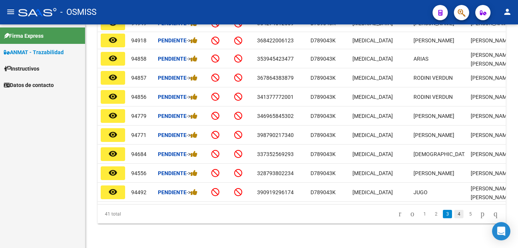
click at [454, 217] on link "4" at bounding box center [458, 214] width 9 height 8
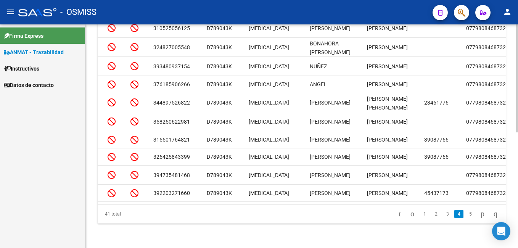
scroll to position [0, 0]
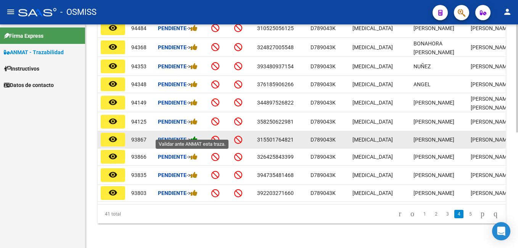
click at [195, 136] on icon at bounding box center [194, 139] width 7 height 7
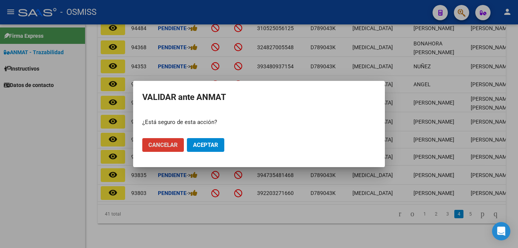
click at [212, 146] on span "Aceptar" at bounding box center [205, 145] width 25 height 7
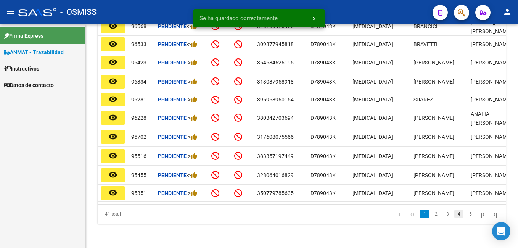
click at [454, 215] on link "4" at bounding box center [458, 214] width 9 height 8
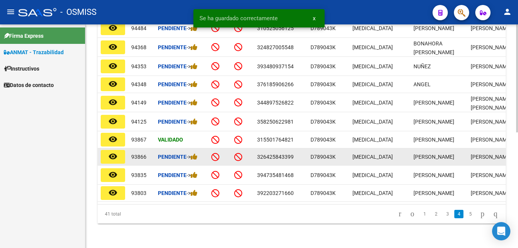
click at [200, 153] on div "Pendiente ->" at bounding box center [181, 157] width 47 height 9
click at [198, 153] on icon at bounding box center [194, 156] width 7 height 7
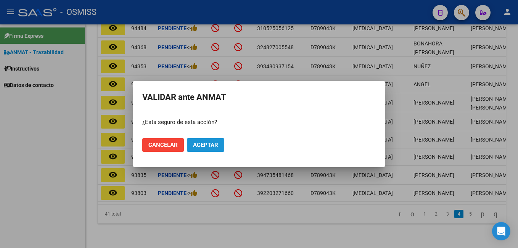
click at [218, 144] on button "Aceptar" at bounding box center [205, 145] width 37 height 14
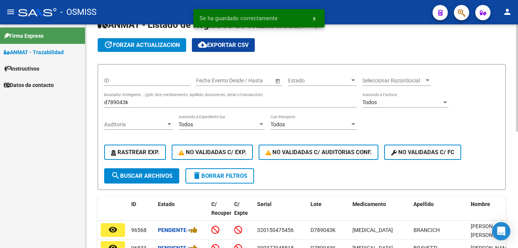
scroll to position [10, 0]
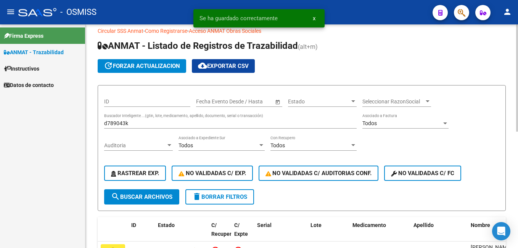
click at [142, 122] on input "d789043k" at bounding box center [230, 123] width 253 height 6
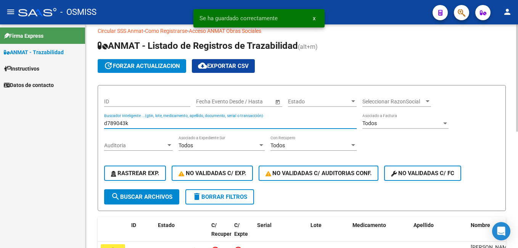
click at [142, 122] on input "d789043k" at bounding box center [230, 123] width 253 height 6
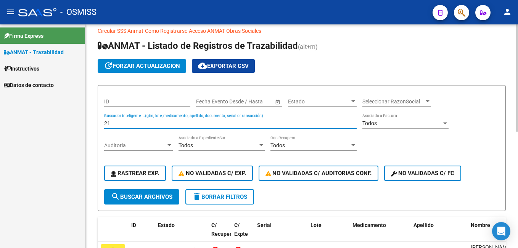
type input "2"
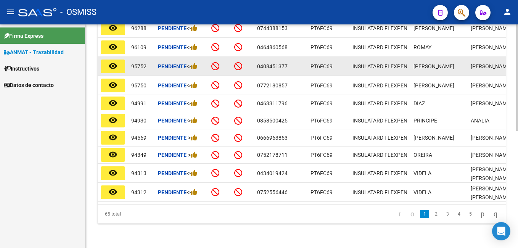
scroll to position [246, 0]
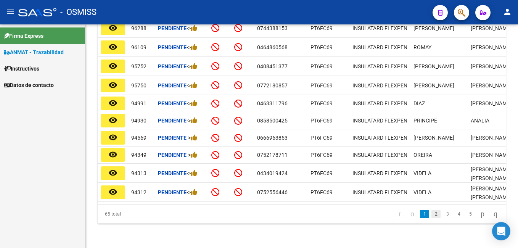
click at [432, 214] on link "2" at bounding box center [436, 214] width 9 height 8
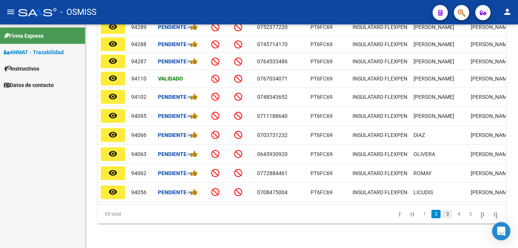
click at [443, 215] on link "3" at bounding box center [447, 214] width 9 height 8
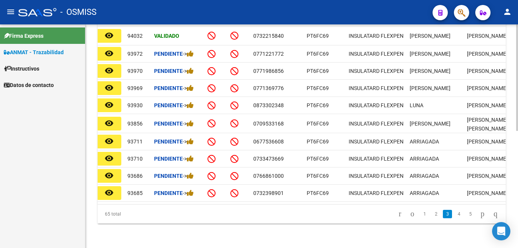
scroll to position [0, 0]
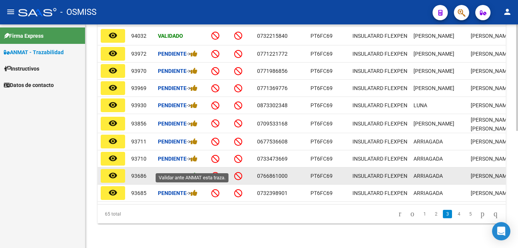
click at [197, 172] on icon at bounding box center [194, 175] width 7 height 7
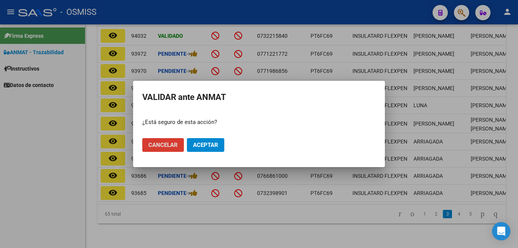
click at [201, 146] on span "Aceptar" at bounding box center [205, 145] width 25 height 7
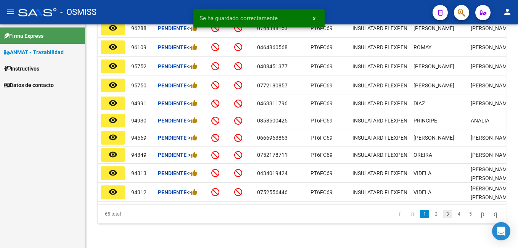
click at [443, 214] on link "3" at bounding box center [447, 214] width 9 height 8
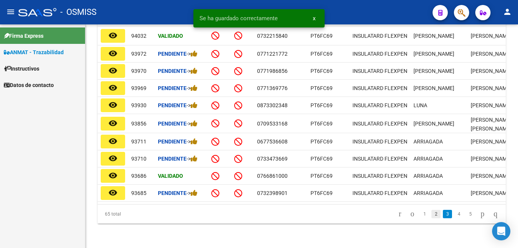
scroll to position [246, 0]
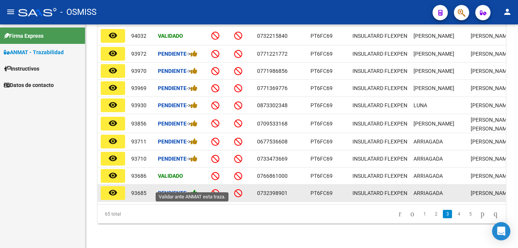
click at [198, 189] on icon at bounding box center [194, 192] width 7 height 7
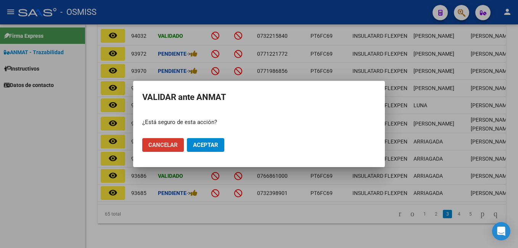
click at [213, 146] on span "Aceptar" at bounding box center [205, 145] width 25 height 7
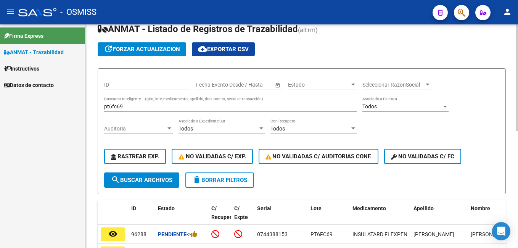
scroll to position [0, 0]
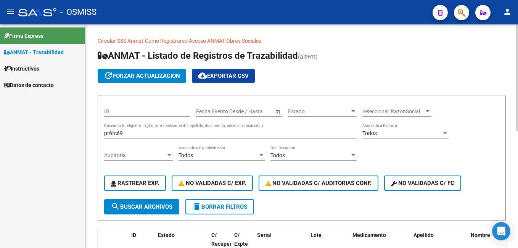
click at [146, 132] on input "pt6fc69" at bounding box center [230, 133] width 253 height 6
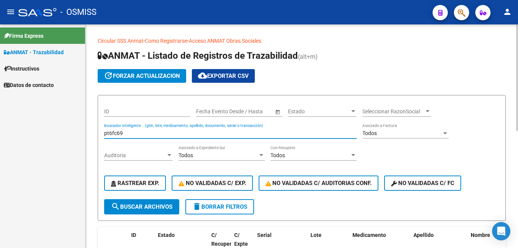
click at [146, 132] on input "pt6fc69" at bounding box center [230, 133] width 253 height 6
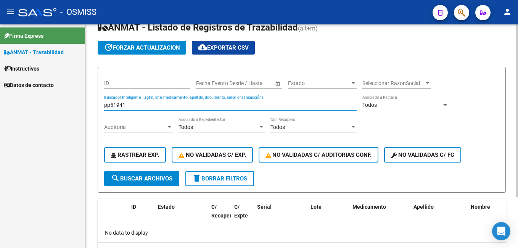
scroll to position [66, 0]
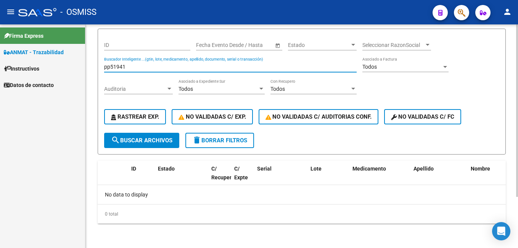
click at [131, 69] on input "pp51941" at bounding box center [230, 67] width 253 height 6
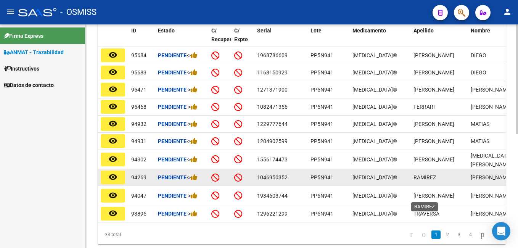
scroll to position [231, 0]
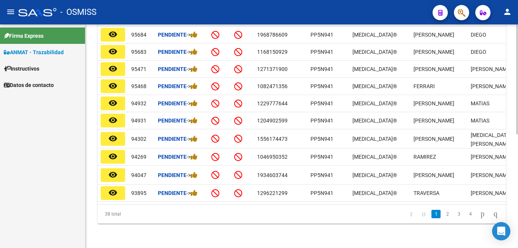
type input "pp5n941"
drag, startPoint x: 296, startPoint y: 198, endPoint x: 334, endPoint y: 199, distance: 38.2
click at [334, 199] on datatable-body "remove_red_eye 95684 Pendiente -> 1968786609 PP5N941 FIASP® FUHR DIEGO 07798058…" at bounding box center [302, 115] width 408 height 178
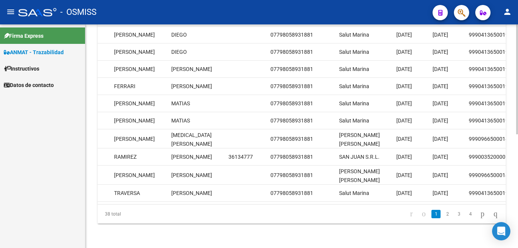
scroll to position [0, 0]
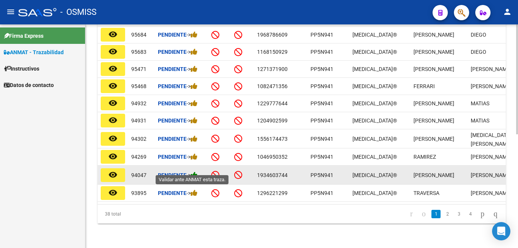
click at [198, 171] on icon at bounding box center [194, 174] width 7 height 7
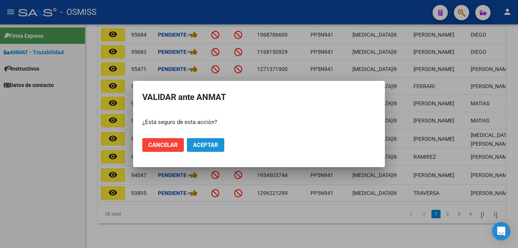
click at [207, 149] on button "Aceptar" at bounding box center [205, 145] width 37 height 14
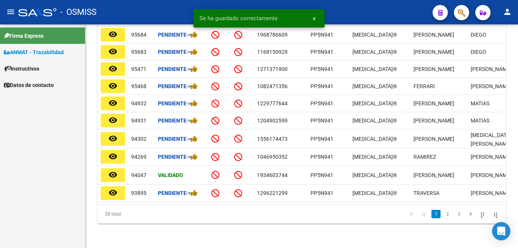
scroll to position [231, 0]
